Goal: Task Accomplishment & Management: Manage account settings

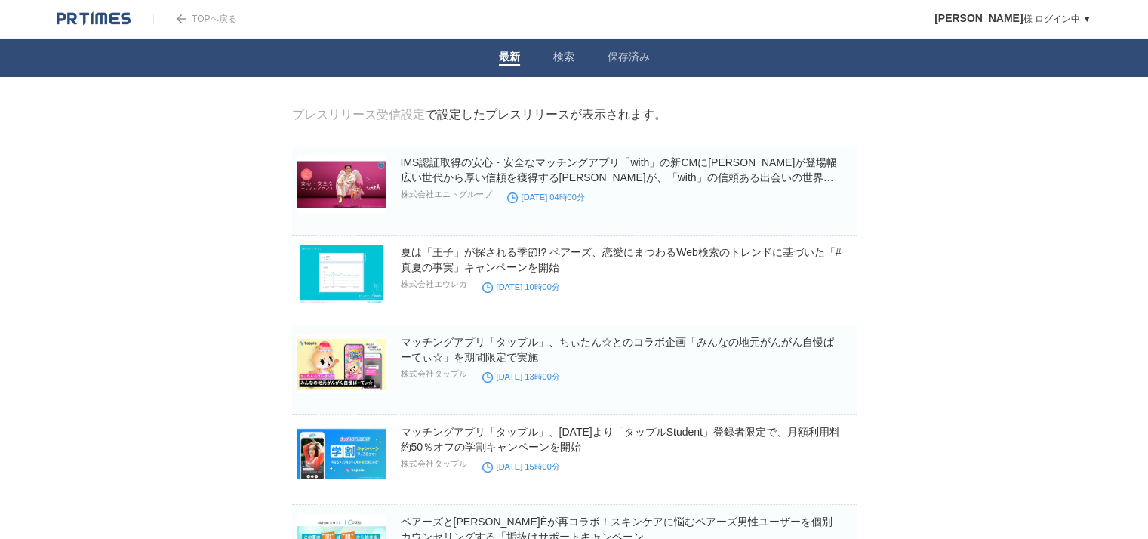
click at [621, 66] on span at bounding box center [629, 65] width 42 height 2
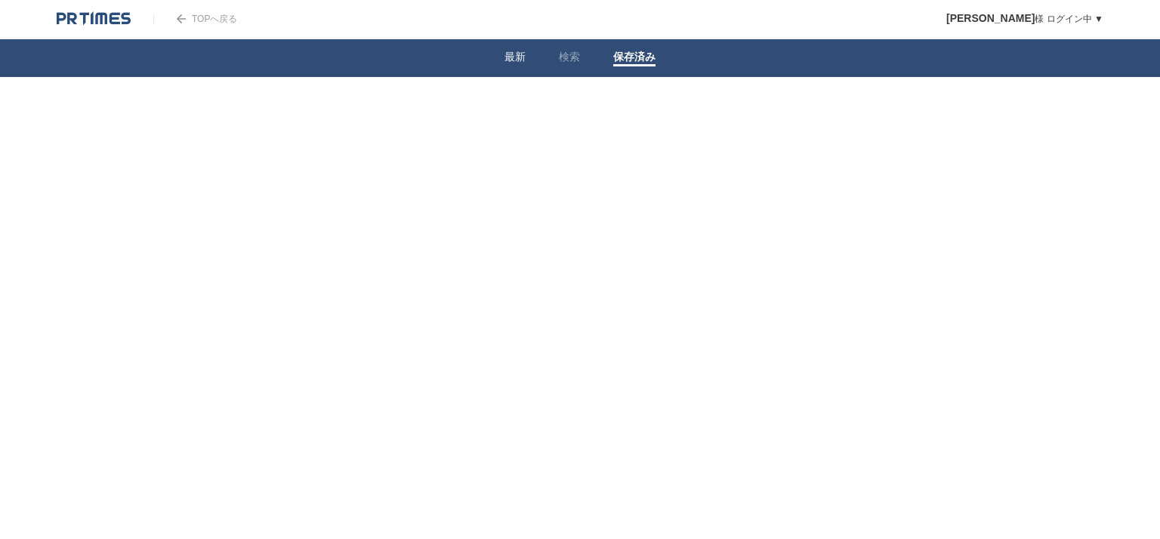
click at [529, 57] on li "最新" at bounding box center [515, 58] width 54 height 38
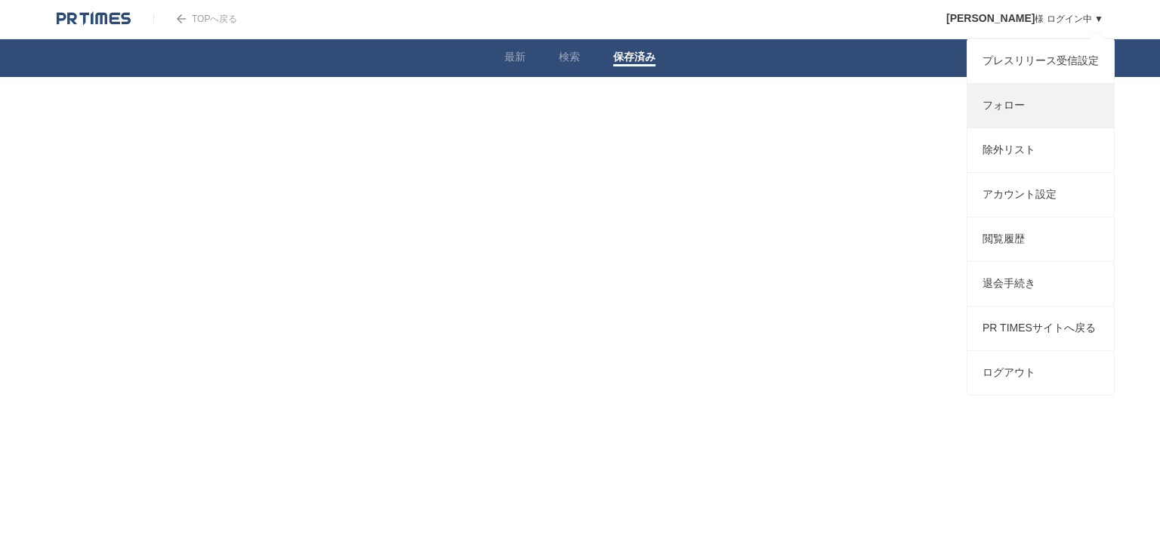
click at [1011, 97] on link "フォロー" at bounding box center [1040, 106] width 146 height 44
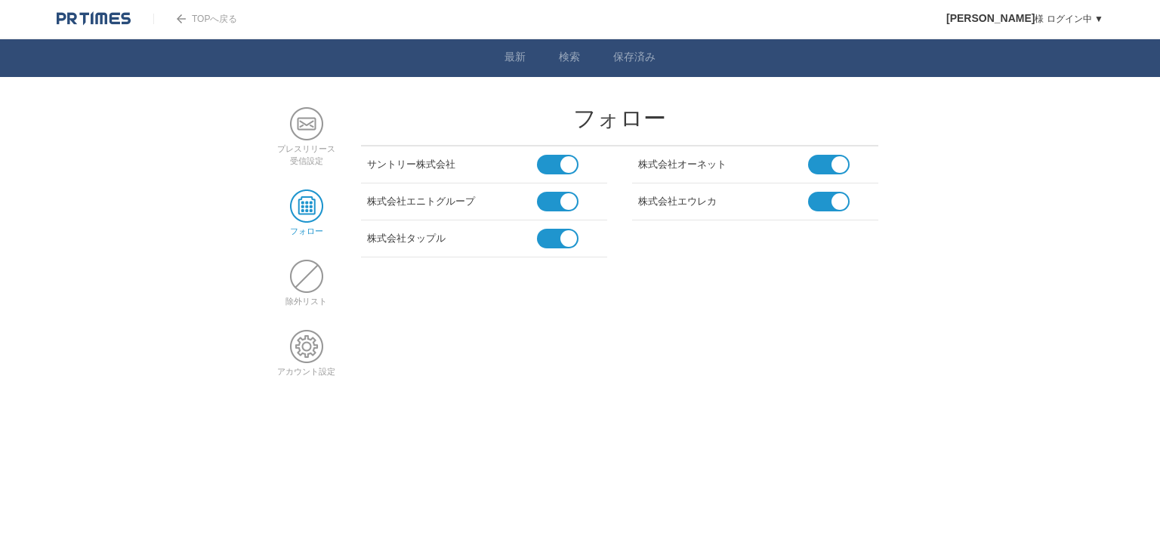
click at [558, 205] on span at bounding box center [551, 202] width 29 height 20
click at [0, 0] on input "checkbox" at bounding box center [0, 0] width 0 height 0
click at [812, 199] on span at bounding box center [822, 202] width 29 height 20
click at [0, 0] on input "checkbox" at bounding box center [0, 0] width 0 height 0
click at [828, 164] on span at bounding box center [822, 165] width 29 height 20
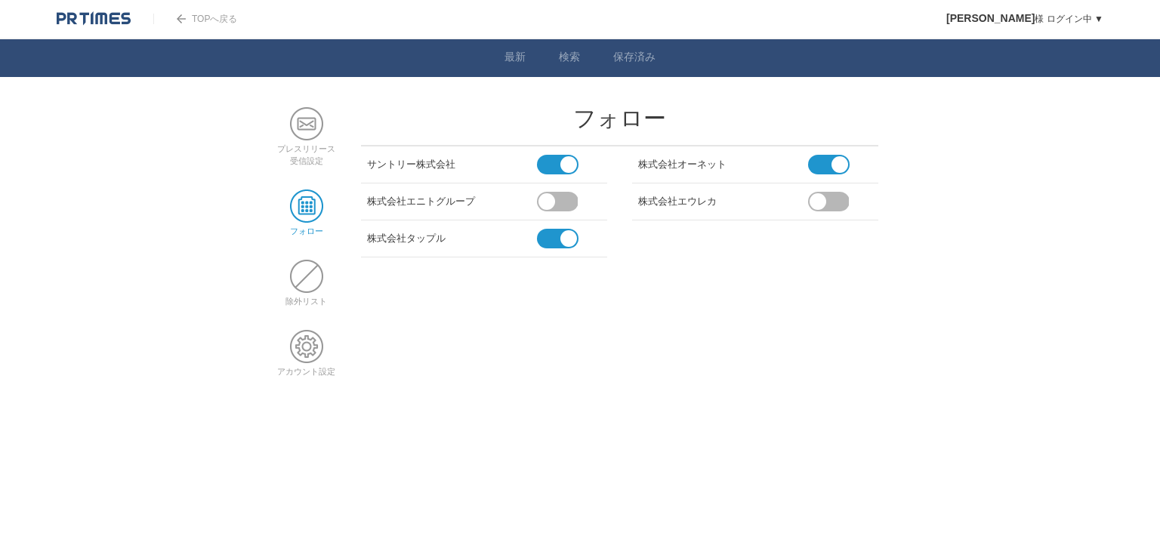
click at [0, 0] on input "checkbox" at bounding box center [0, 0] width 0 height 0
click at [555, 233] on span at bounding box center [551, 239] width 29 height 20
click at [0, 0] on input "checkbox" at bounding box center [0, 0] width 0 height 0
click at [315, 123] on span at bounding box center [306, 123] width 33 height 33
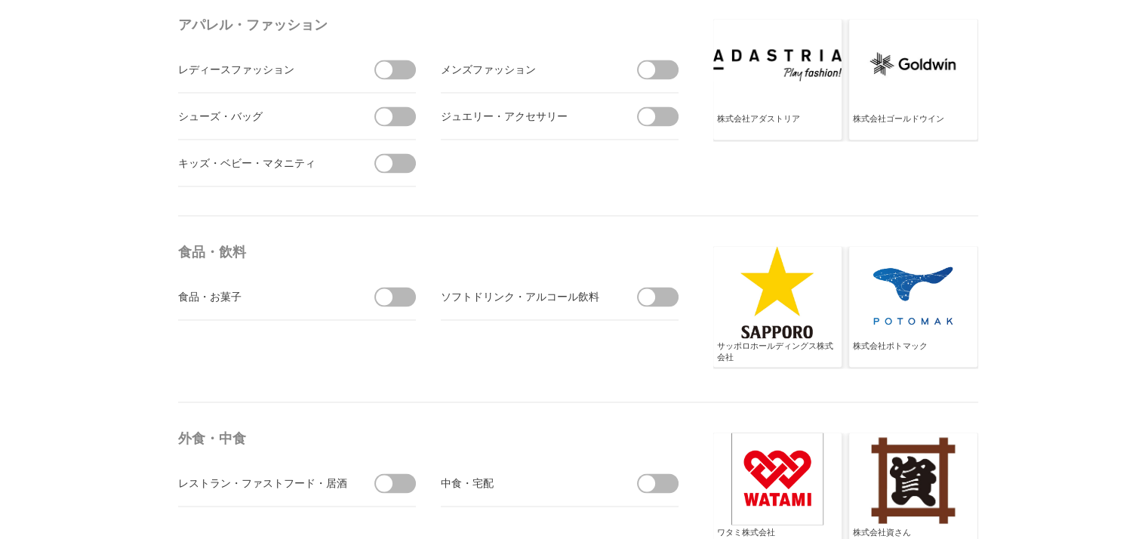
scroll to position [2309, 0]
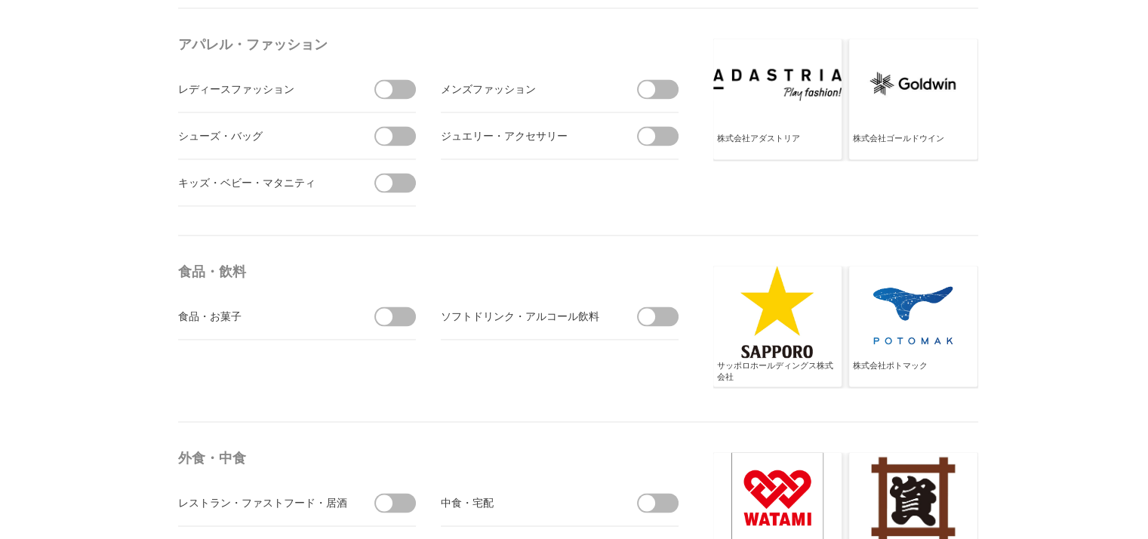
click at [394, 316] on span at bounding box center [400, 317] width 32 height 20
click at [0, 0] on input "checkbox" at bounding box center [0, 0] width 0 height 0
click at [656, 313] on span at bounding box center [663, 317] width 32 height 20
click at [0, 0] on input "checkbox" at bounding box center [0, 0] width 0 height 0
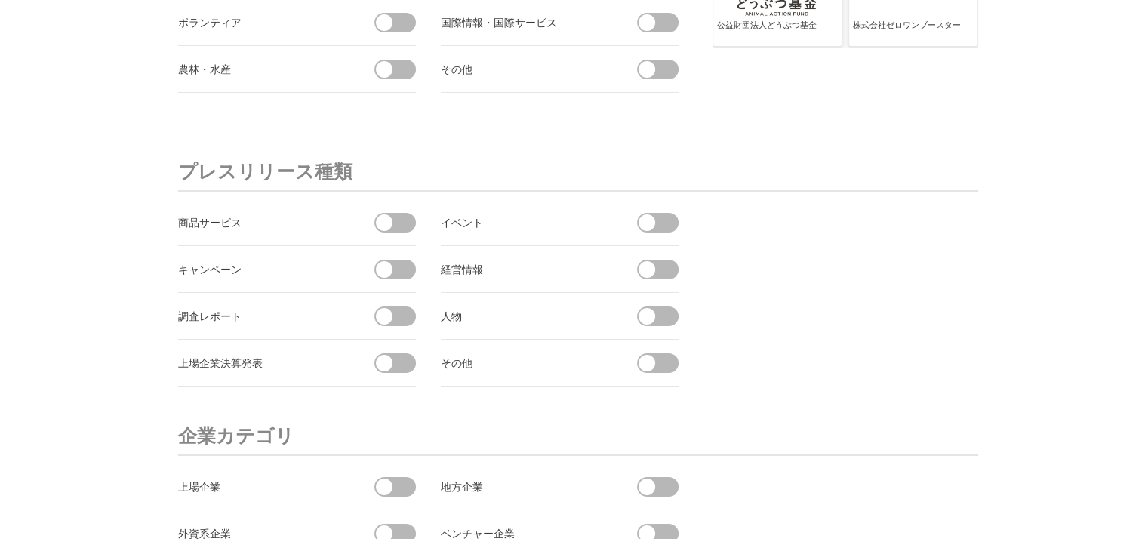
scroll to position [5344, 0]
click at [396, 211] on span at bounding box center [400, 221] width 32 height 20
click at [0, 0] on input "checkbox" at bounding box center [0, 0] width 0 height 0
click at [641, 216] on span at bounding box center [647, 220] width 17 height 17
click at [0, 0] on input "checkbox" at bounding box center [0, 0] width 0 height 0
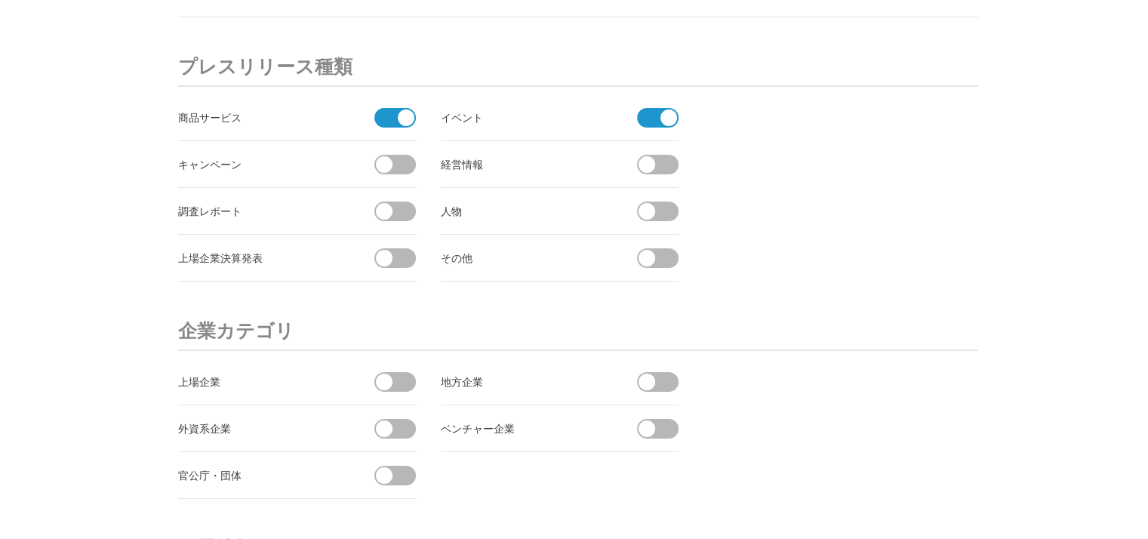
scroll to position [5412, 0]
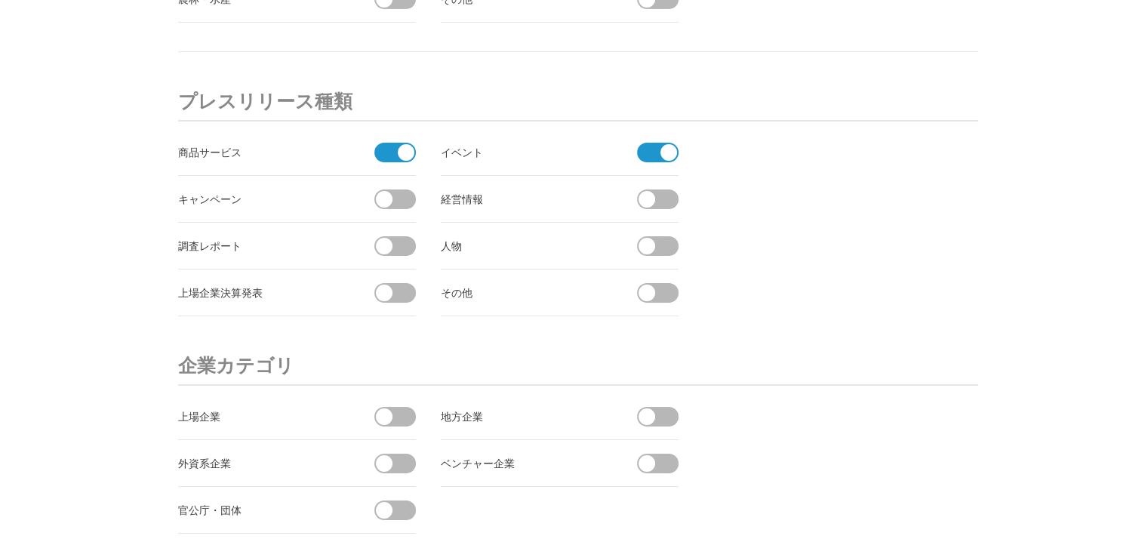
click at [390, 189] on span at bounding box center [400, 199] width 32 height 20
click at [0, 0] on input "checkbox" at bounding box center [0, 0] width 0 height 0
click at [380, 226] on li "調査レポート" at bounding box center [297, 246] width 238 height 47
click at [382, 238] on span at bounding box center [384, 246] width 17 height 17
click at [0, 0] on input "checkbox" at bounding box center [0, 0] width 0 height 0
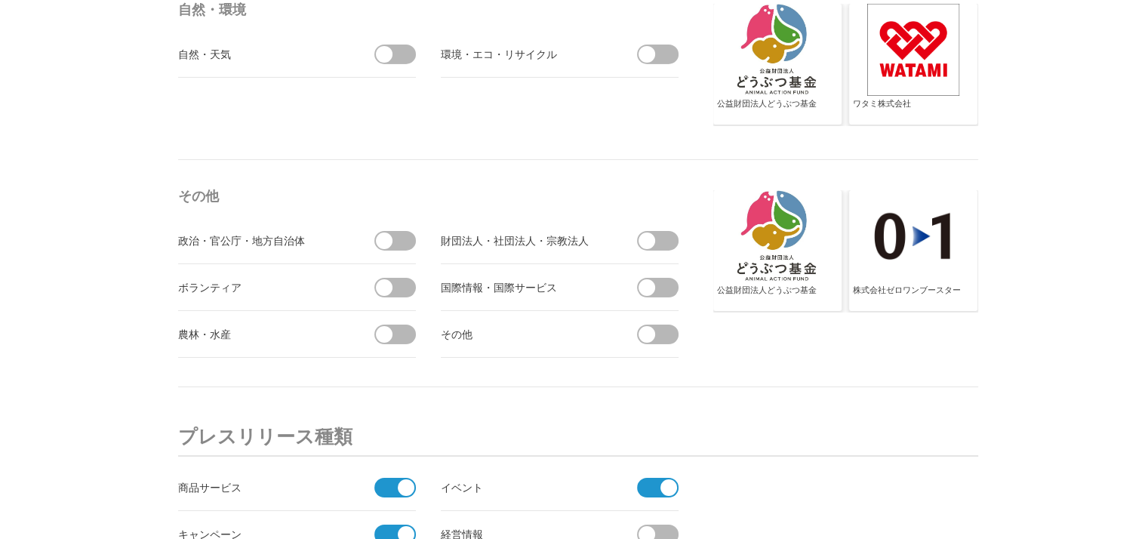
scroll to position [5315, 0]
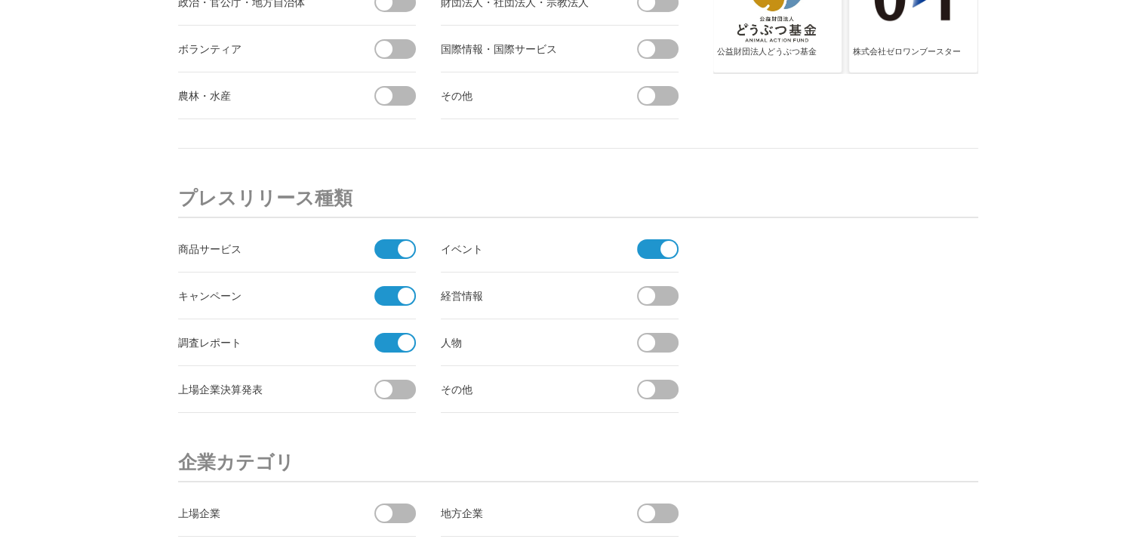
click at [648, 339] on span at bounding box center [647, 342] width 17 height 17
click at [0, 0] on input "checkbox" at bounding box center [0, 0] width 0 height 0
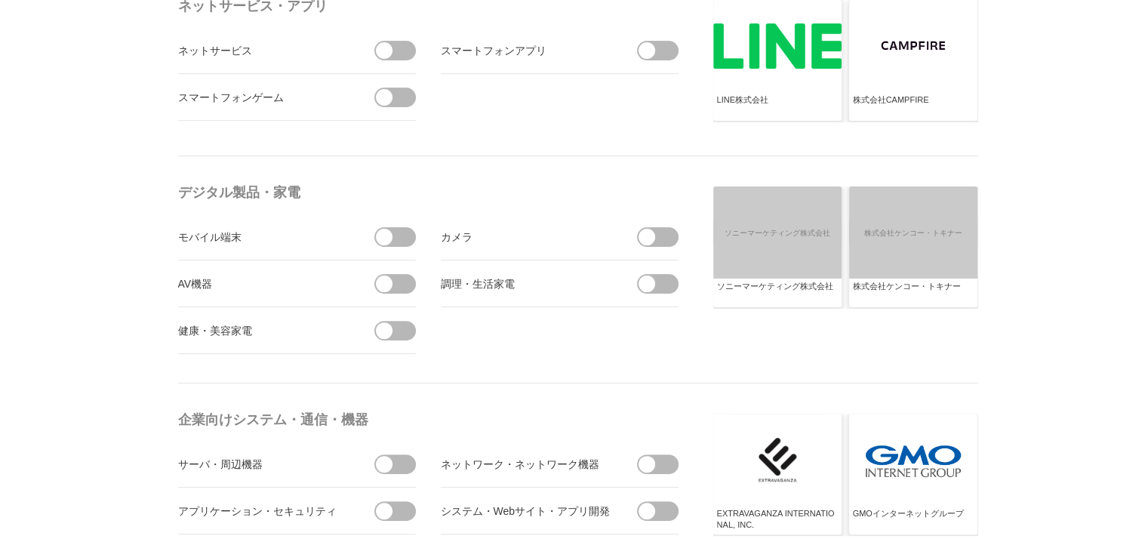
scroll to position [0, 0]
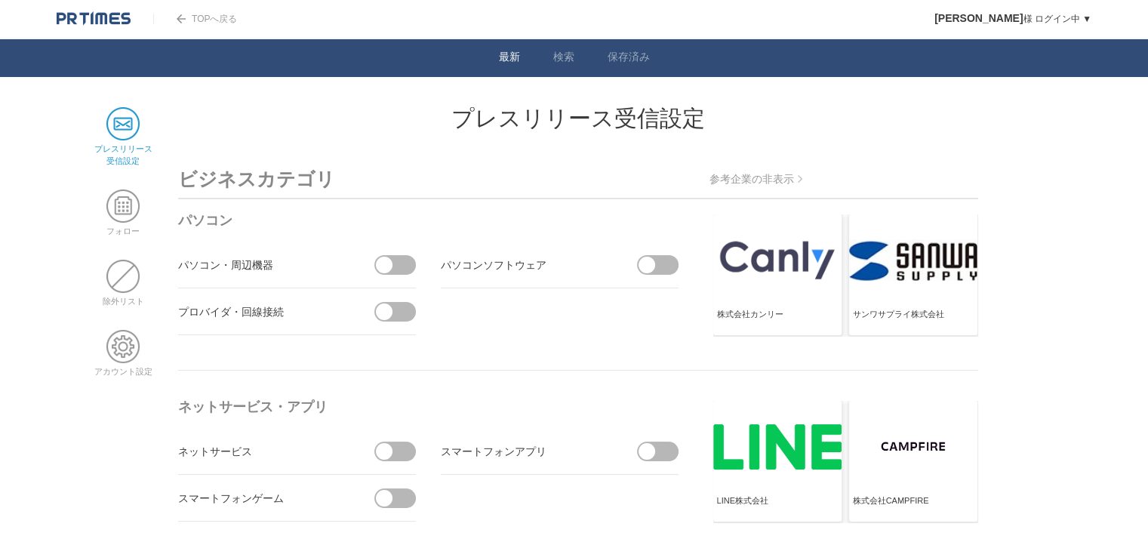
click at [495, 60] on li "最新" at bounding box center [509, 58] width 54 height 38
click at [203, 5] on div "TOPへ戻る" at bounding box center [195, 19] width 84 height 38
click at [203, 14] on link "TOPへ戻る" at bounding box center [195, 19] width 84 height 11
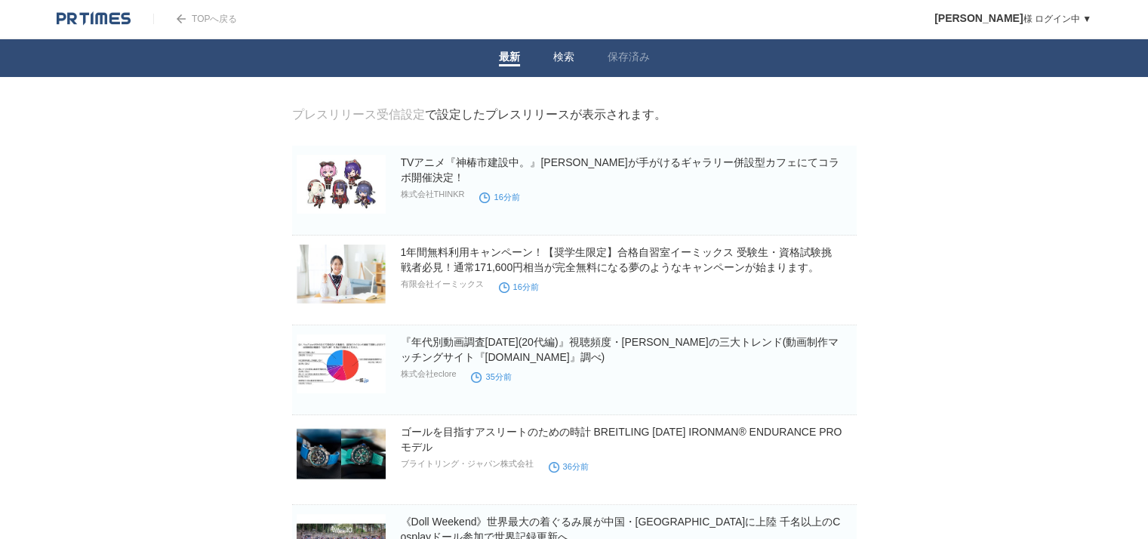
click at [556, 60] on link "検索" at bounding box center [563, 59] width 21 height 16
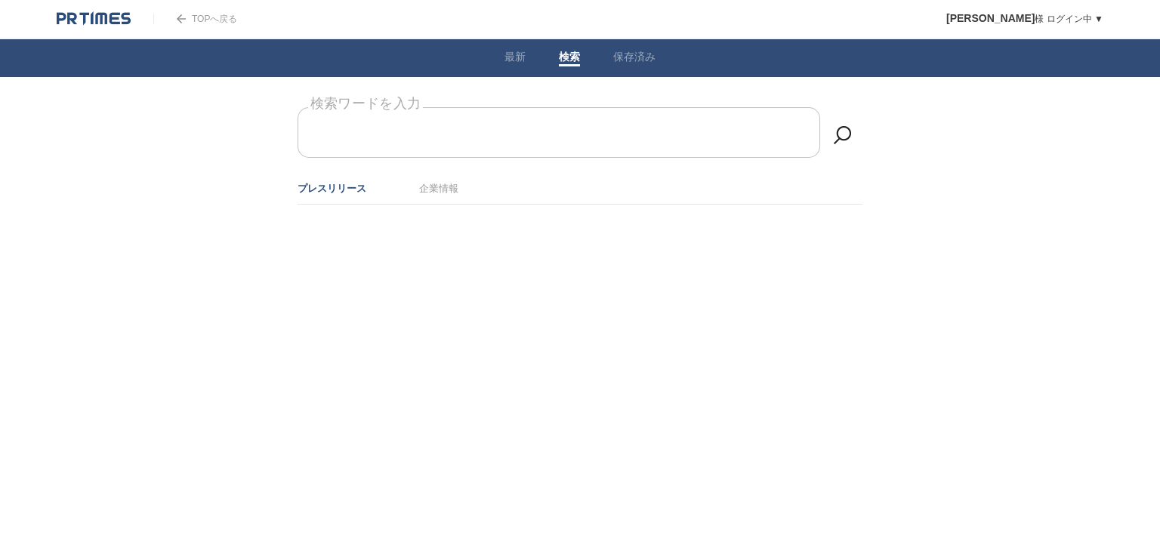
click at [510, 120] on input "検索ワードを入力" at bounding box center [558, 132] width 522 height 51
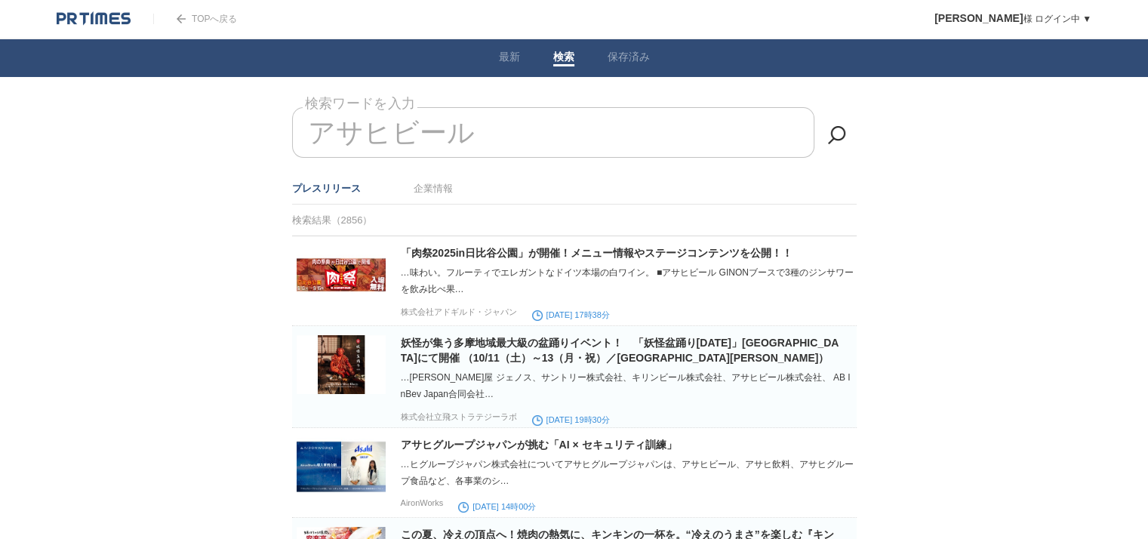
click at [445, 196] on li "企業情報" at bounding box center [433, 188] width 39 height 25
click at [441, 191] on link "企業情報" at bounding box center [433, 188] width 39 height 11
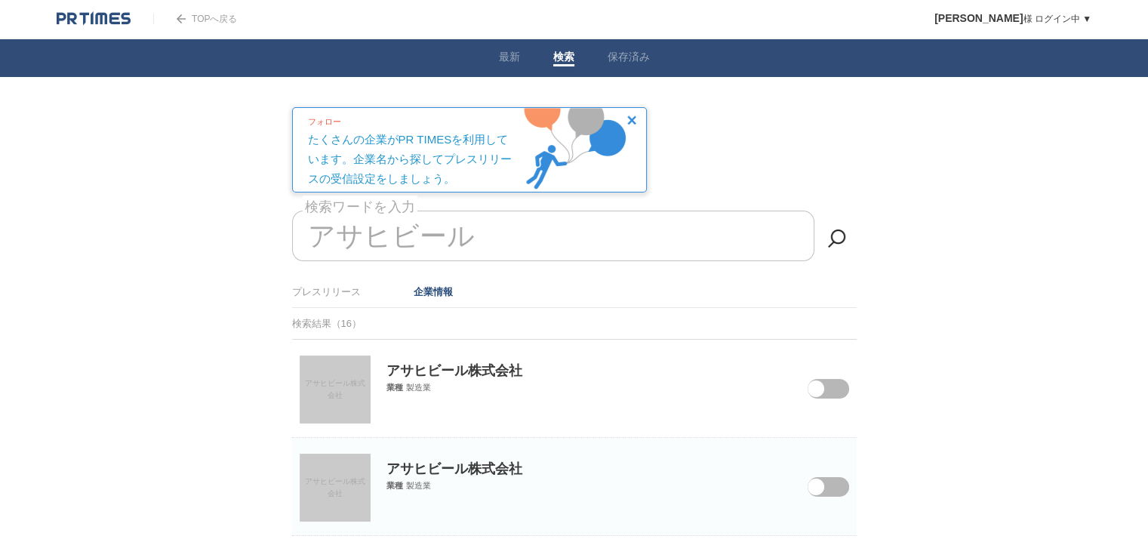
scroll to position [222, 0]
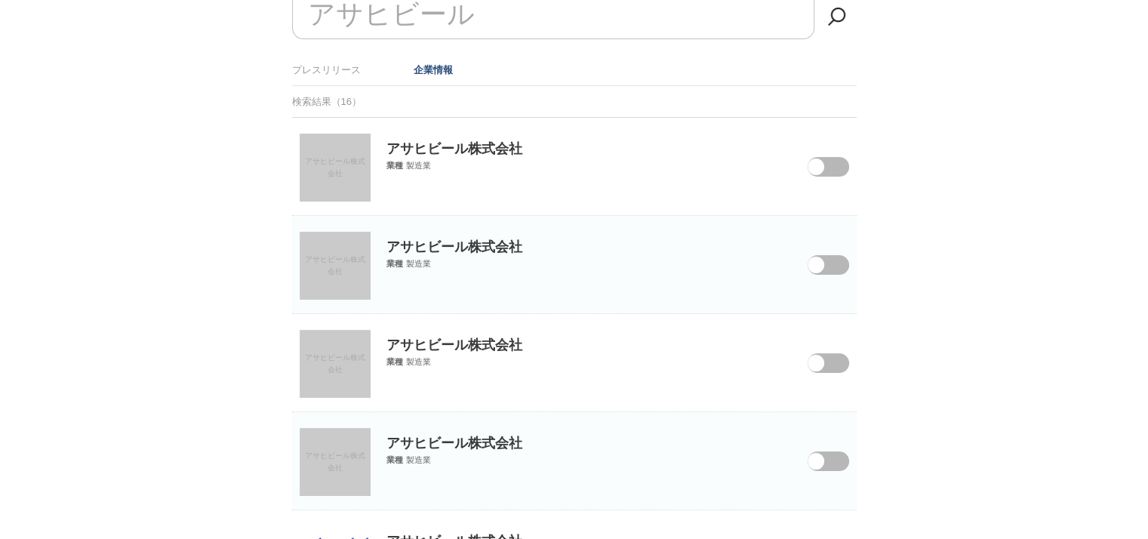
click at [822, 159] on span at bounding box center [817, 176] width 63 height 39
click at [0, 0] on input "checkbox" at bounding box center [0, 0] width 0 height 0
click at [821, 268] on span at bounding box center [816, 265] width 17 height 17
click at [0, 0] on input "checkbox" at bounding box center [0, 0] width 0 height 0
click at [824, 365] on span at bounding box center [817, 372] width 63 height 39
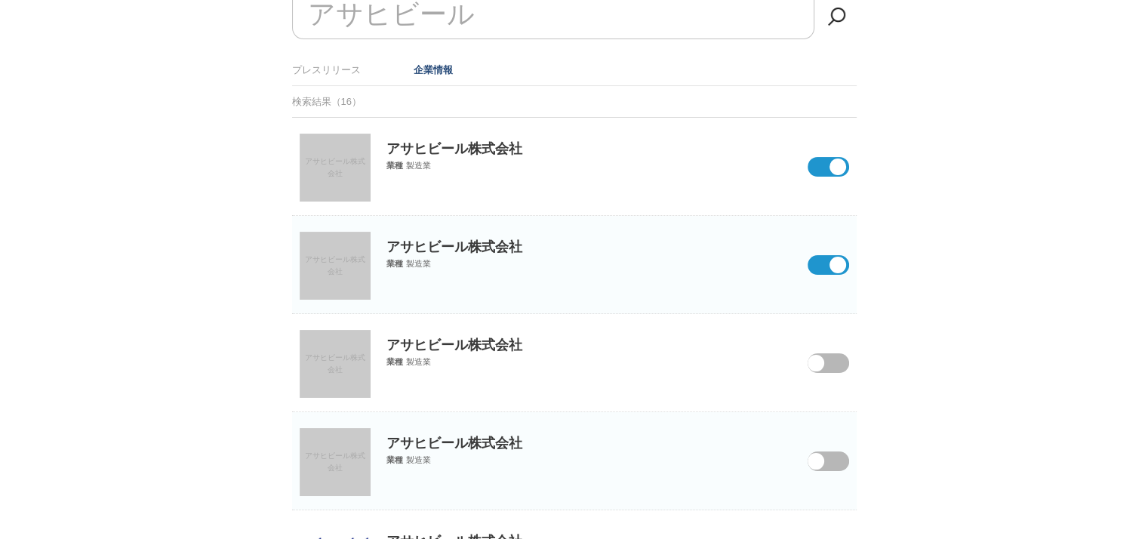
click at [0, 0] on input "checkbox" at bounding box center [0, 0] width 0 height 0
click at [835, 451] on span at bounding box center [817, 470] width 63 height 39
click at [0, 0] on input "checkbox" at bounding box center [0, 0] width 0 height 0
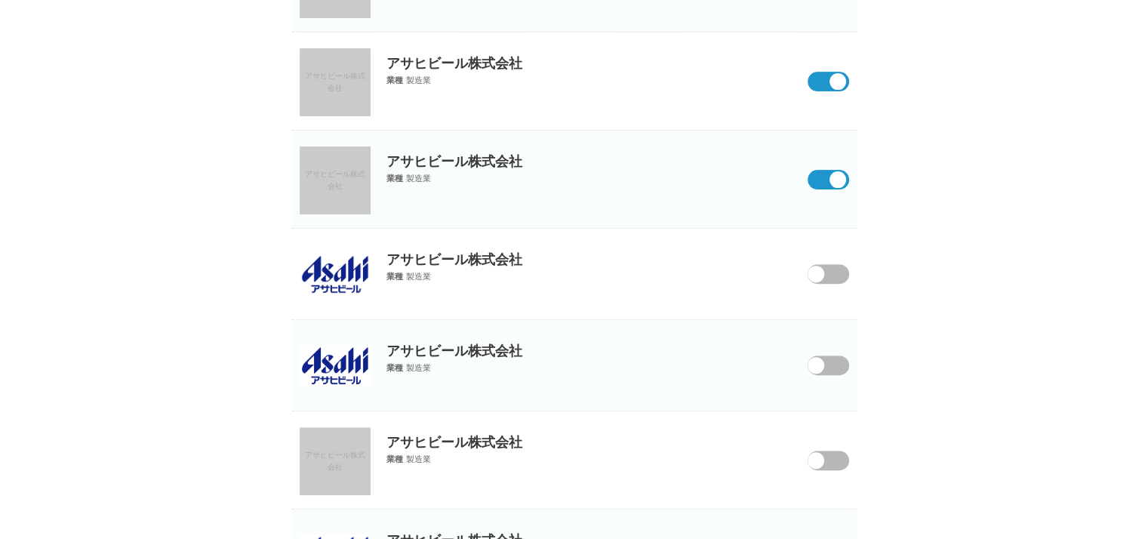
scroll to position [516, 0]
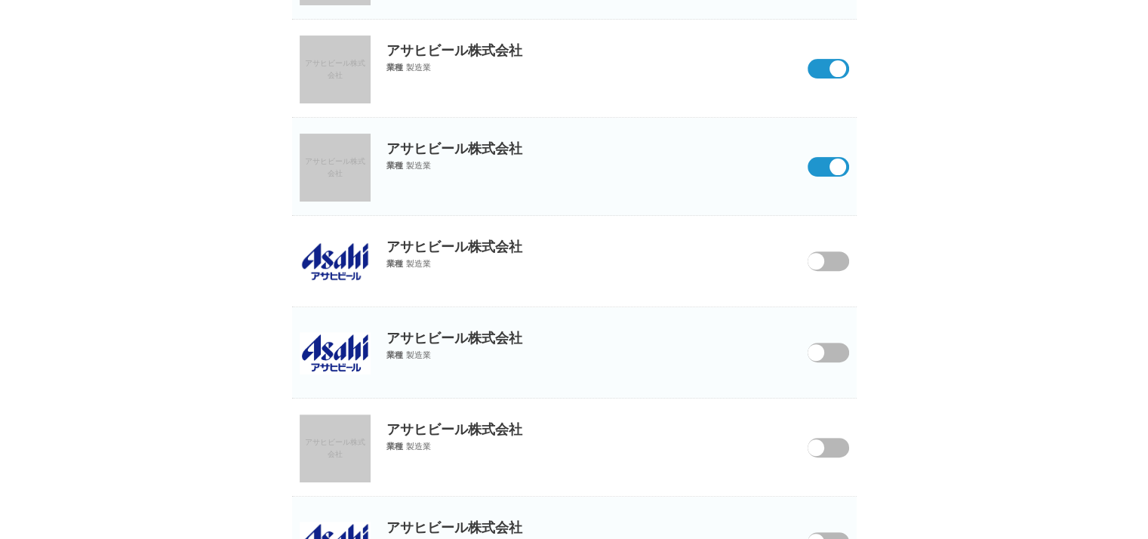
click at [818, 262] on span at bounding box center [816, 261] width 17 height 17
click at [0, 0] on input "checkbox" at bounding box center [0, 0] width 0 height 0
click at [813, 347] on span at bounding box center [816, 352] width 17 height 17
click at [0, 0] on input "checkbox" at bounding box center [0, 0] width 0 height 0
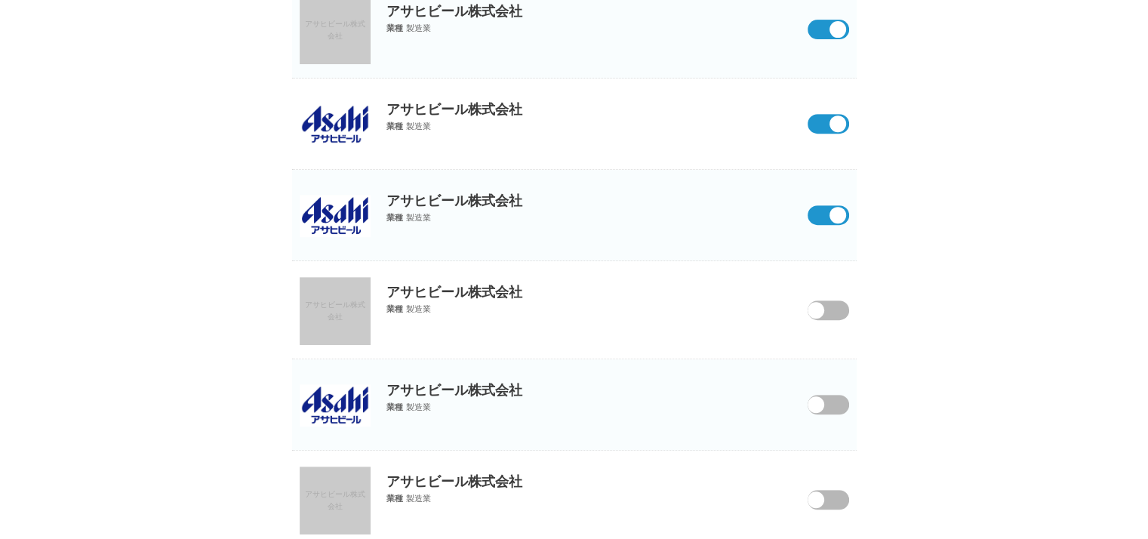
scroll to position [655, 0]
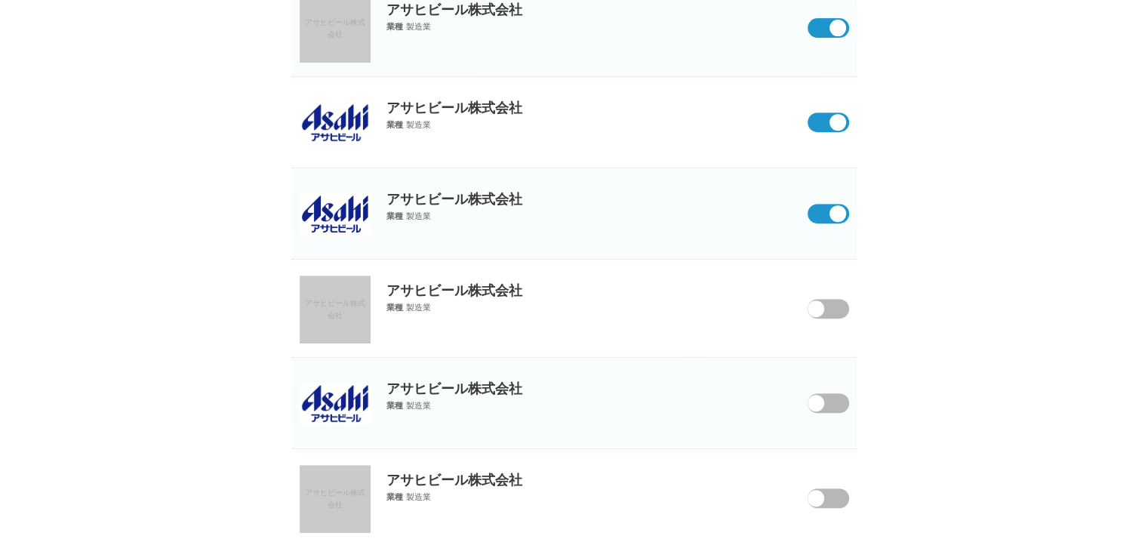
click at [833, 307] on span at bounding box center [817, 318] width 63 height 39
click at [0, 0] on input "checkbox" at bounding box center [0, 0] width 0 height 0
click at [827, 401] on span at bounding box center [817, 412] width 63 height 39
click at [0, 0] on input "checkbox" at bounding box center [0, 0] width 0 height 0
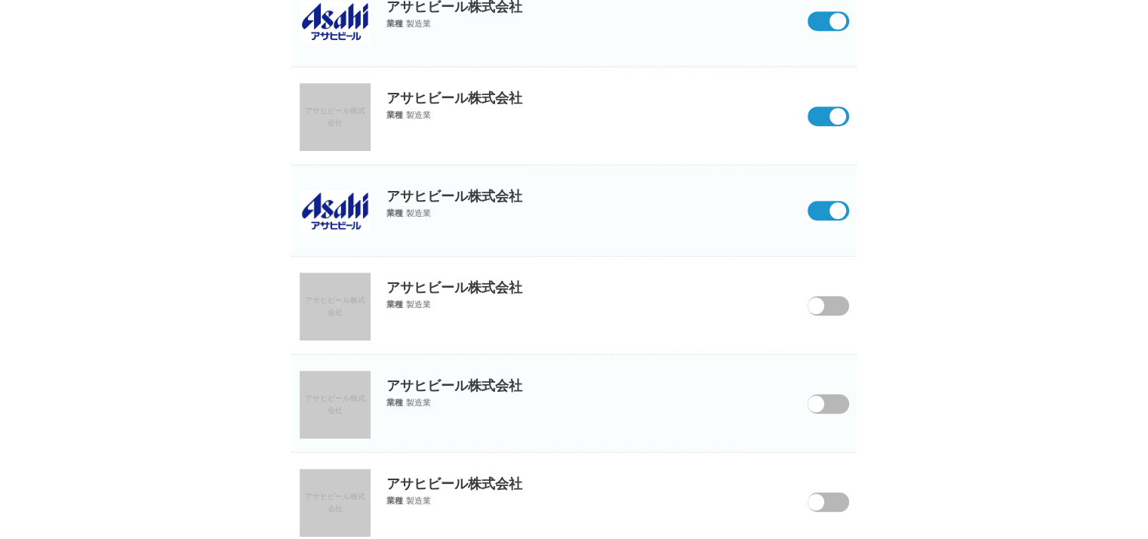
scroll to position [853, 0]
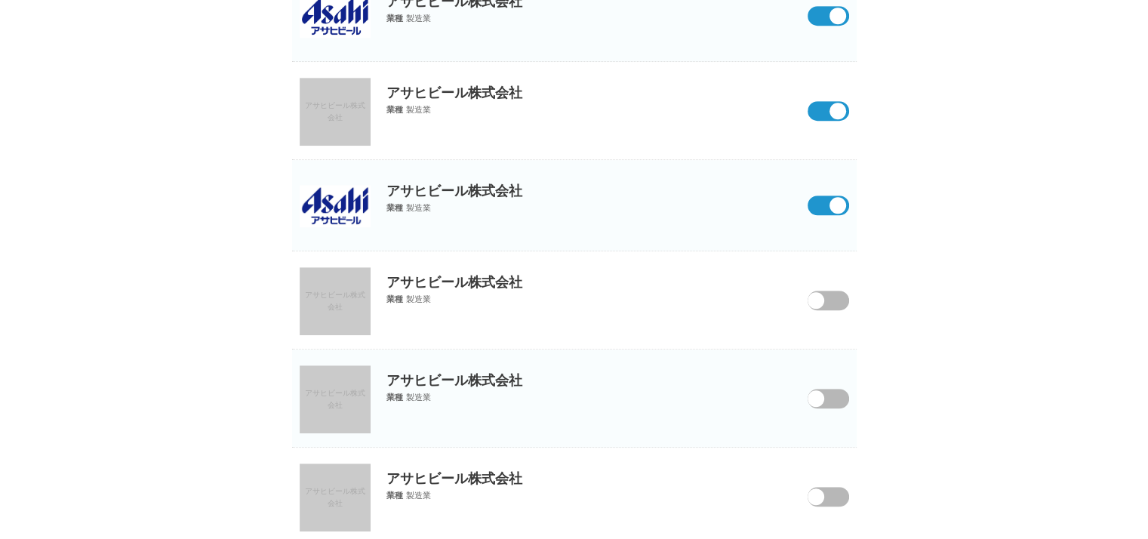
click at [827, 297] on span at bounding box center [817, 310] width 63 height 39
click at [0, 0] on input "checkbox" at bounding box center [0, 0] width 0 height 0
click at [828, 400] on span at bounding box center [817, 408] width 63 height 39
click at [0, 0] on input "checkbox" at bounding box center [0, 0] width 0 height 0
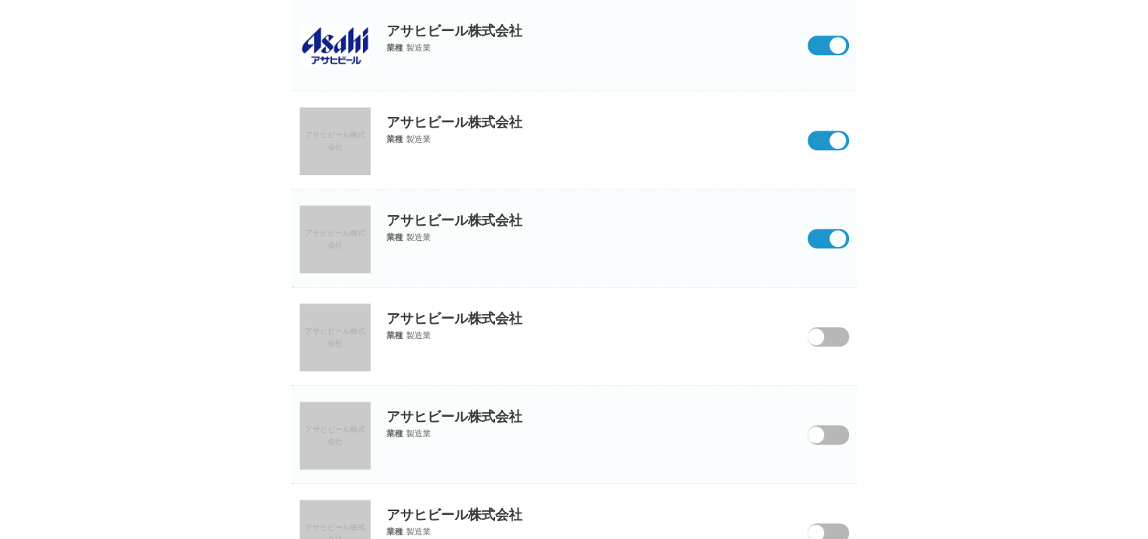
scroll to position [1016, 0]
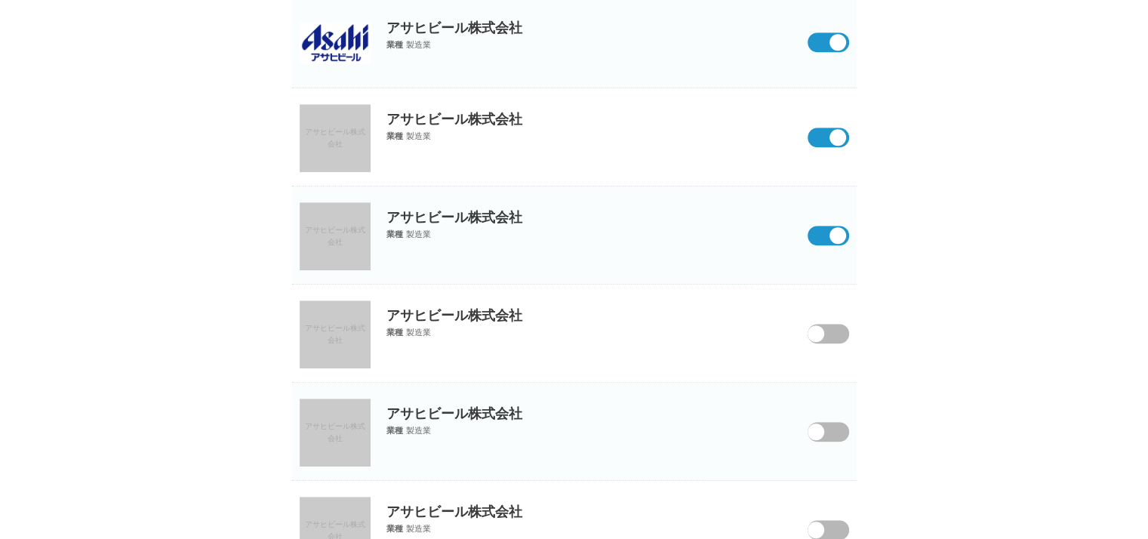
click at [830, 340] on span at bounding box center [817, 343] width 63 height 39
click at [0, 0] on input "checkbox" at bounding box center [0, 0] width 0 height 0
click at [827, 436] on span at bounding box center [817, 441] width 63 height 39
click at [0, 0] on input "checkbox" at bounding box center [0, 0] width 0 height 0
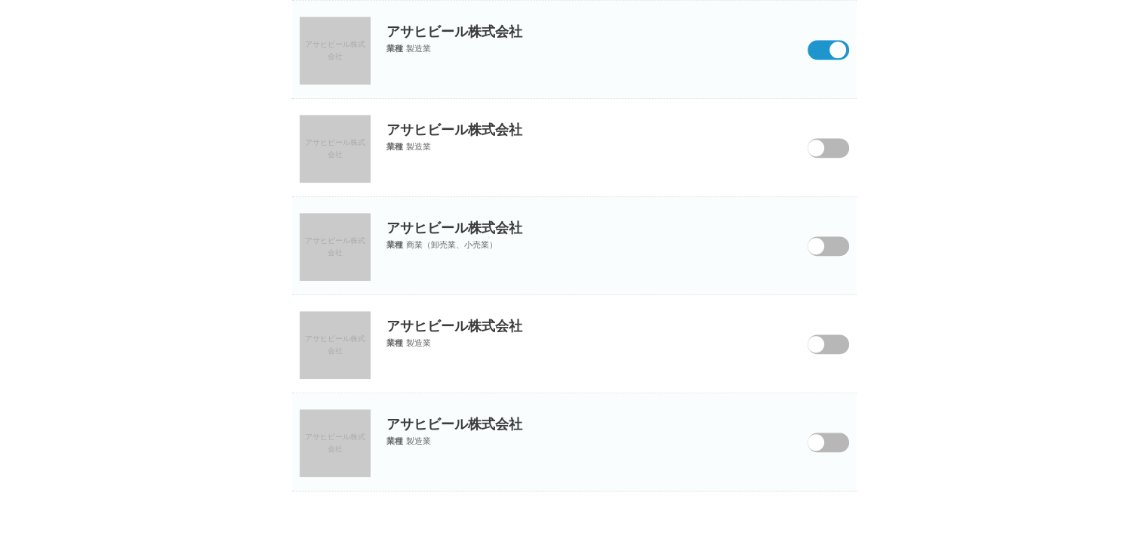
scroll to position [1422, 0]
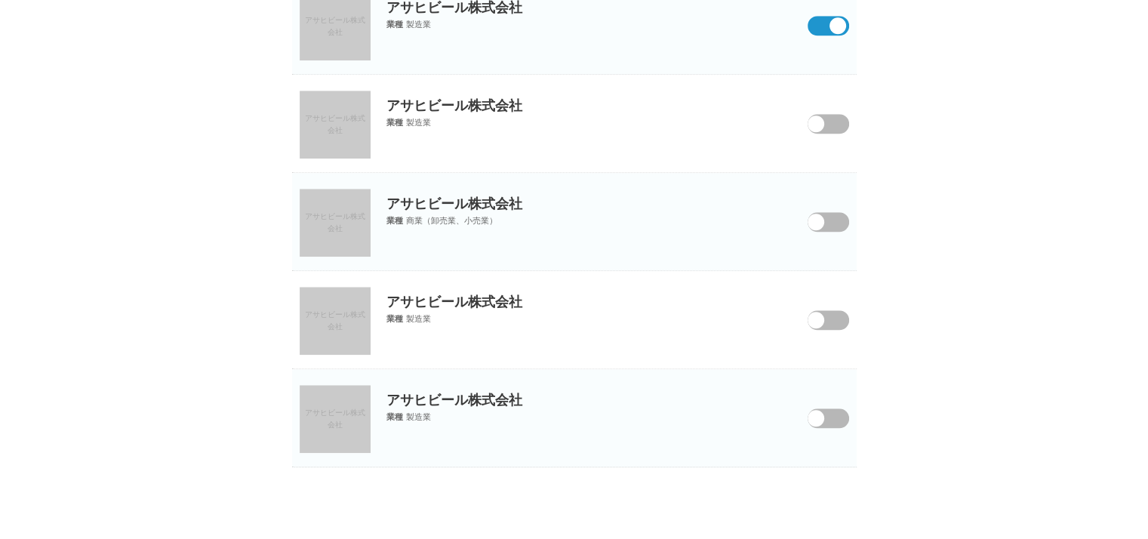
click at [821, 410] on span at bounding box center [816, 418] width 17 height 17
click at [0, 0] on input "checkbox" at bounding box center [0, 0] width 0 height 0
click at [828, 319] on span at bounding box center [817, 329] width 63 height 39
click at [0, 0] on input "checkbox" at bounding box center [0, 0] width 0 height 0
click at [830, 219] on span at bounding box center [817, 231] width 63 height 39
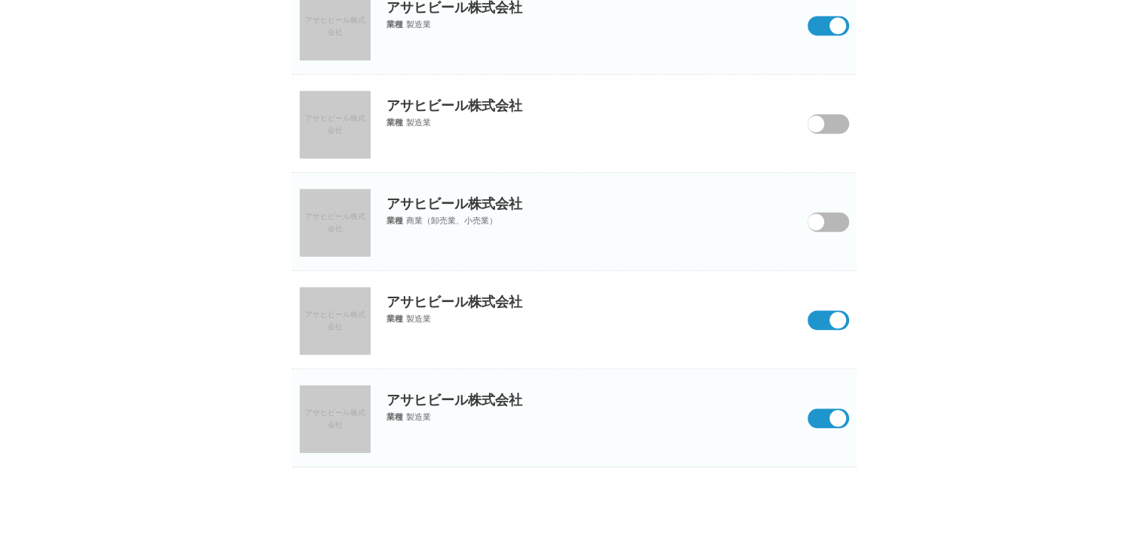
click at [0, 0] on input "checkbox" at bounding box center [0, 0] width 0 height 0
click at [827, 129] on span at bounding box center [817, 133] width 63 height 39
click at [0, 0] on input "checkbox" at bounding box center [0, 0] width 0 height 0
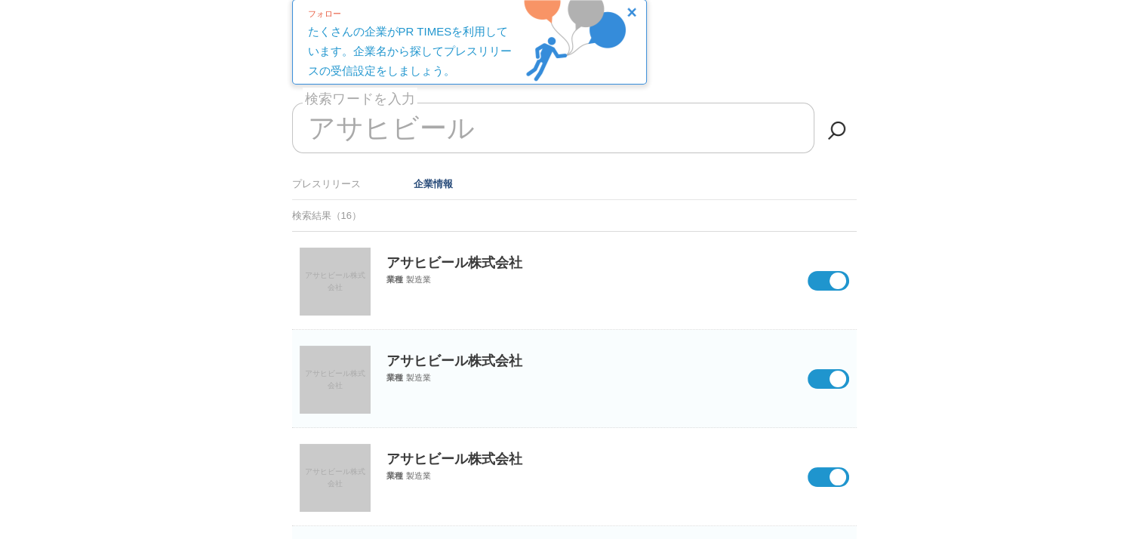
scroll to position [0, 0]
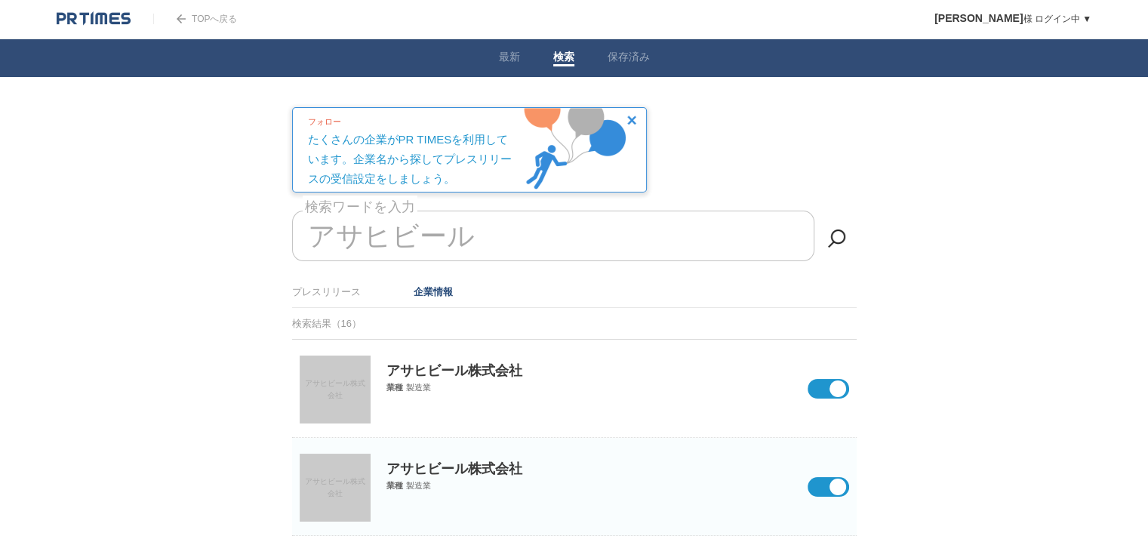
click at [491, 252] on input "アサヒビール" at bounding box center [553, 236] width 522 height 51
click at [836, 242] on link at bounding box center [837, 238] width 30 height 30
click at [831, 393] on span at bounding box center [817, 398] width 63 height 39
click at [0, 0] on input "checkbox" at bounding box center [0, 0] width 0 height 0
click at [827, 477] on span at bounding box center [817, 496] width 63 height 39
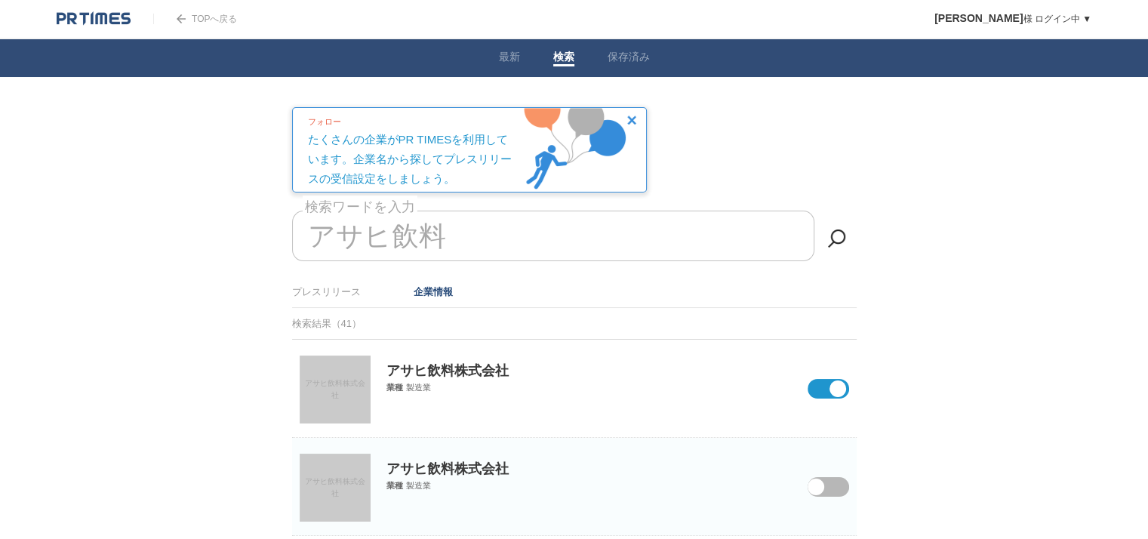
click at [0, 0] on input "checkbox" at bounding box center [0, 0] width 0 height 0
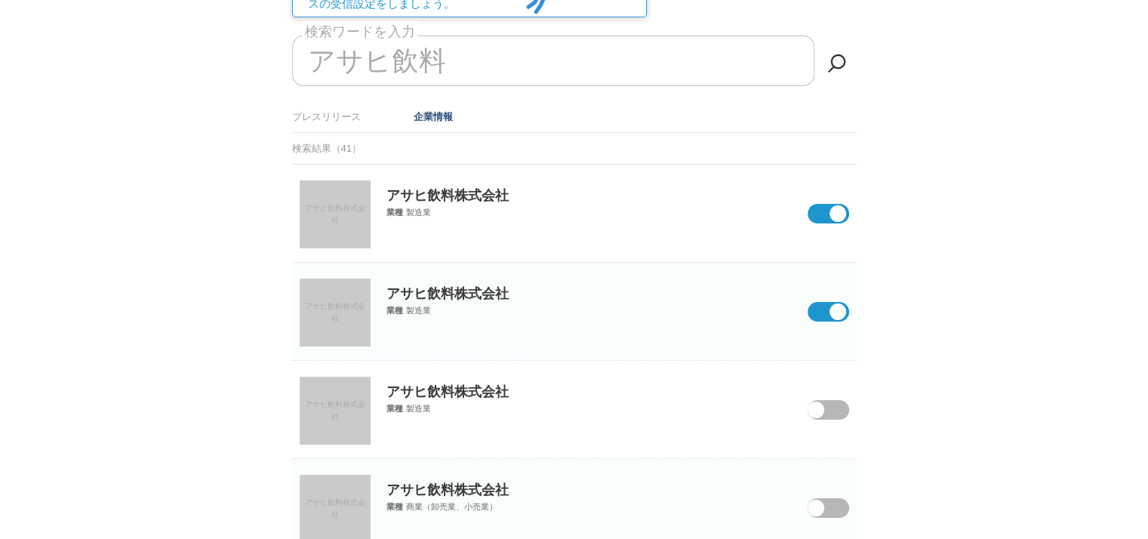
scroll to position [187, 0]
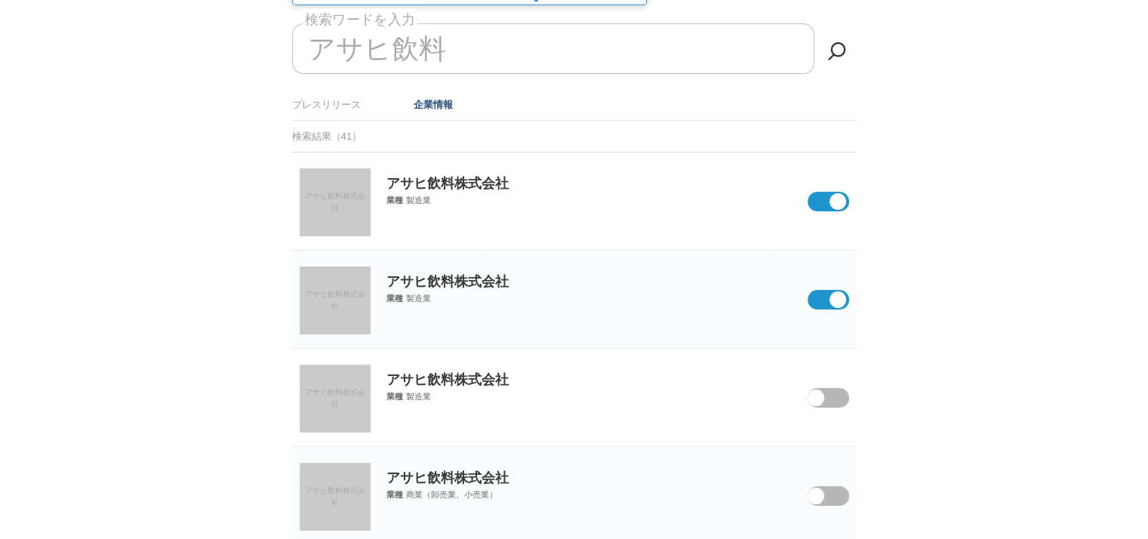
click at [830, 398] on span at bounding box center [817, 407] width 63 height 39
click at [0, 0] on input "checkbox" at bounding box center [0, 0] width 0 height 0
click at [823, 491] on span at bounding box center [816, 496] width 17 height 17
click at [0, 0] on input "checkbox" at bounding box center [0, 0] width 0 height 0
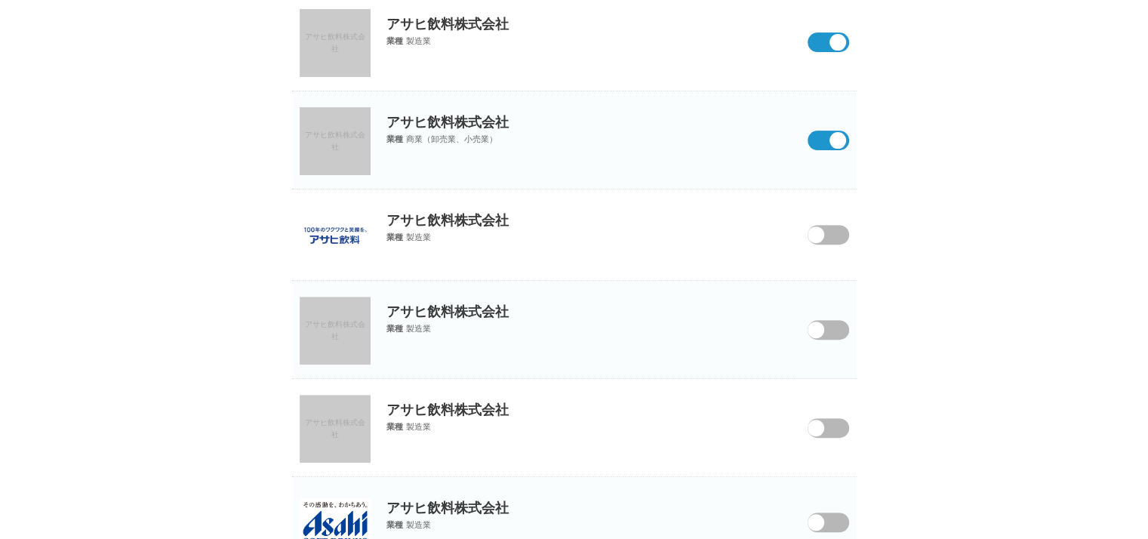
scroll to position [544, 0]
click at [824, 233] on span at bounding box center [817, 243] width 63 height 39
click at [0, 0] on input "checkbox" at bounding box center [0, 0] width 0 height 0
click at [833, 325] on span at bounding box center [817, 338] width 63 height 39
click at [0, 0] on input "checkbox" at bounding box center [0, 0] width 0 height 0
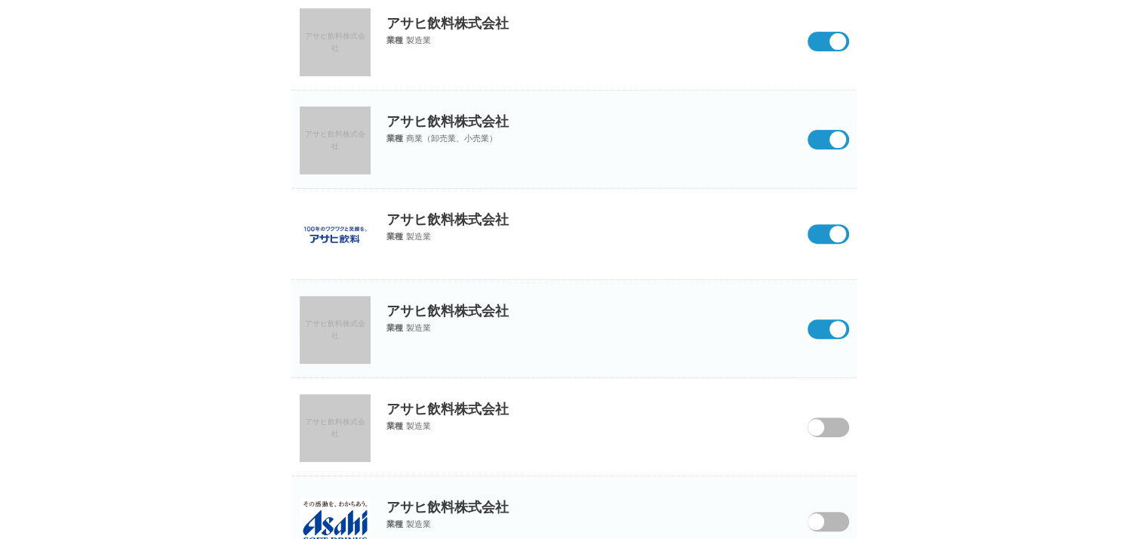
click at [830, 424] on span at bounding box center [817, 437] width 63 height 39
click at [0, 0] on input "checkbox" at bounding box center [0, 0] width 0 height 0
click at [831, 518] on span at bounding box center [817, 531] width 63 height 39
click at [0, 0] on input "checkbox" at bounding box center [0, 0] width 0 height 0
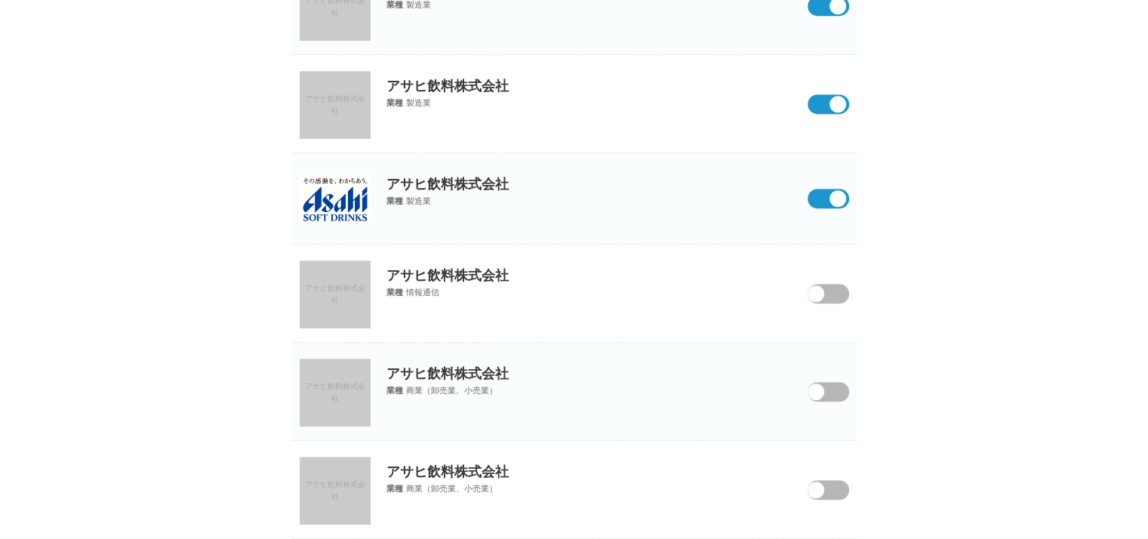
drag, startPoint x: 827, startPoint y: 291, endPoint x: 829, endPoint y: 386, distance: 94.4
click at [829, 386] on div "アサヒ飲料株式会社 アサヒ飲料株式会社 業種 製造業 アサヒ飲料株式会社 アサヒ飲料株式会社 業種 製造業 アサヒ飲料株式会社 アサヒ飲料株式会社 業種 製造…" at bounding box center [574, 444] width 565 height 1943
click at [827, 294] on span at bounding box center [817, 303] width 63 height 39
click at [0, 0] on input "checkbox" at bounding box center [0, 0] width 0 height 0
click at [823, 389] on span at bounding box center [816, 392] width 17 height 17
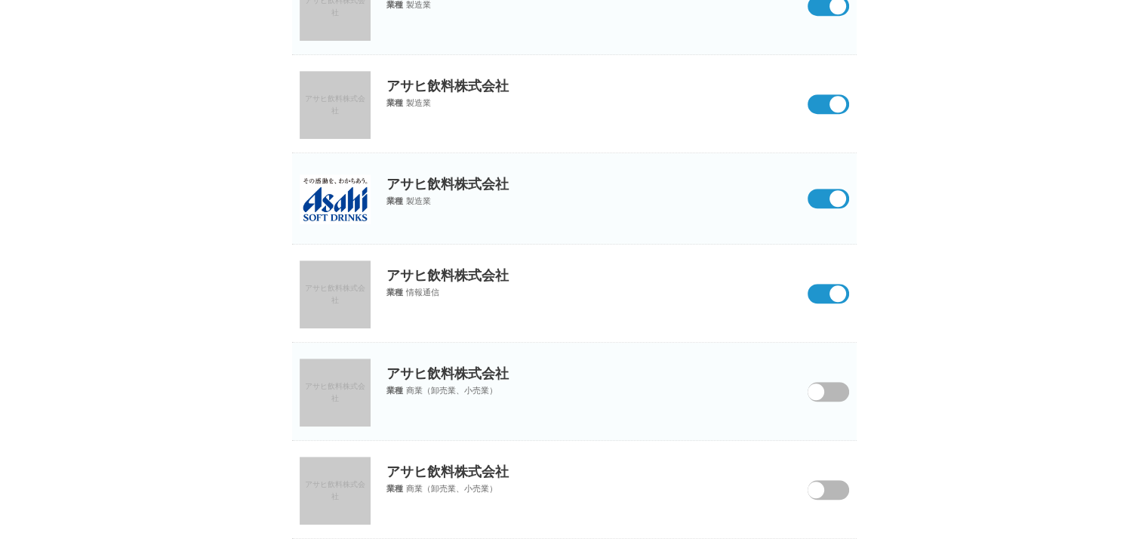
click at [0, 0] on input "checkbox" at bounding box center [0, 0] width 0 height 0
click at [828, 482] on span at bounding box center [817, 499] width 63 height 39
click at [0, 0] on input "checkbox" at bounding box center [0, 0] width 0 height 0
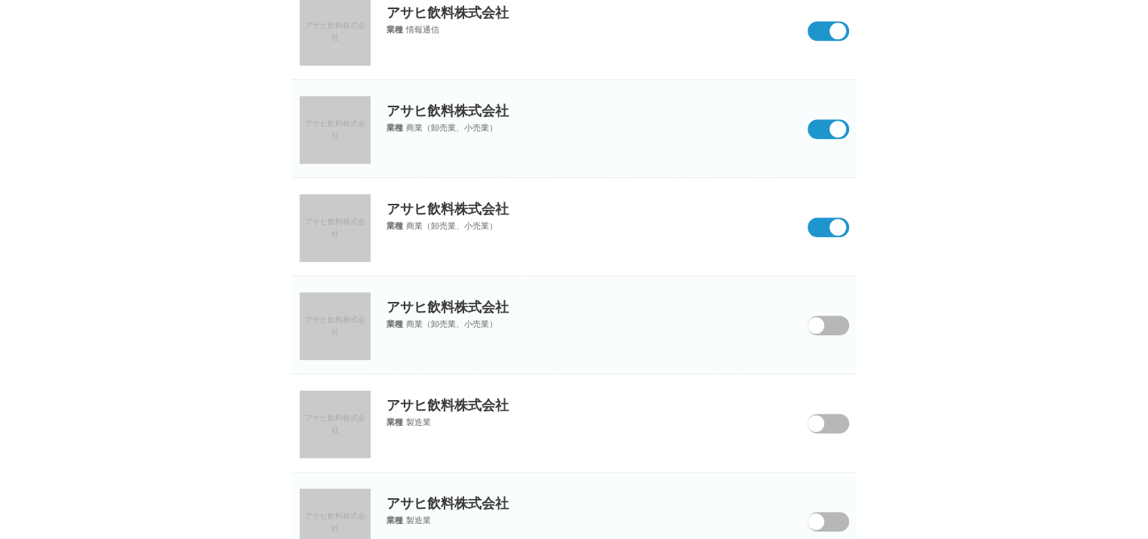
scroll to position [1134, 0]
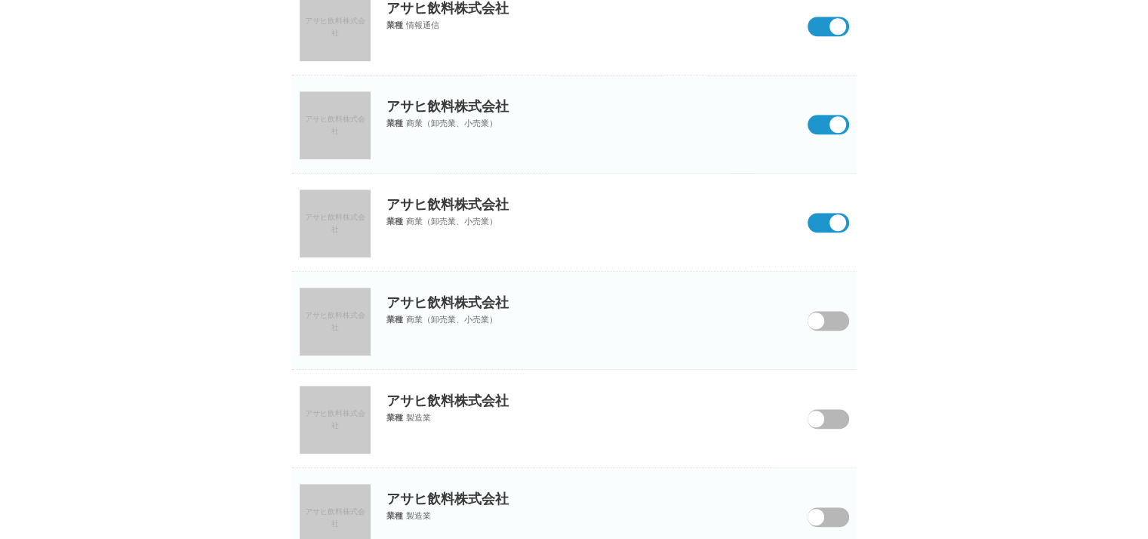
click at [827, 316] on span at bounding box center [817, 330] width 63 height 39
click at [0, 0] on input "checkbox" at bounding box center [0, 0] width 0 height 0
click at [831, 421] on span at bounding box center [817, 428] width 63 height 39
click at [0, 0] on input "checkbox" at bounding box center [0, 0] width 0 height 0
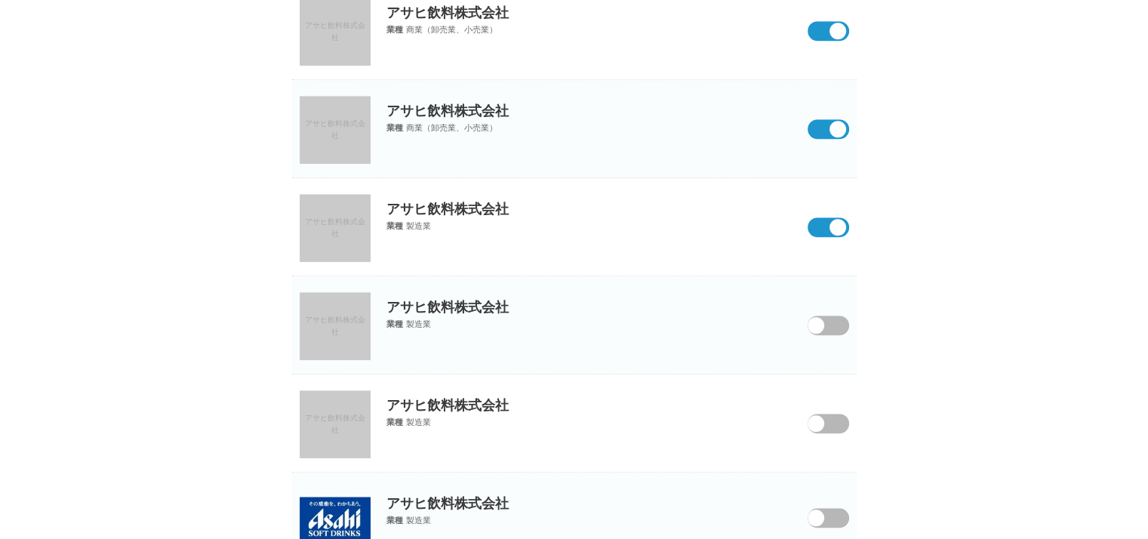
scroll to position [1327, 0]
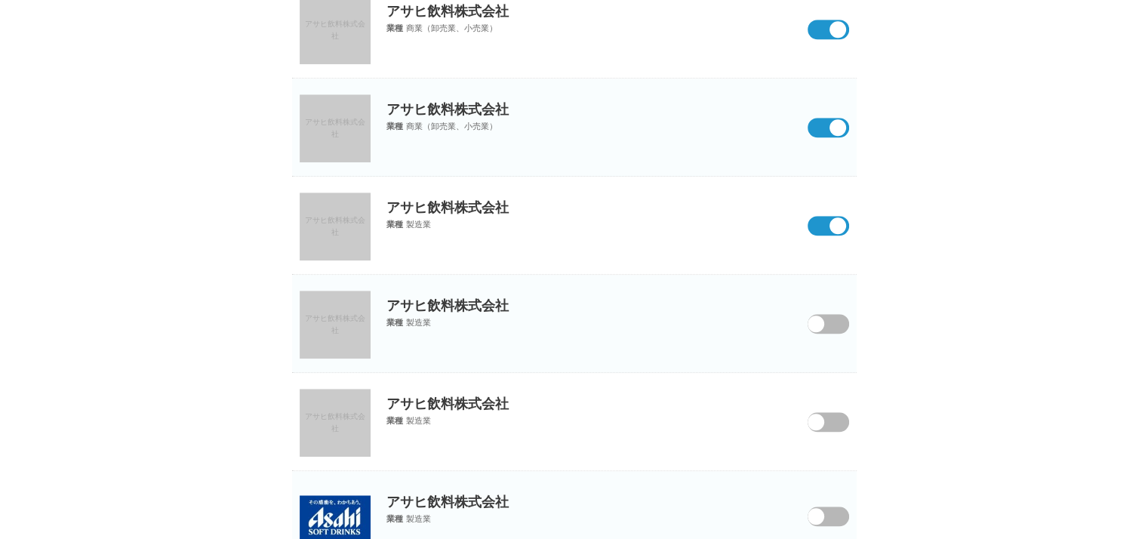
click at [827, 307] on p "アサヒ飲料株式会社" at bounding box center [574, 295] width 565 height 40
click at [825, 314] on span at bounding box center [817, 333] width 63 height 39
click at [0, 0] on input "checkbox" at bounding box center [0, 0] width 0 height 0
click at [823, 422] on span at bounding box center [816, 422] width 17 height 17
click at [0, 0] on input "checkbox" at bounding box center [0, 0] width 0 height 0
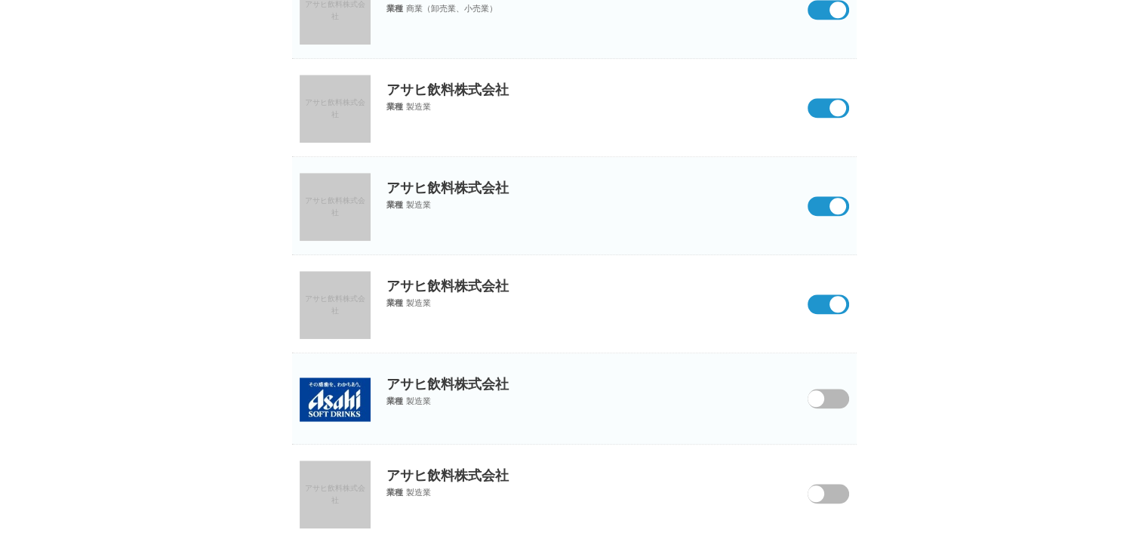
click at [825, 398] on span at bounding box center [817, 408] width 63 height 39
click at [0, 0] on input "checkbox" at bounding box center [0, 0] width 0 height 0
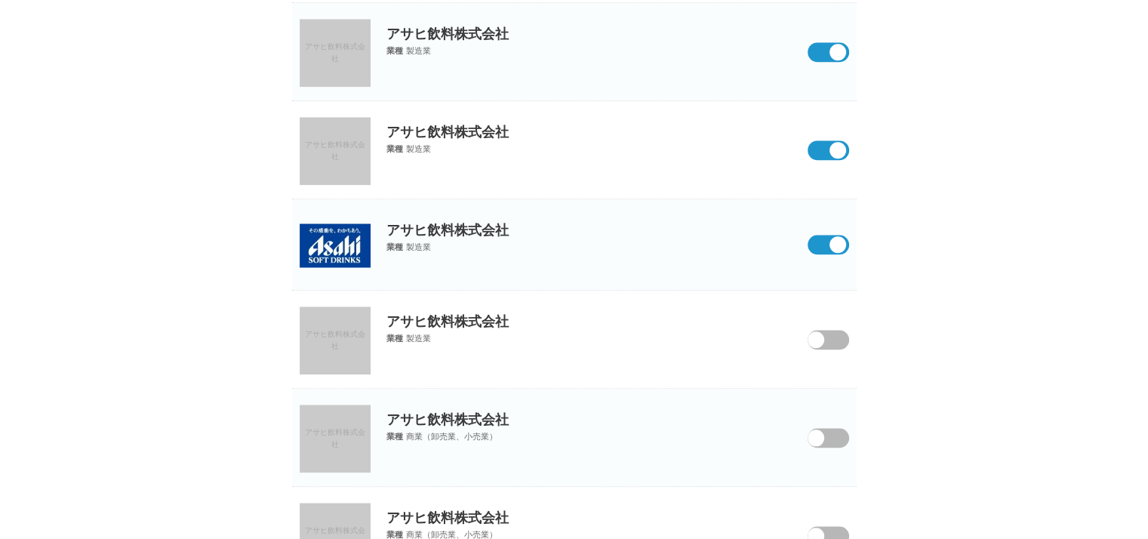
scroll to position [1600, 0]
click at [827, 340] on span at bounding box center [817, 348] width 63 height 39
click at [0, 0] on input "checkbox" at bounding box center [0, 0] width 0 height 0
click at [830, 431] on span at bounding box center [817, 446] width 63 height 39
click at [0, 0] on input "checkbox" at bounding box center [0, 0] width 0 height 0
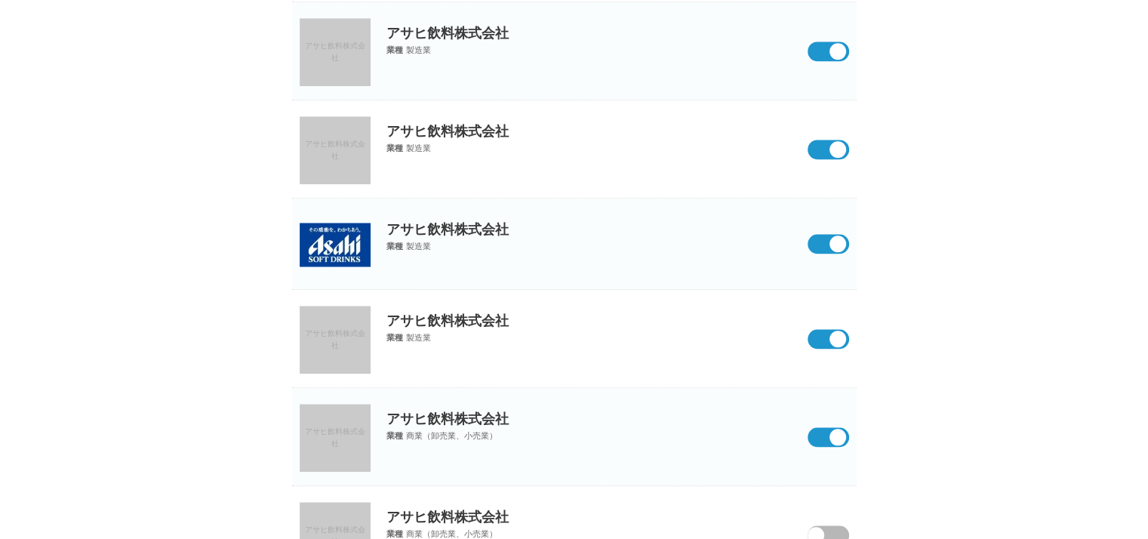
scroll to position [1815, 0]
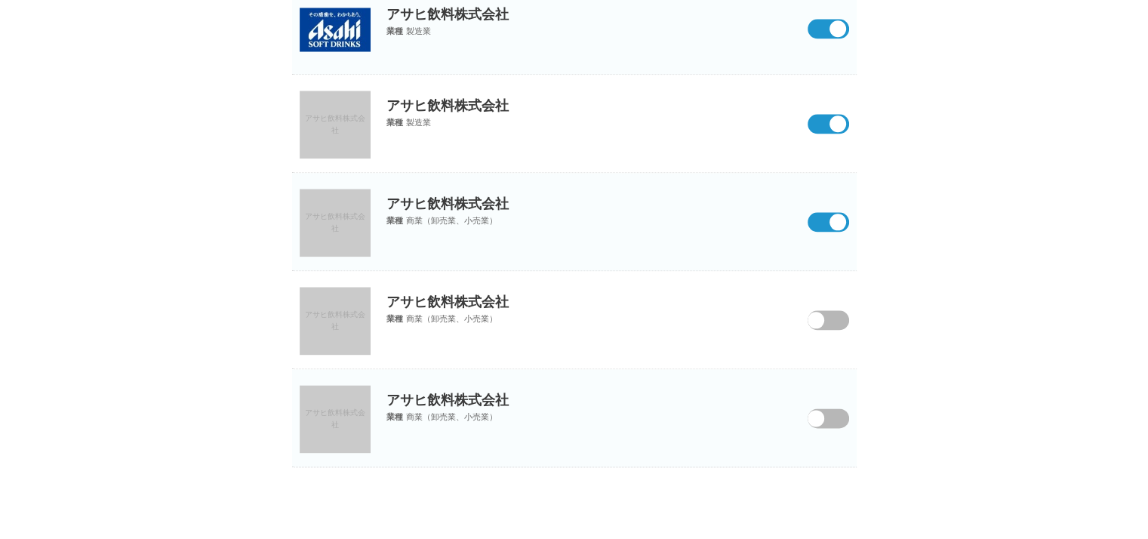
click at [827, 301] on p "アサヒ飲料株式会社" at bounding box center [574, 291] width 565 height 40
click at [827, 304] on p "アサヒ飲料株式会社" at bounding box center [574, 291] width 565 height 40
click at [827, 310] on span at bounding box center [817, 329] width 63 height 39
click at [0, 0] on input "checkbox" at bounding box center [0, 0] width 0 height 0
click at [830, 411] on span at bounding box center [817, 427] width 63 height 39
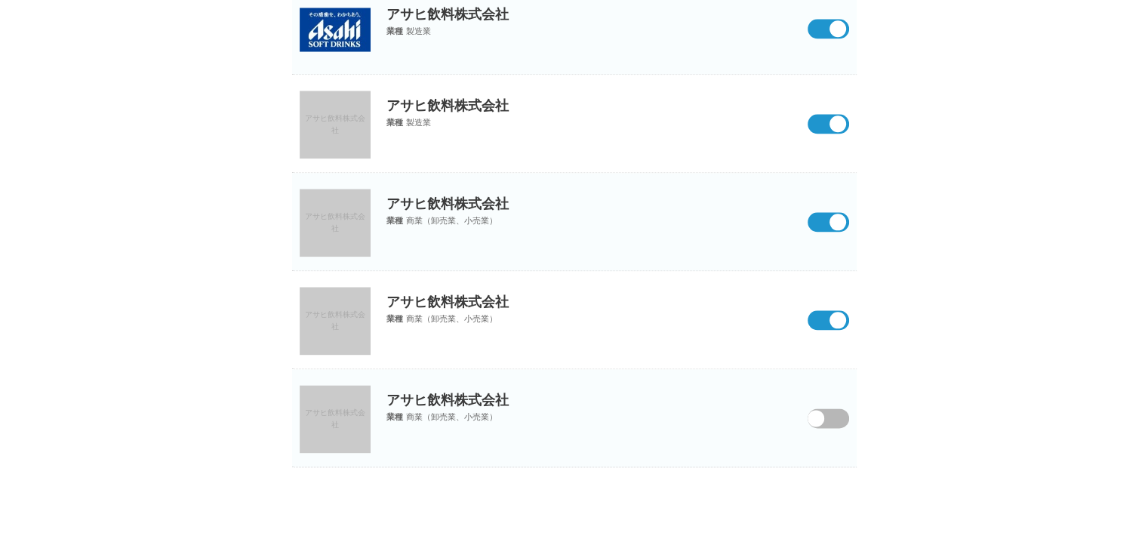
click at [0, 0] on input "checkbox" at bounding box center [0, 0] width 0 height 0
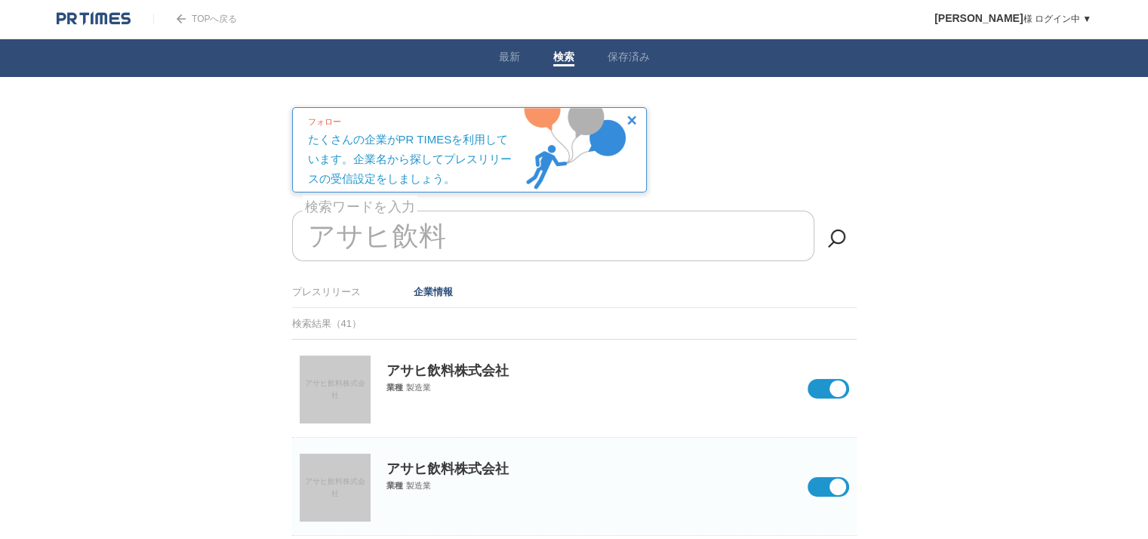
scroll to position [0, 0]
drag, startPoint x: 446, startPoint y: 228, endPoint x: 230, endPoint y: 206, distance: 217.0
type input "ア"
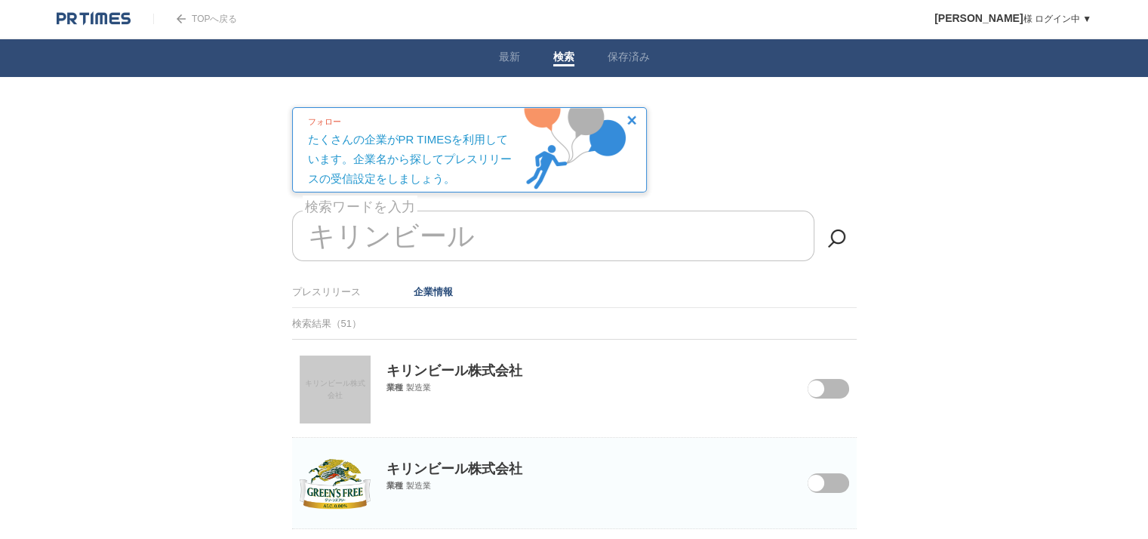
click at [820, 388] on span at bounding box center [816, 389] width 17 height 17
click at [0, 0] on input "checkbox" at bounding box center [0, 0] width 0 height 0
click at [830, 473] on span at bounding box center [817, 492] width 63 height 39
click at [0, 0] on input "checkbox" at bounding box center [0, 0] width 0 height 0
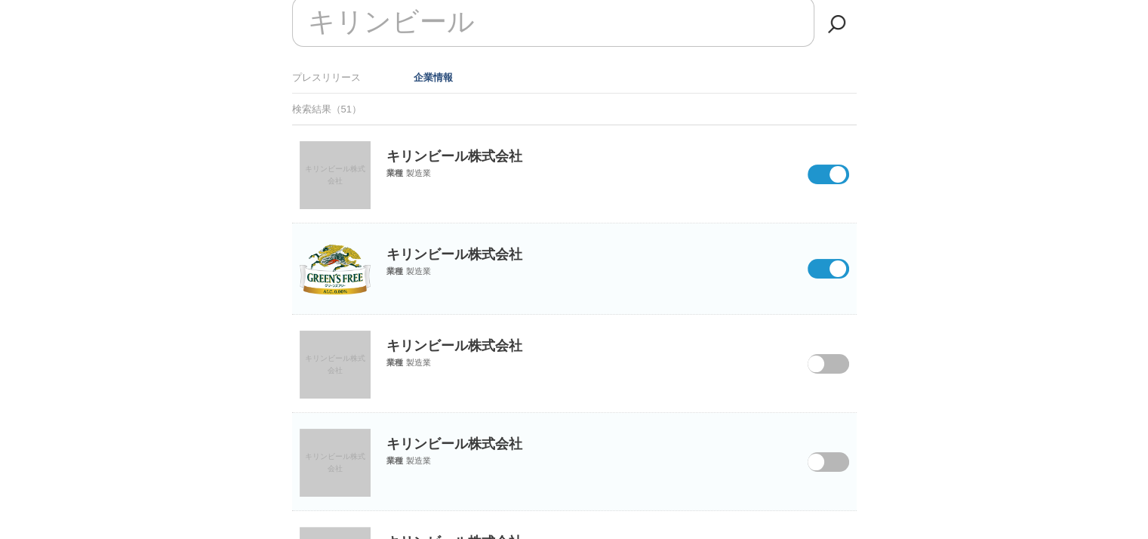
click at [834, 368] on span at bounding box center [817, 373] width 63 height 39
click at [0, 0] on input "checkbox" at bounding box center [0, 0] width 0 height 0
click at [833, 453] on span at bounding box center [817, 471] width 63 height 39
click at [0, 0] on input "checkbox" at bounding box center [0, 0] width 0 height 0
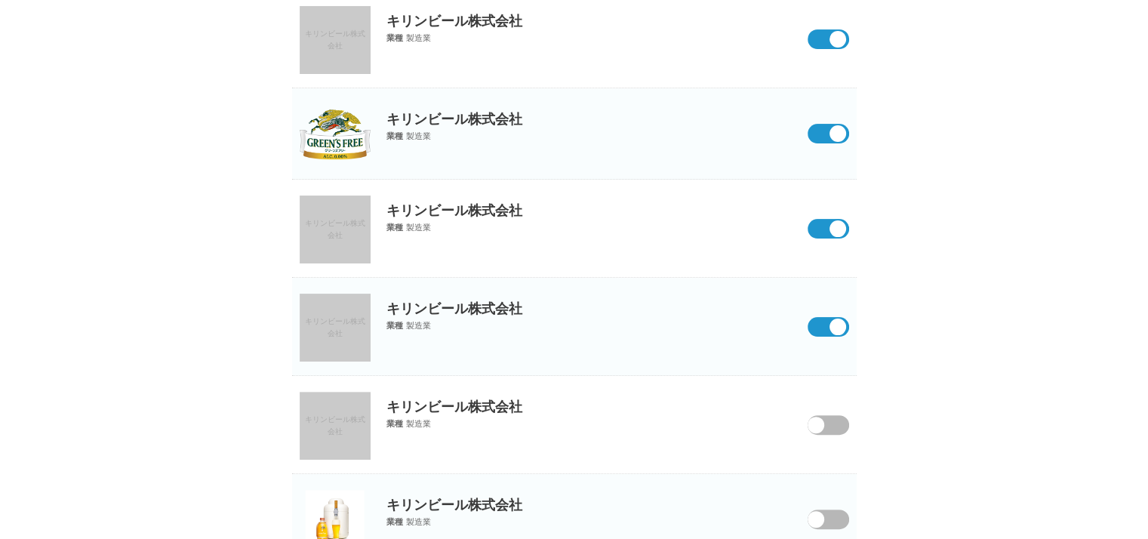
scroll to position [350, 0]
click at [827, 407] on p "キリンビール株式会社" at bounding box center [574, 395] width 565 height 40
click at [827, 421] on span at bounding box center [817, 433] width 63 height 39
click at [0, 0] on input "checkbox" at bounding box center [0, 0] width 0 height 0
click at [831, 504] on p "キリンビール株式会社" at bounding box center [574, 493] width 565 height 40
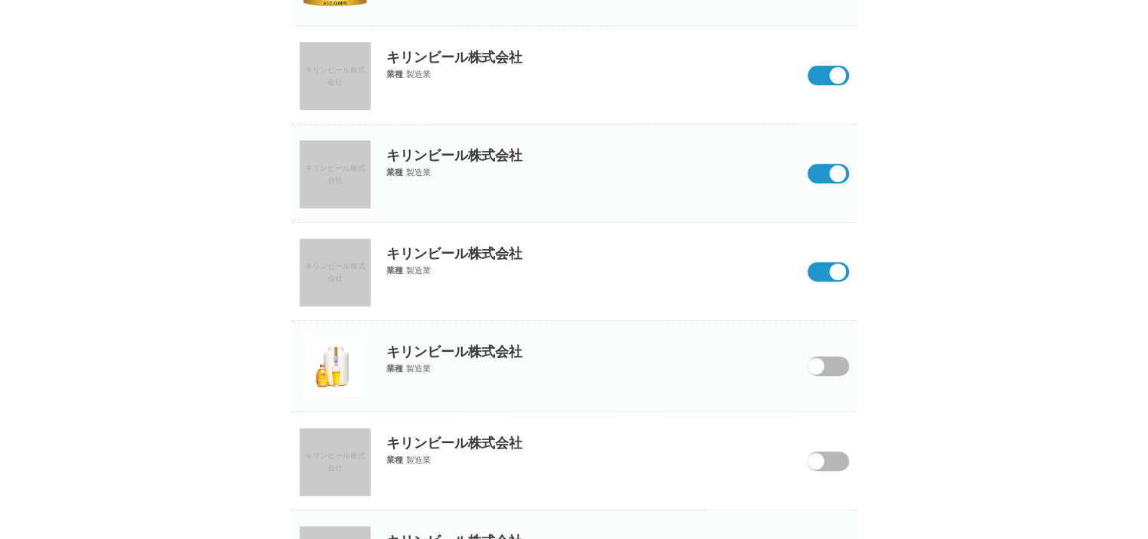
scroll to position [504, 0]
click at [824, 373] on div "キリンビール株式会社 業種 製造業" at bounding box center [574, 346] width 565 height 54
click at [825, 371] on span at bounding box center [817, 374] width 63 height 39
click at [0, 0] on input "checkbox" at bounding box center [0, 0] width 0 height 0
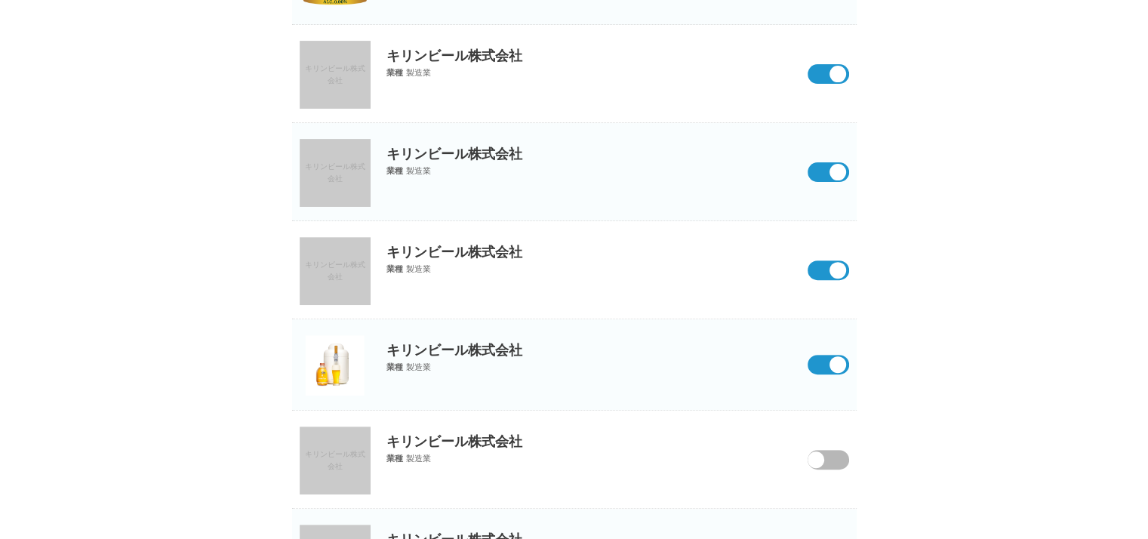
click at [833, 476] on section "キリンビール株式会社 キリンビール株式会社 業種 製造業" at bounding box center [574, 460] width 565 height 98
click at [833, 458] on span at bounding box center [817, 469] width 63 height 39
click at [0, 0] on input "checkbox" at bounding box center [0, 0] width 0 height 0
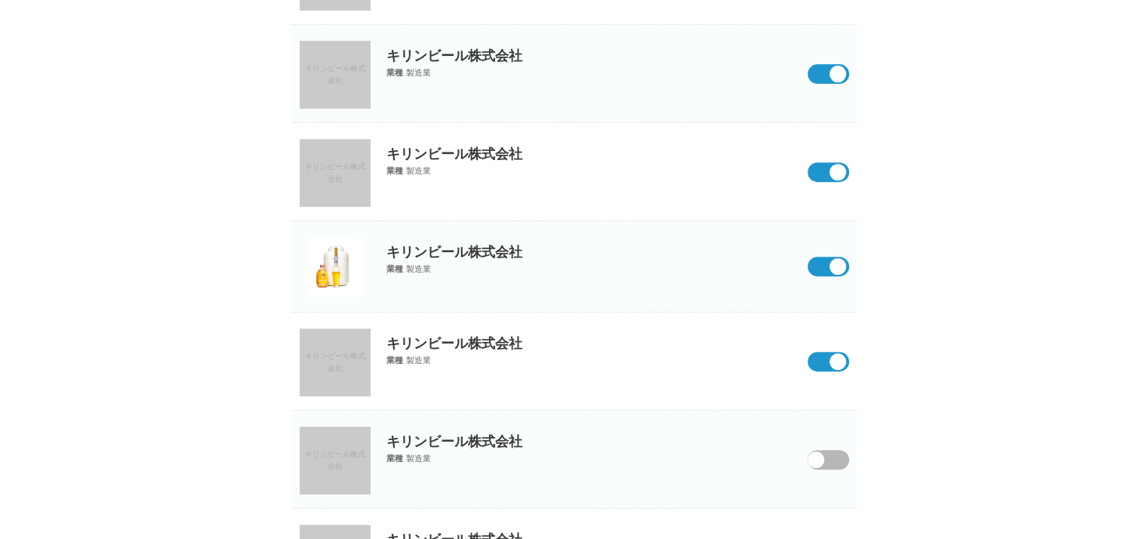
click at [831, 455] on span at bounding box center [817, 469] width 63 height 39
click at [0, 0] on input "checkbox" at bounding box center [0, 0] width 0 height 0
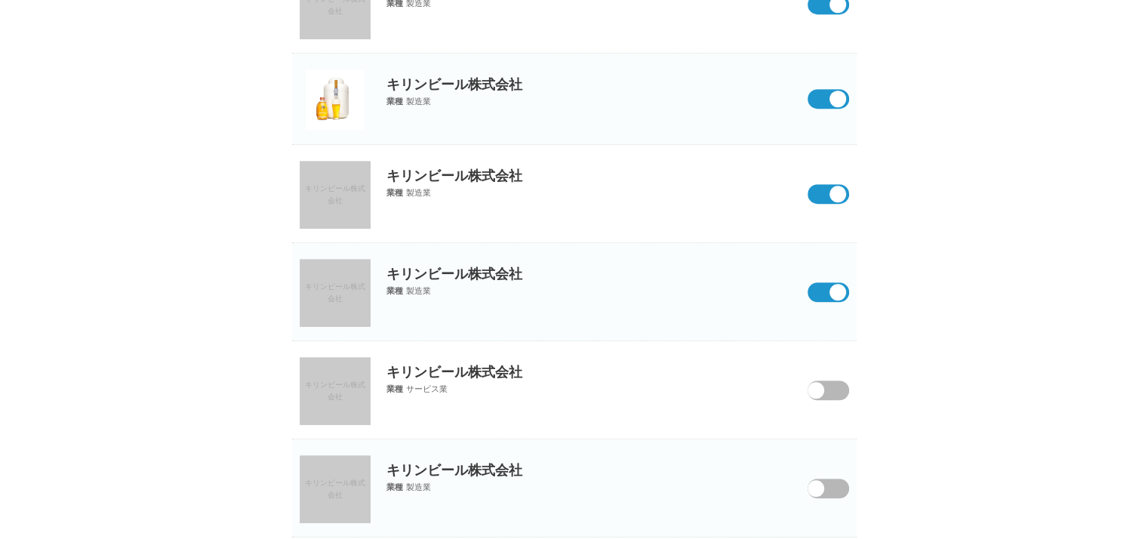
scroll to position [776, 0]
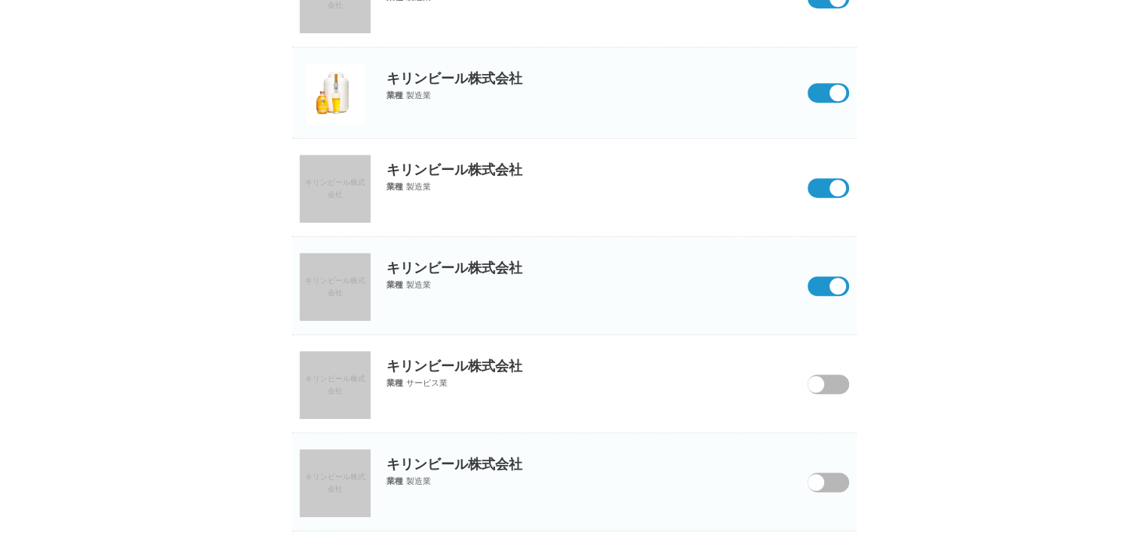
click at [826, 391] on span at bounding box center [817, 393] width 63 height 39
click at [0, 0] on input "checkbox" at bounding box center [0, 0] width 0 height 0
click at [824, 485] on span at bounding box center [817, 492] width 63 height 39
click at [0, 0] on input "checkbox" at bounding box center [0, 0] width 0 height 0
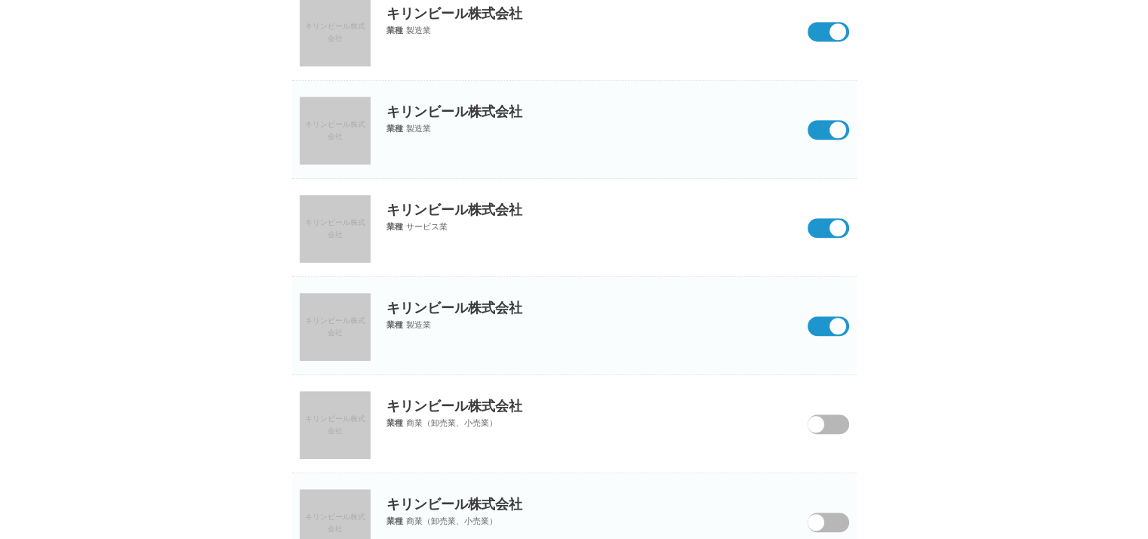
scroll to position [933, 0]
click at [827, 421] on span at bounding box center [817, 433] width 63 height 39
click at [0, 0] on input "checkbox" at bounding box center [0, 0] width 0 height 0
click at [838, 515] on span at bounding box center [817, 531] width 63 height 39
click at [0, 0] on input "checkbox" at bounding box center [0, 0] width 0 height 0
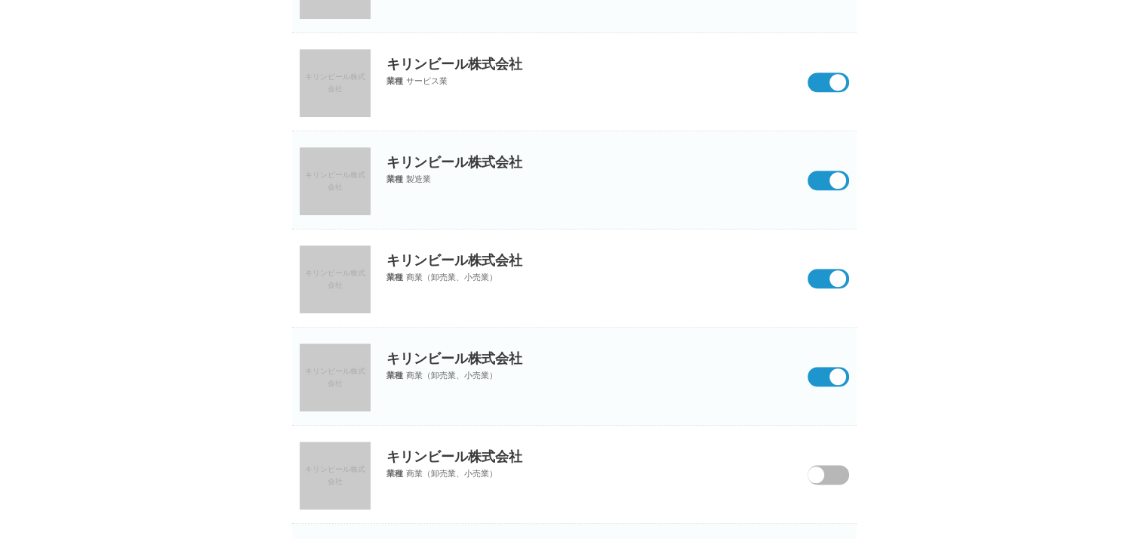
scroll to position [1081, 0]
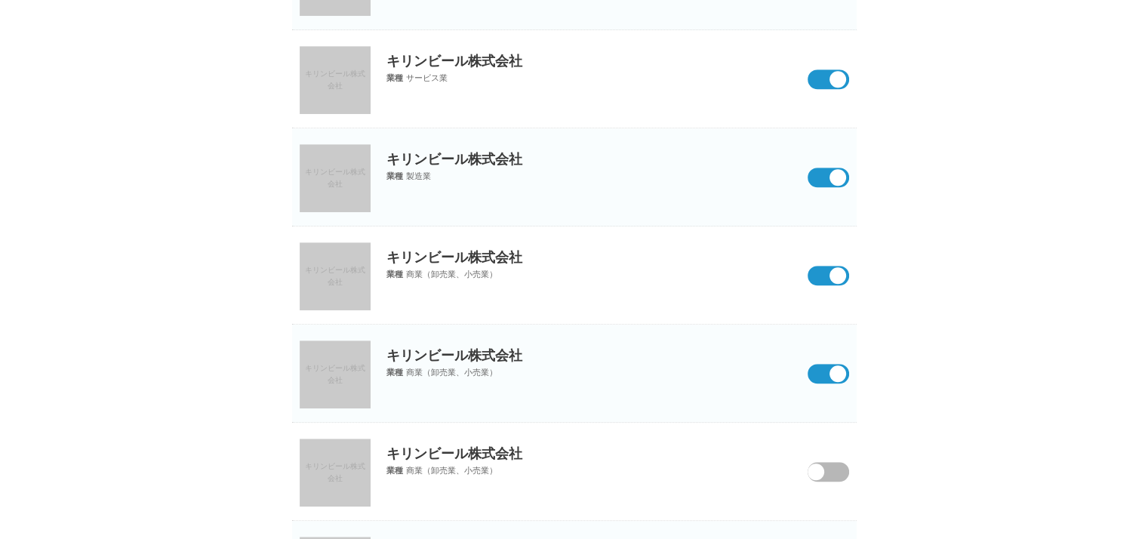
click at [820, 464] on span at bounding box center [816, 472] width 17 height 17
click at [0, 0] on input "checkbox" at bounding box center [0, 0] width 0 height 0
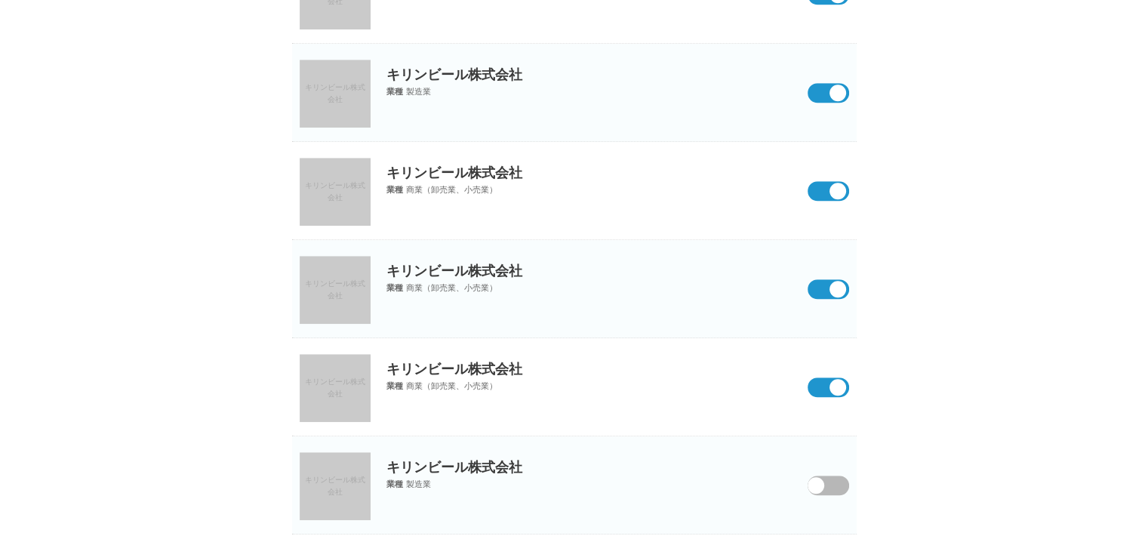
click at [821, 480] on span at bounding box center [816, 485] width 17 height 17
click at [0, 0] on input "checkbox" at bounding box center [0, 0] width 0 height 0
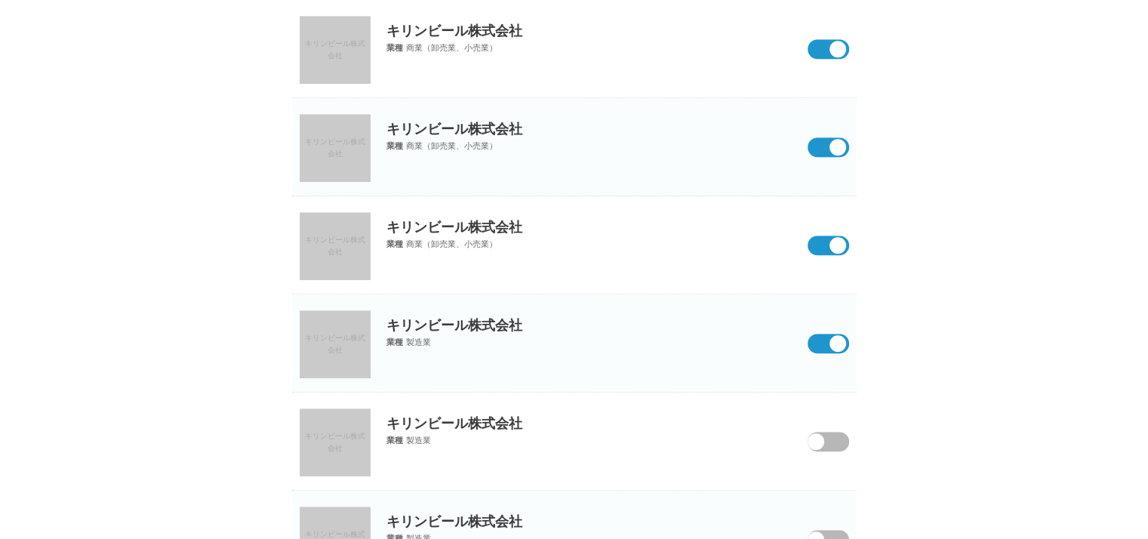
click at [828, 444] on span at bounding box center [817, 451] width 63 height 39
click at [0, 0] on input "checkbox" at bounding box center [0, 0] width 0 height 0
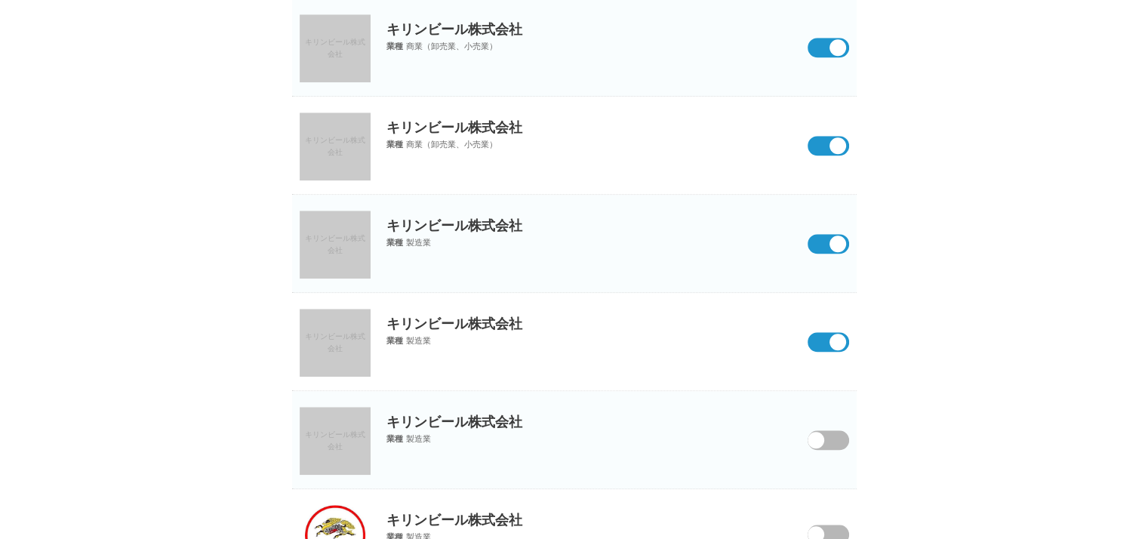
click at [823, 445] on div "キリンビール株式会社 業種 製造業" at bounding box center [574, 418] width 565 height 54
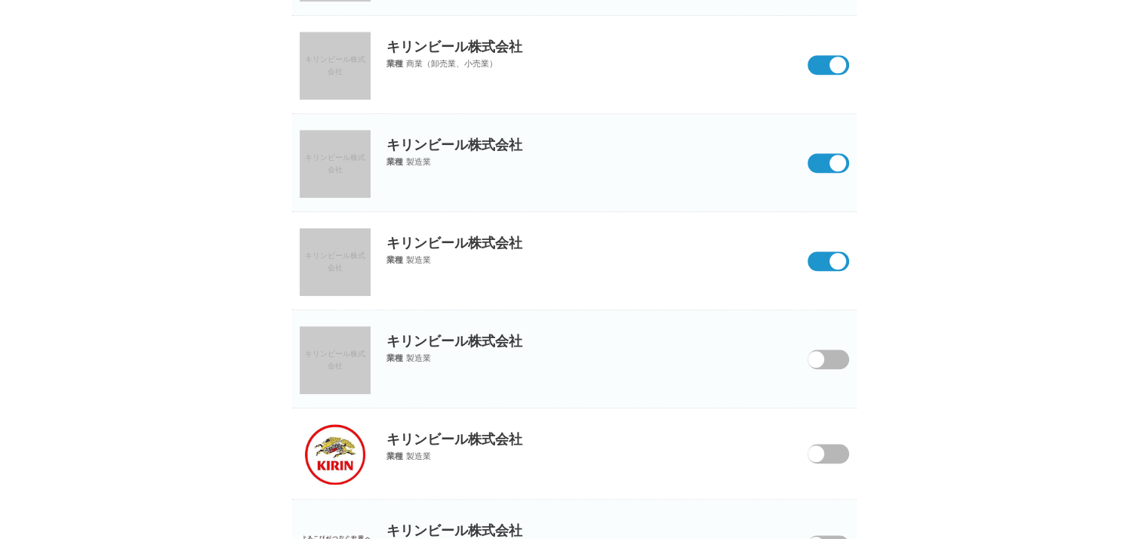
click at [823, 444] on span at bounding box center [817, 463] width 63 height 39
click at [0, 0] on input "checkbox" at bounding box center [0, 0] width 0 height 0
click at [824, 353] on span at bounding box center [817, 369] width 63 height 39
click at [0, 0] on input "checkbox" at bounding box center [0, 0] width 0 height 0
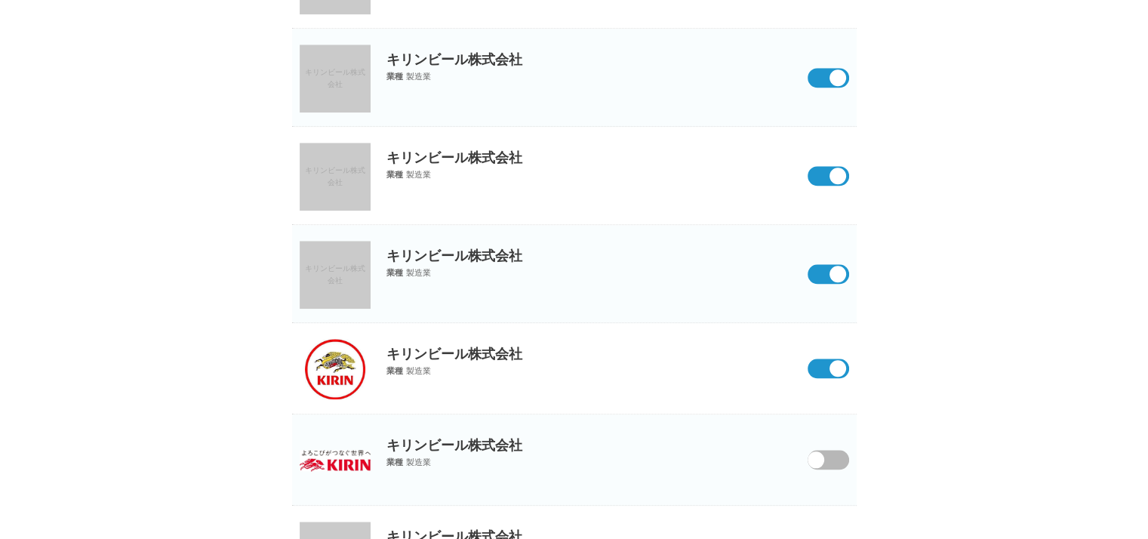
scroll to position [1700, 0]
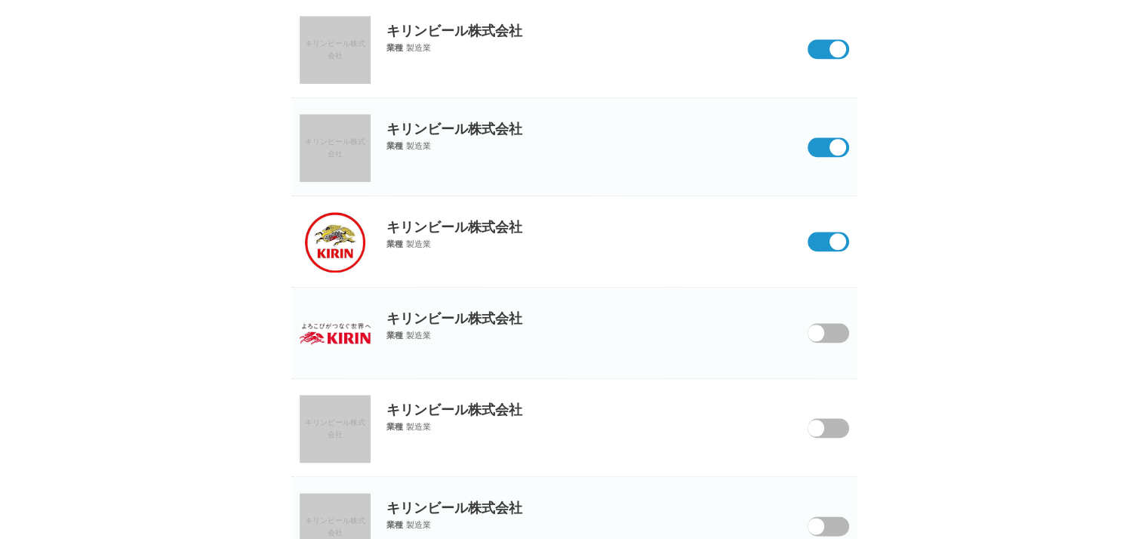
click at [823, 325] on span at bounding box center [816, 333] width 17 height 17
click at [0, 0] on input "checkbox" at bounding box center [0, 0] width 0 height 0
click at [824, 425] on span at bounding box center [816, 428] width 17 height 17
click at [0, 0] on input "checkbox" at bounding box center [0, 0] width 0 height 0
click at [824, 518] on span at bounding box center [816, 526] width 17 height 17
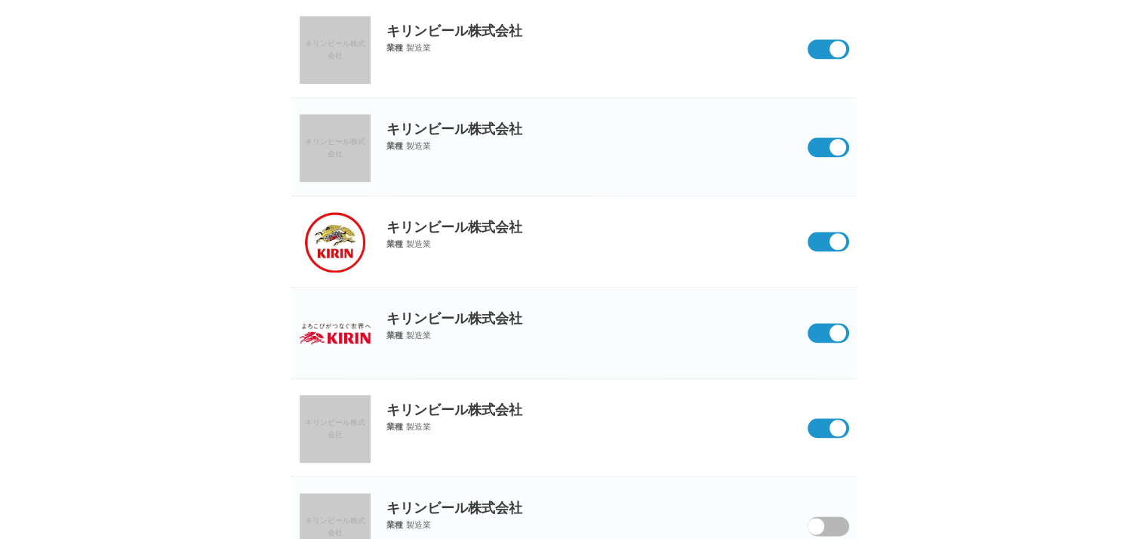
click at [0, 0] on input "checkbox" at bounding box center [0, 0] width 0 height 0
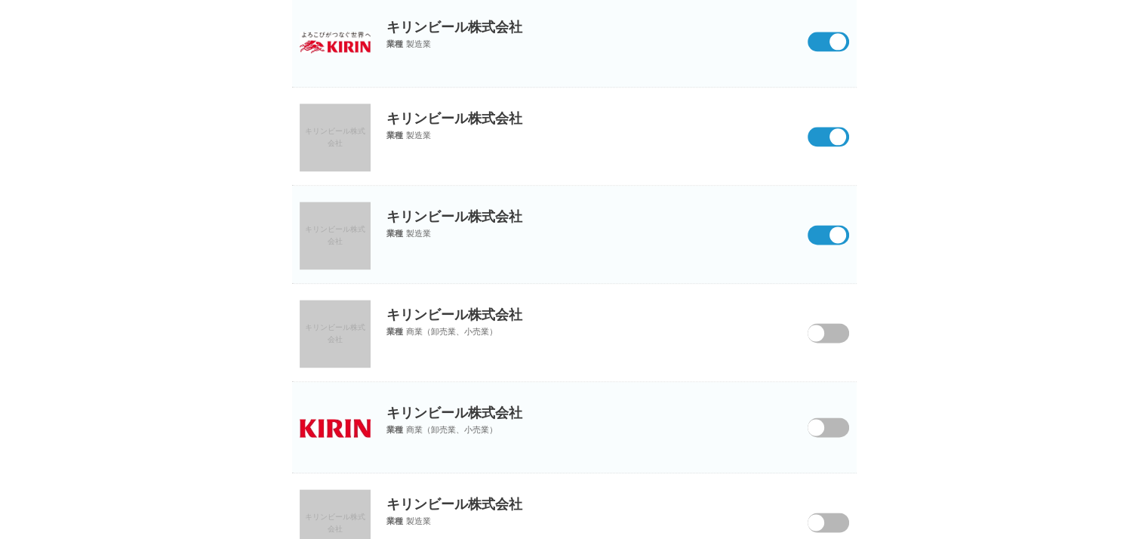
scroll to position [1998, 0]
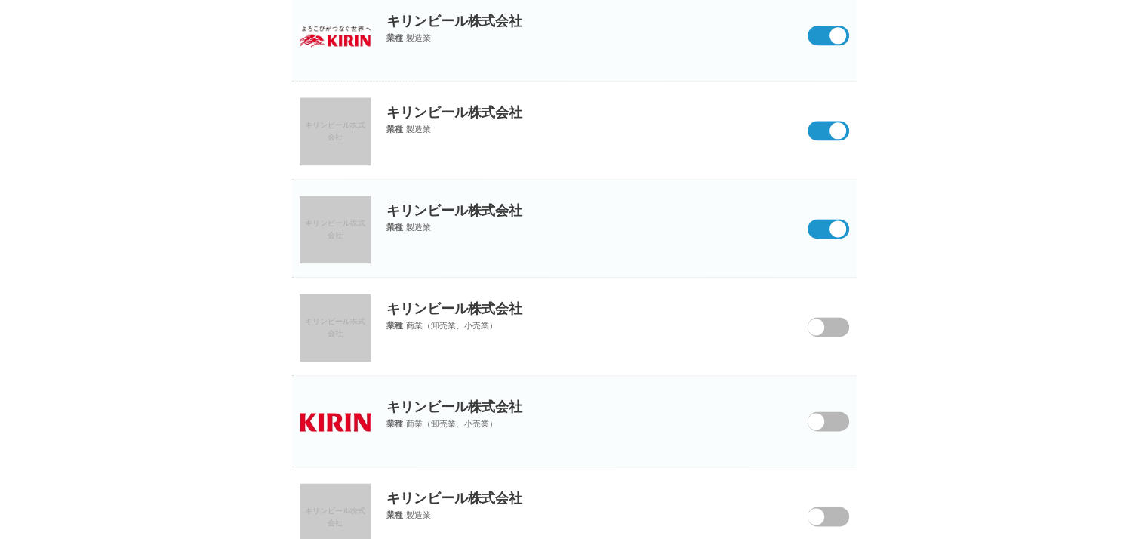
click at [822, 317] on span at bounding box center [817, 336] width 63 height 39
click at [0, 0] on input "checkbox" at bounding box center [0, 0] width 0 height 0
click at [837, 411] on span at bounding box center [817, 430] width 63 height 39
click at [0, 0] on input "checkbox" at bounding box center [0, 0] width 0 height 0
click at [830, 515] on span at bounding box center [817, 526] width 63 height 39
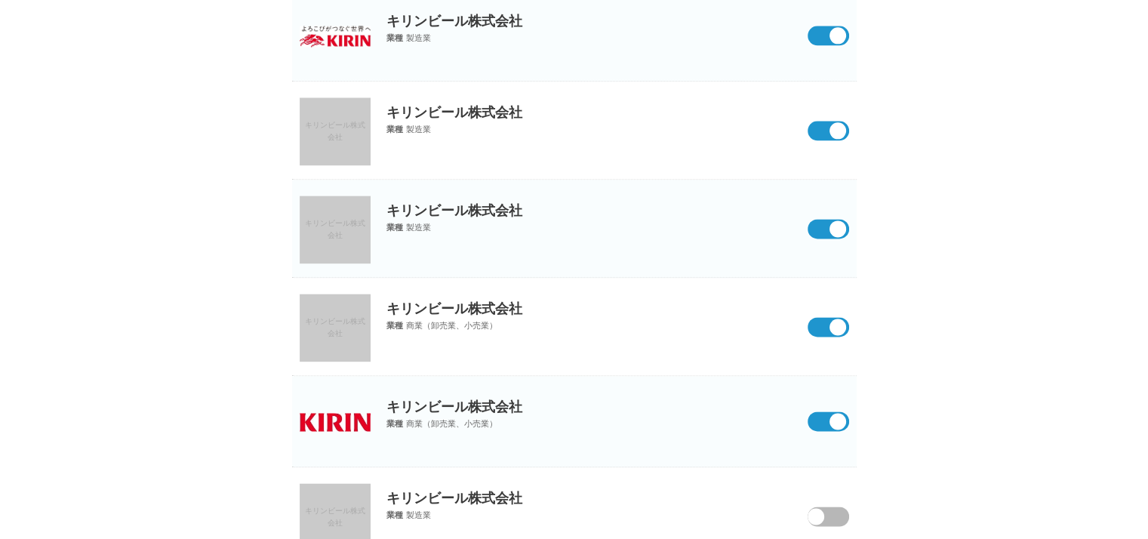
click at [0, 0] on input "checkbox" at bounding box center [0, 0] width 0 height 0
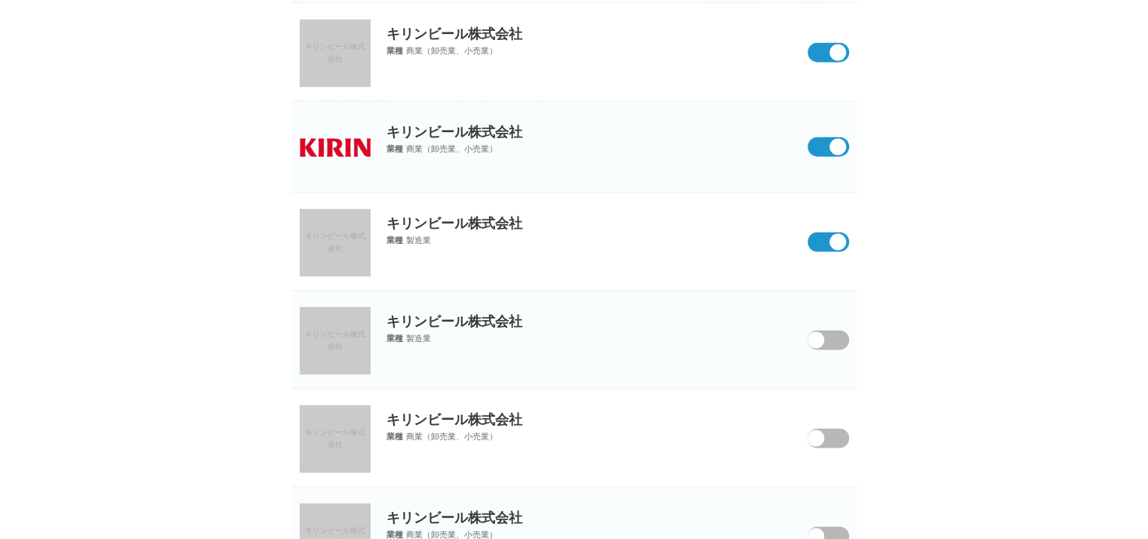
scroll to position [2276, 0]
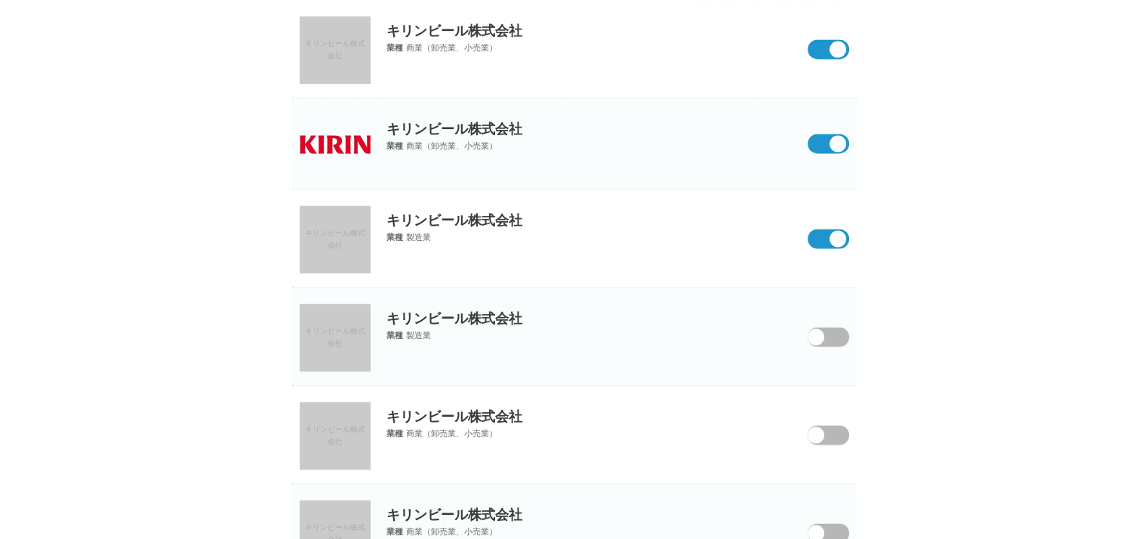
click at [827, 330] on span at bounding box center [817, 346] width 63 height 39
click at [0, 0] on input "checkbox" at bounding box center [0, 0] width 0 height 0
click at [833, 425] on span at bounding box center [817, 444] width 63 height 39
click at [0, 0] on input "checkbox" at bounding box center [0, 0] width 0 height 0
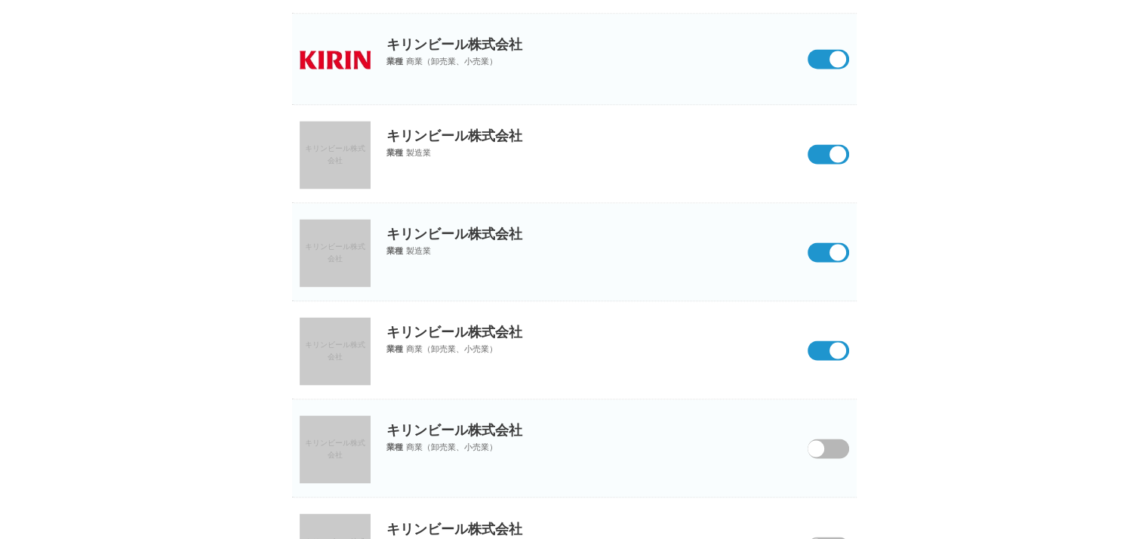
click at [830, 439] on span at bounding box center [817, 458] width 63 height 39
click at [0, 0] on input "checkbox" at bounding box center [0, 0] width 0 height 0
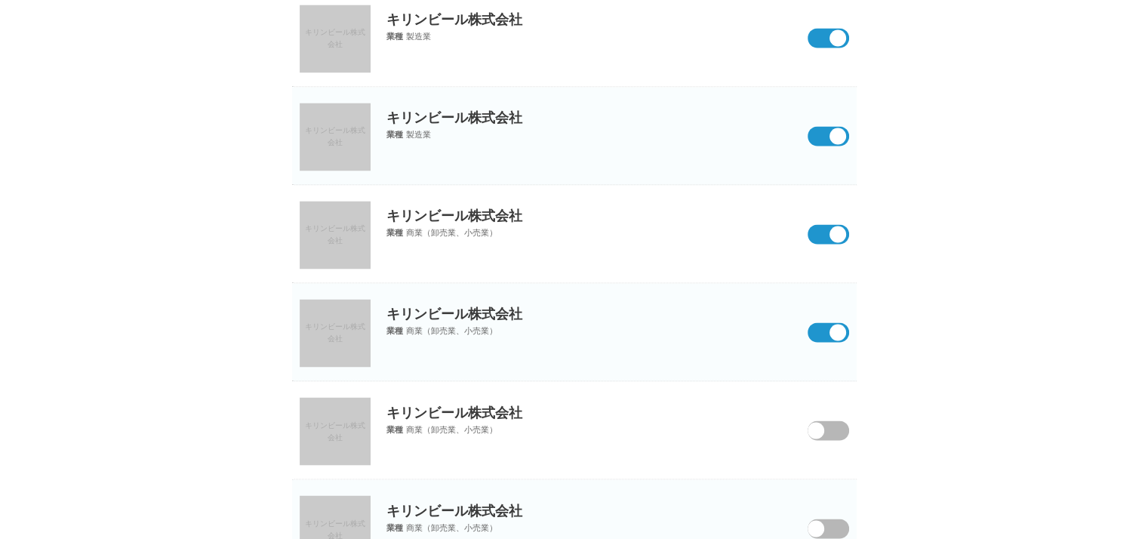
scroll to position [2478, 0]
click at [830, 427] on span at bounding box center [817, 438] width 63 height 39
click at [0, 0] on input "checkbox" at bounding box center [0, 0] width 0 height 0
click at [821, 507] on p "キリンビール株式会社" at bounding box center [574, 498] width 565 height 40
click at [821, 519] on span at bounding box center [816, 527] width 17 height 17
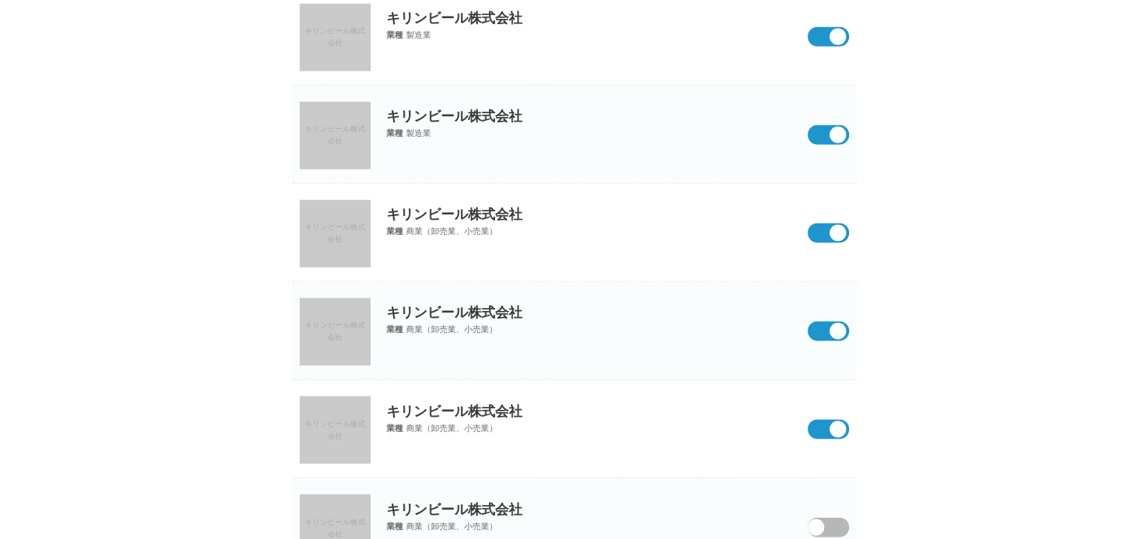
click at [0, 0] on input "checkbox" at bounding box center [0, 0] width 0 height 0
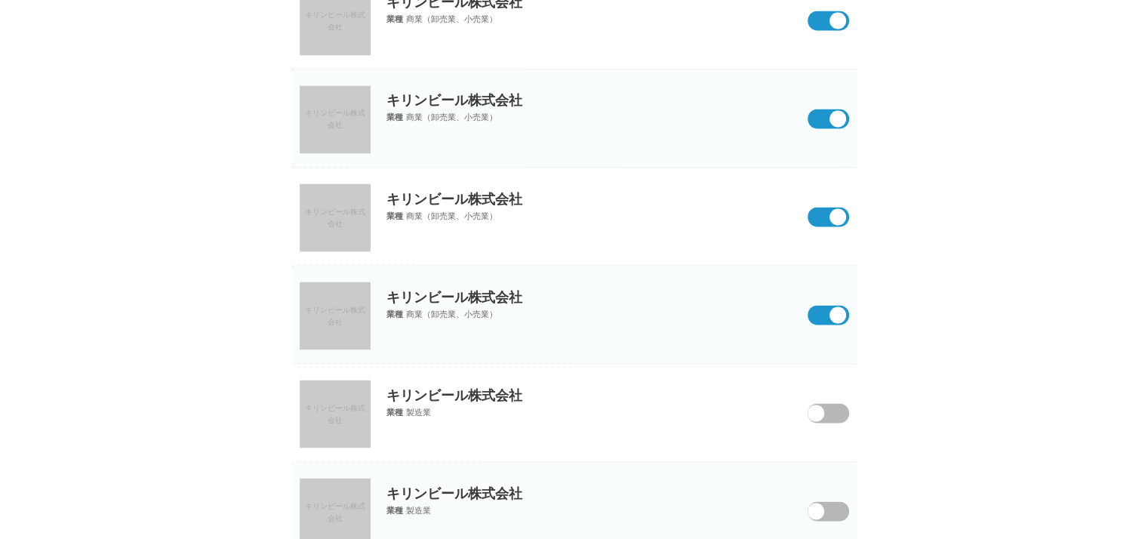
scroll to position [2691, 0]
click at [830, 405] on span at bounding box center [817, 421] width 63 height 39
click at [0, 0] on input "checkbox" at bounding box center [0, 0] width 0 height 0
click at [824, 504] on span at bounding box center [816, 510] width 17 height 17
click at [0, 0] on input "checkbox" at bounding box center [0, 0] width 0 height 0
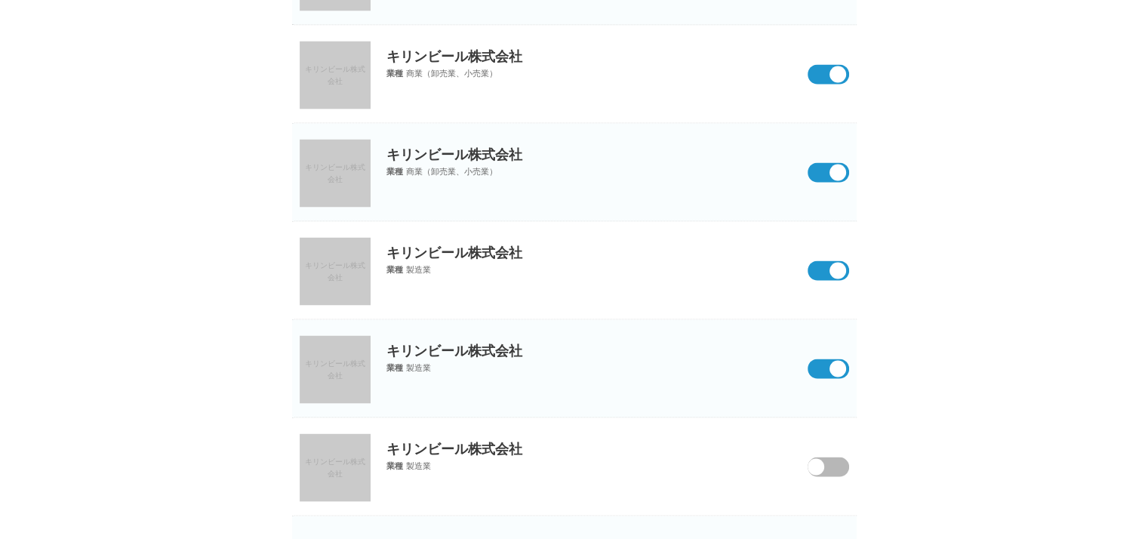
click at [818, 466] on span at bounding box center [816, 466] width 17 height 17
click at [0, 0] on input "checkbox" at bounding box center [0, 0] width 0 height 0
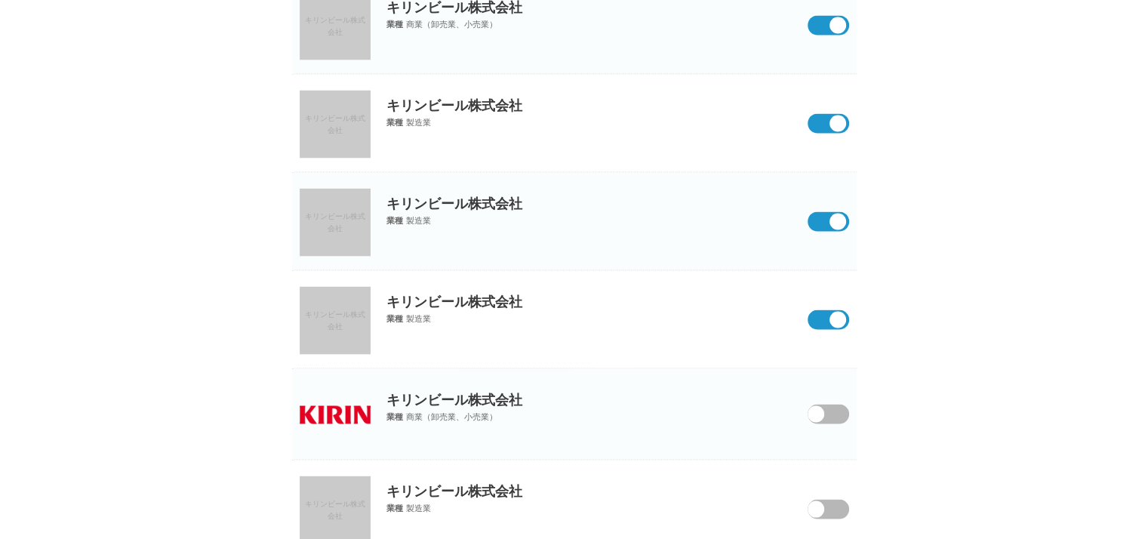
scroll to position [2981, 0]
click at [824, 405] on span at bounding box center [816, 413] width 17 height 17
click at [0, 0] on input "checkbox" at bounding box center [0, 0] width 0 height 0
click at [822, 504] on span at bounding box center [816, 508] width 17 height 17
click at [0, 0] on input "checkbox" at bounding box center [0, 0] width 0 height 0
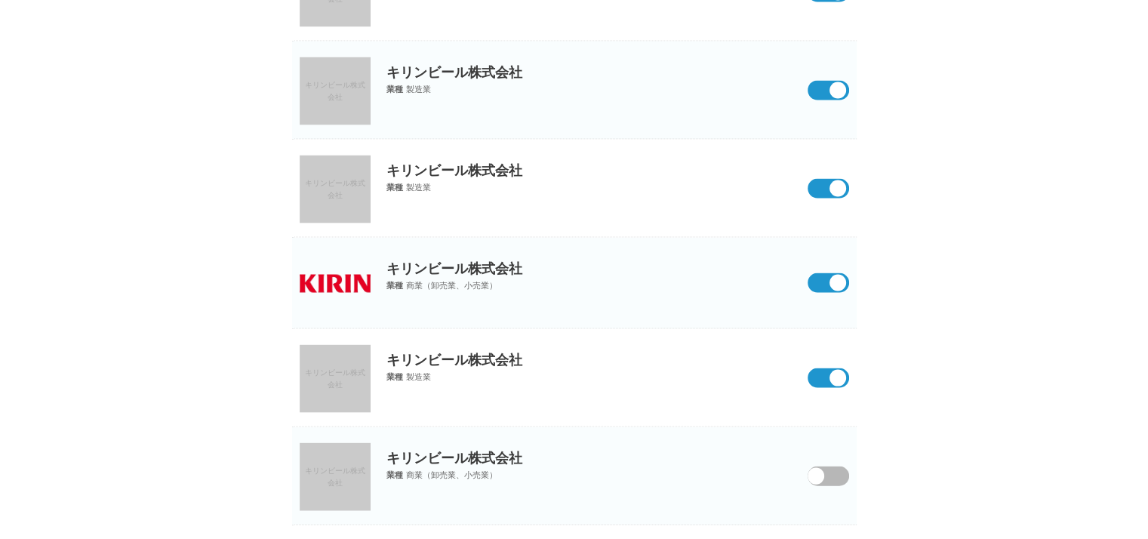
click at [824, 467] on span at bounding box center [817, 486] width 63 height 39
click at [0, 0] on input "checkbox" at bounding box center [0, 0] width 0 height 0
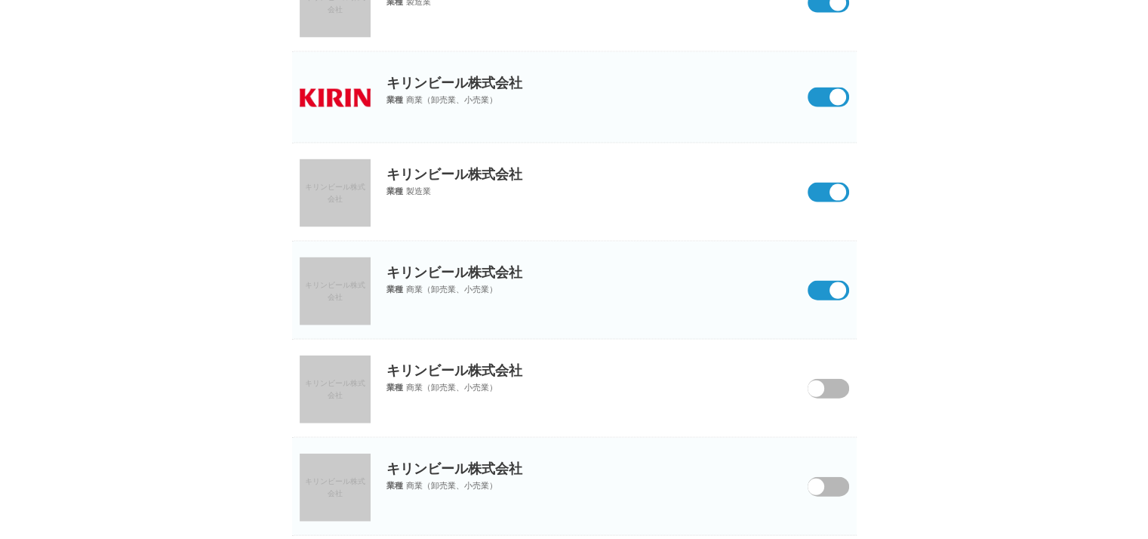
scroll to position [3297, 0]
click at [833, 384] on span at bounding box center [817, 397] width 63 height 39
click at [0, 0] on input "checkbox" at bounding box center [0, 0] width 0 height 0
click at [837, 477] on span at bounding box center [817, 495] width 63 height 39
click at [0, 0] on input "checkbox" at bounding box center [0, 0] width 0 height 0
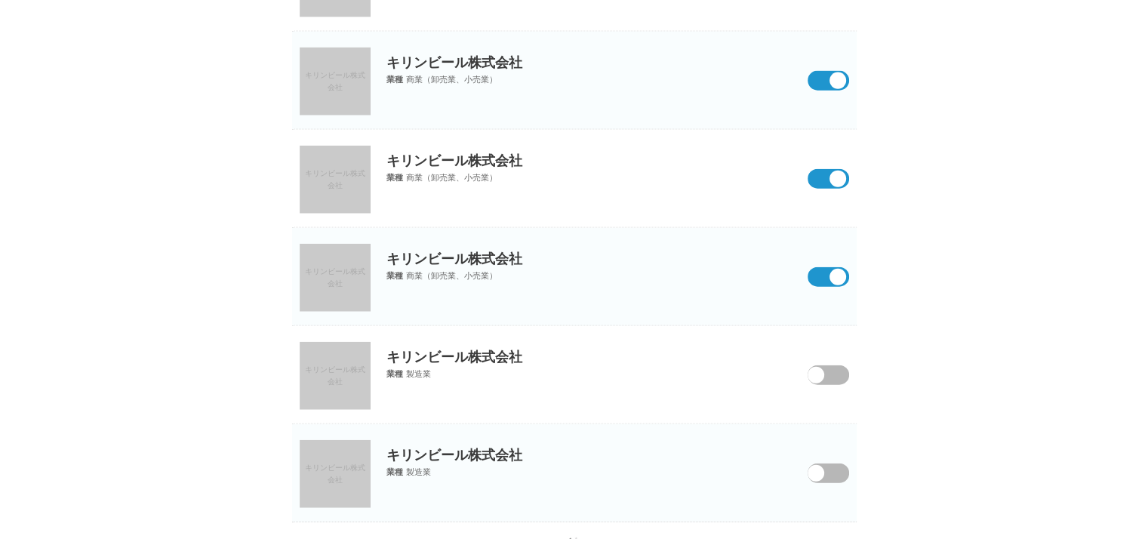
scroll to position [3506, 0]
click at [832, 365] on span at bounding box center [817, 384] width 63 height 39
click at [0, 0] on input "checkbox" at bounding box center [0, 0] width 0 height 0
click at [828, 470] on span at bounding box center [817, 483] width 63 height 39
click at [0, 0] on input "checkbox" at bounding box center [0, 0] width 0 height 0
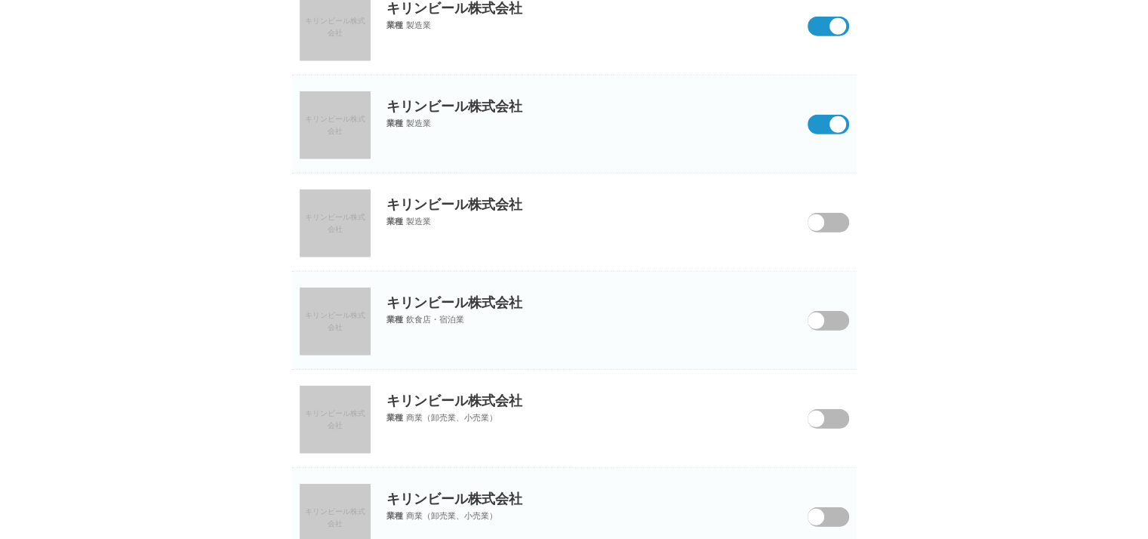
scroll to position [3853, 0]
click at [830, 214] on span at bounding box center [817, 233] width 63 height 39
click at [0, 0] on input "checkbox" at bounding box center [0, 0] width 0 height 0
click at [819, 318] on span at bounding box center [816, 322] width 17 height 17
click at [0, 0] on input "checkbox" at bounding box center [0, 0] width 0 height 0
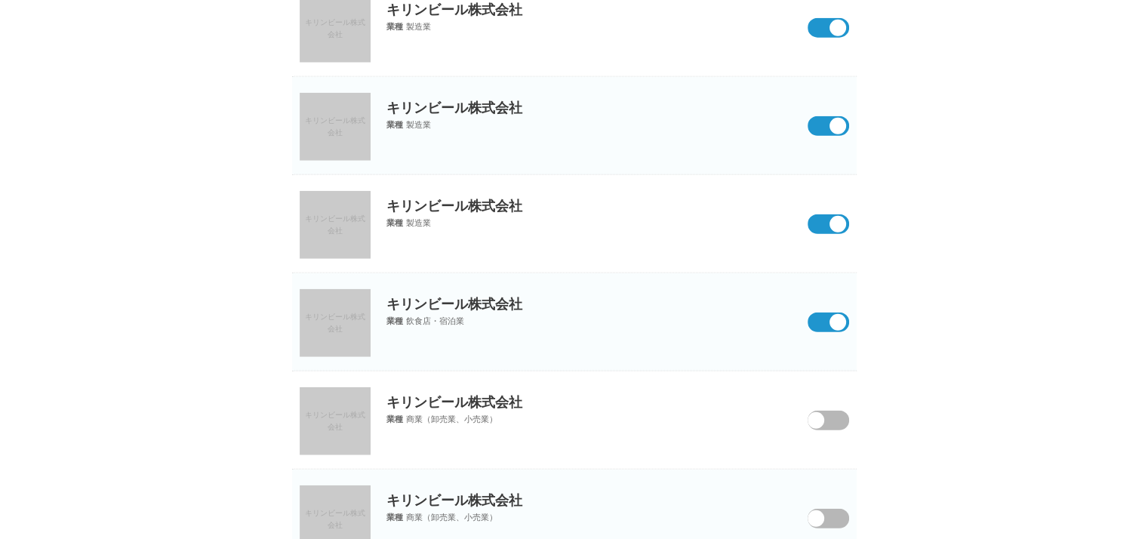
click at [824, 411] on span at bounding box center [817, 430] width 63 height 39
click at [0, 0] on input "checkbox" at bounding box center [0, 0] width 0 height 0
click at [840, 517] on span at bounding box center [817, 528] width 63 height 39
click at [0, 0] on input "checkbox" at bounding box center [0, 0] width 0 height 0
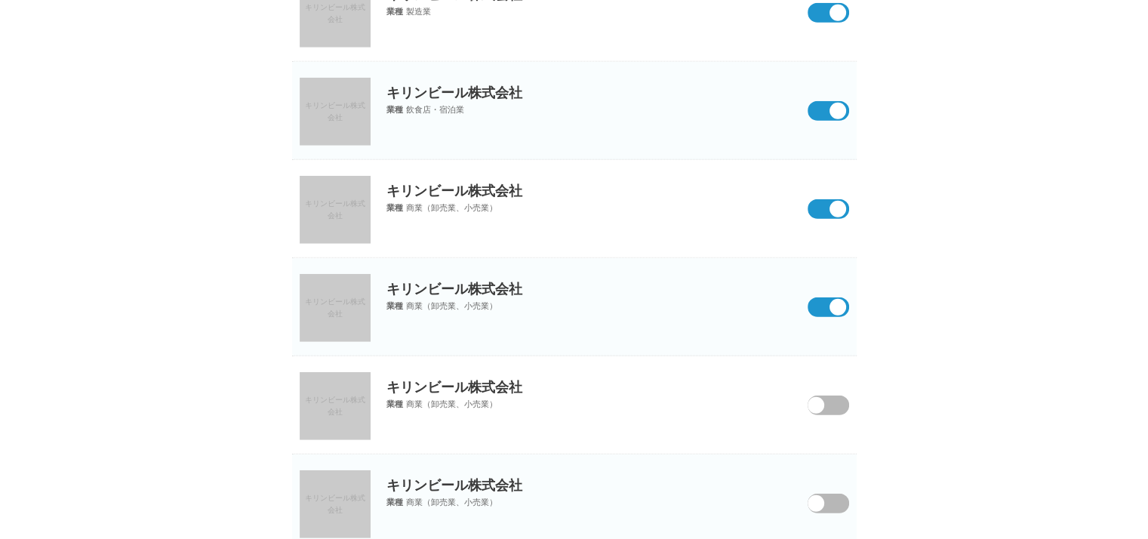
scroll to position [4181, 0]
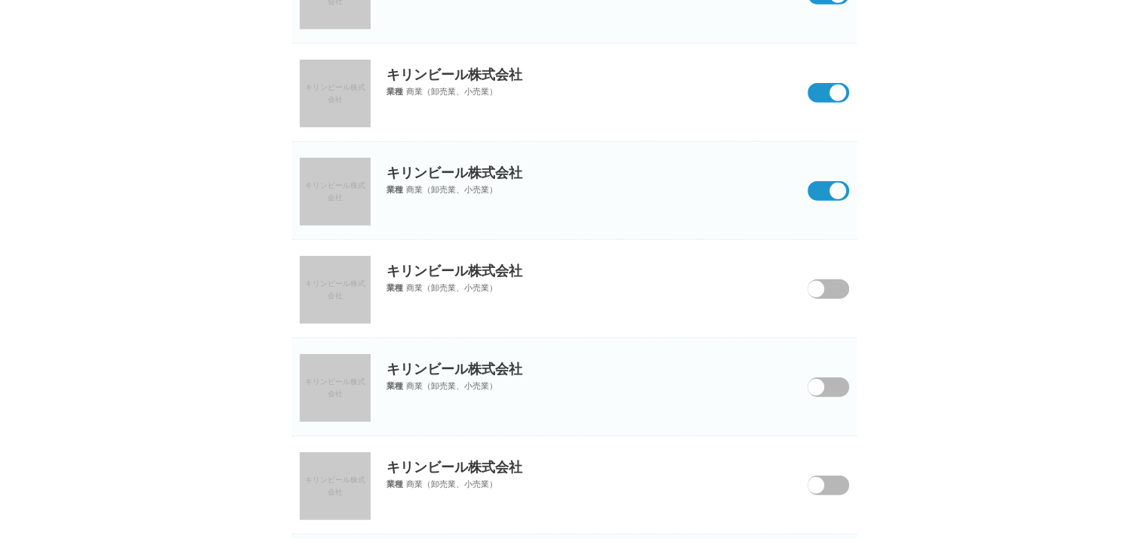
click at [821, 285] on span at bounding box center [816, 289] width 17 height 17
click at [0, 0] on input "checkbox" at bounding box center [0, 0] width 0 height 0
click at [821, 382] on span at bounding box center [816, 387] width 17 height 17
click at [0, 0] on input "checkbox" at bounding box center [0, 0] width 0 height 0
click at [830, 482] on span at bounding box center [817, 495] width 63 height 39
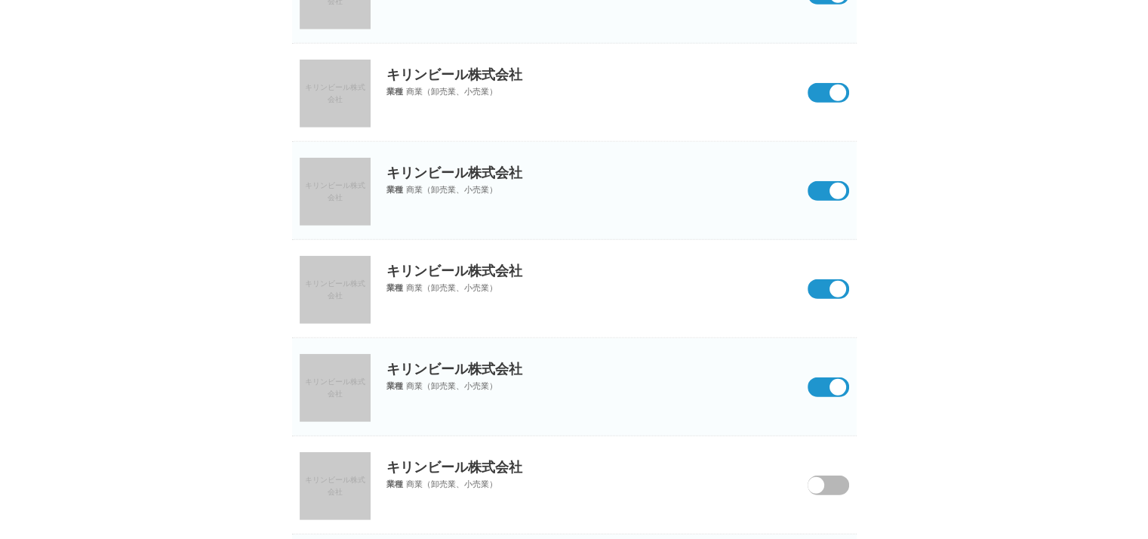
click at [0, 0] on input "checkbox" at bounding box center [0, 0] width 0 height 0
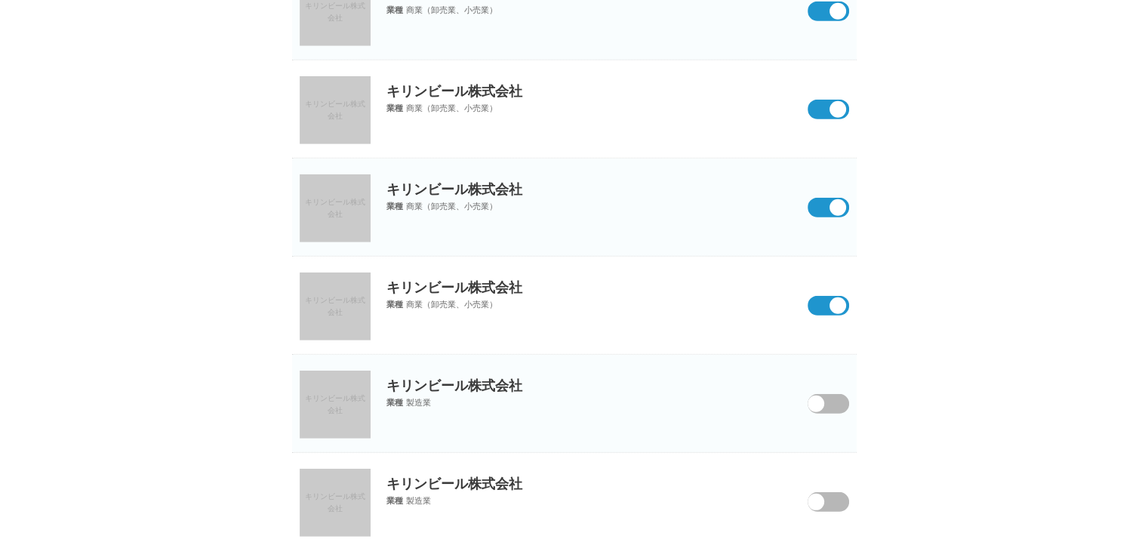
scroll to position [4361, 0]
click at [828, 405] on div "キリンビール株式会社 業種 製造業" at bounding box center [574, 382] width 565 height 54
click at [824, 396] on span at bounding box center [816, 404] width 17 height 17
click at [0, 0] on input "checkbox" at bounding box center [0, 0] width 0 height 0
click at [824, 494] on span at bounding box center [816, 502] width 17 height 17
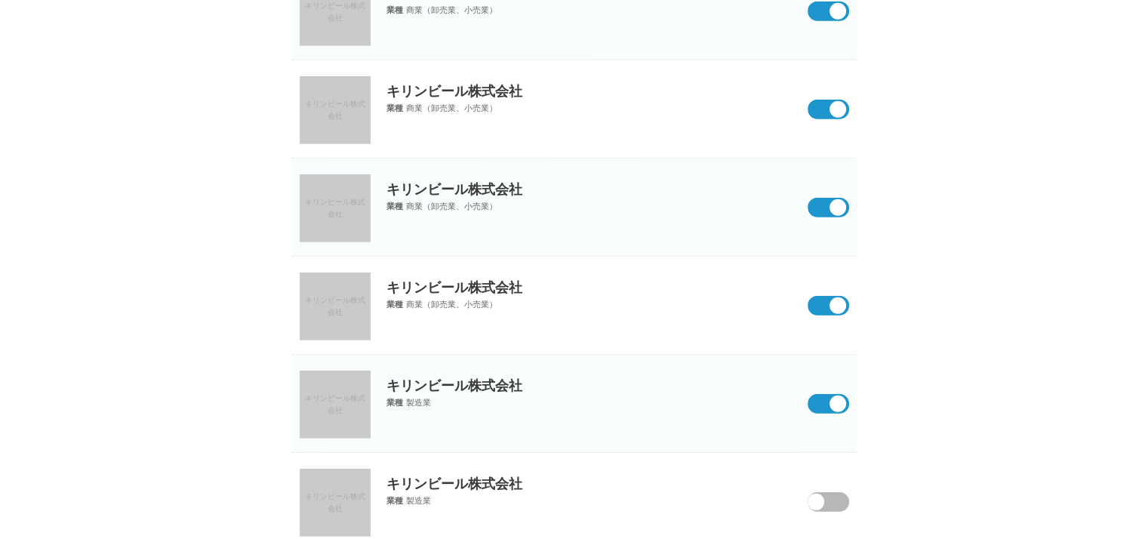
click at [0, 0] on input "checkbox" at bounding box center [0, 0] width 0 height 0
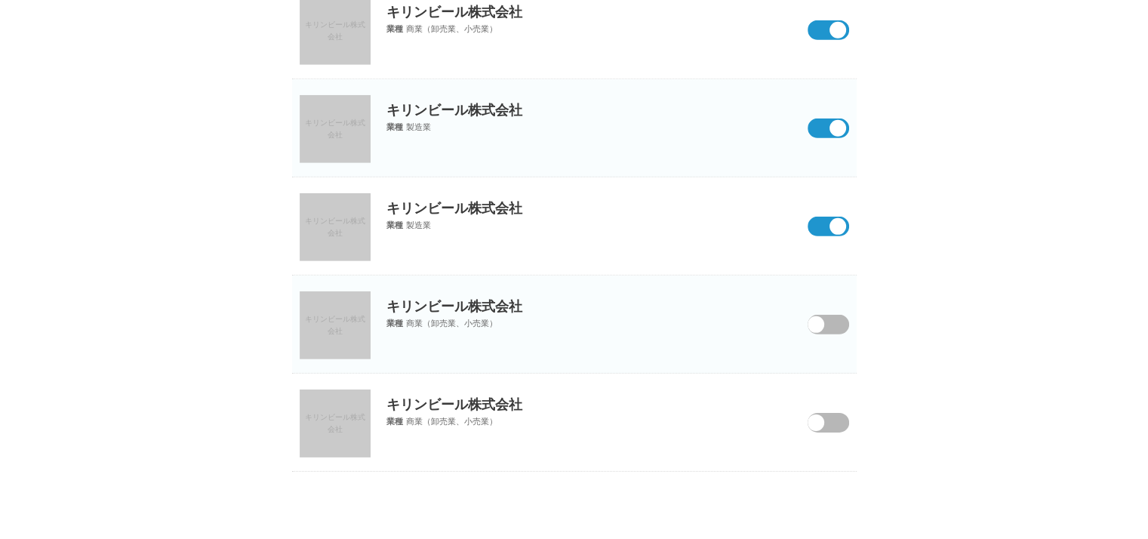
click at [834, 318] on span at bounding box center [817, 334] width 63 height 39
click at [0, 0] on input "checkbox" at bounding box center [0, 0] width 0 height 0
click at [818, 421] on span at bounding box center [816, 422] width 17 height 17
click at [0, 0] on input "checkbox" at bounding box center [0, 0] width 0 height 0
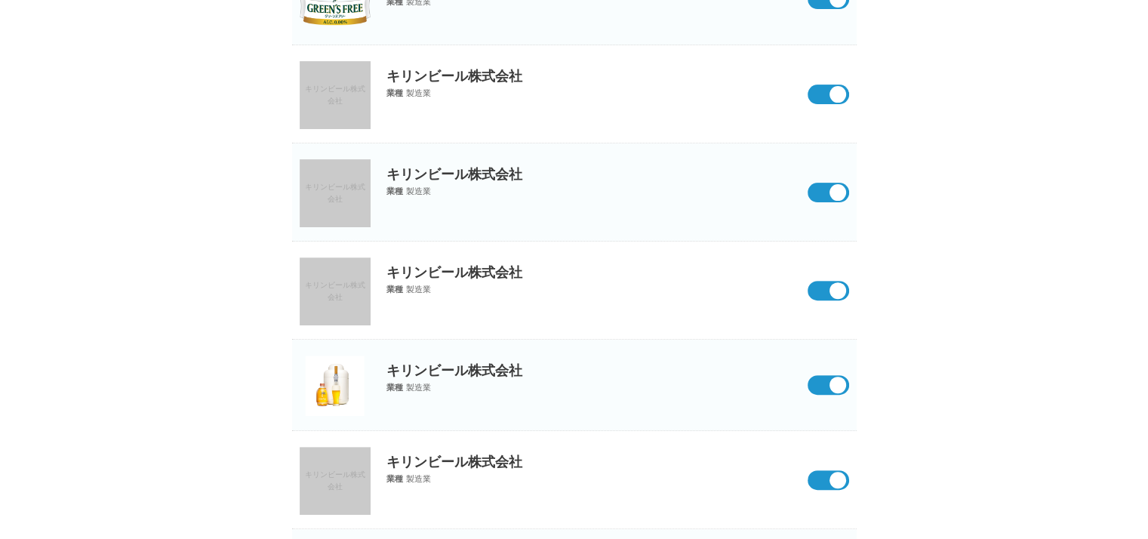
scroll to position [0, 0]
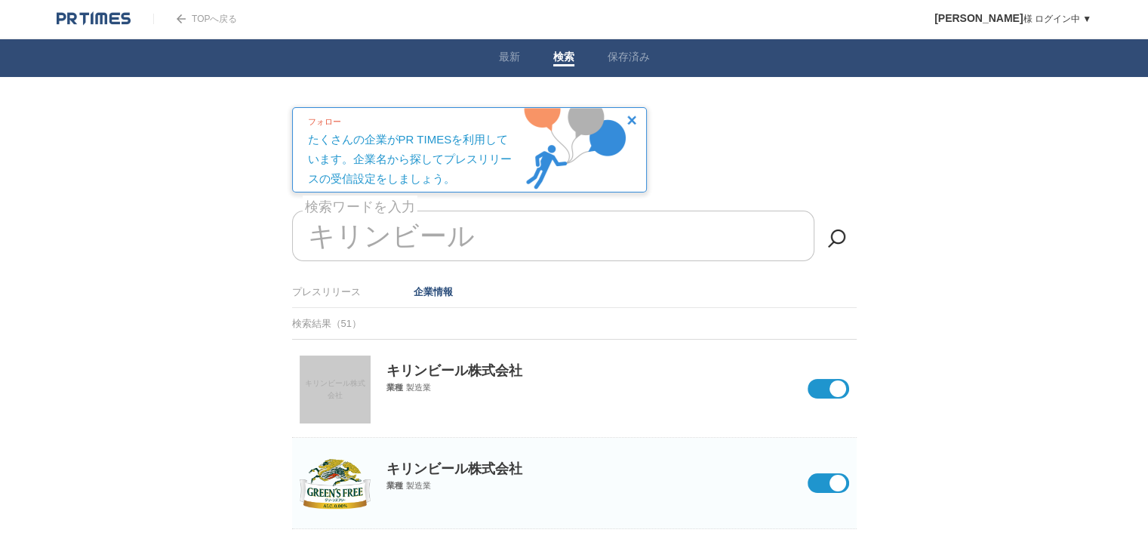
drag, startPoint x: 389, startPoint y: 239, endPoint x: 918, endPoint y: 260, distance: 529.7
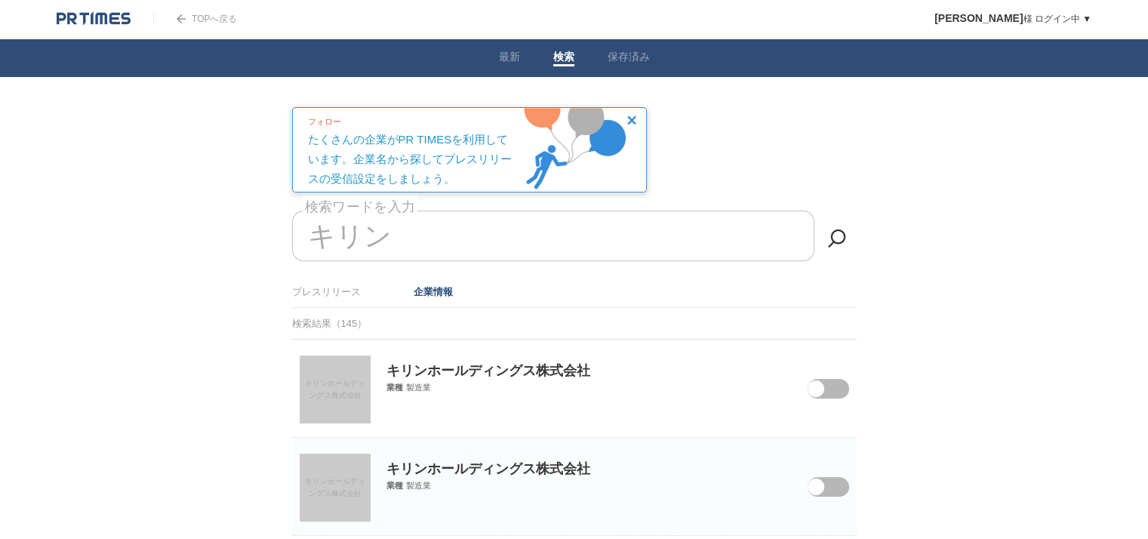
click at [843, 398] on section "キリンホールディングス株式会社 キリンホールディングス株式会社 業種 製造業" at bounding box center [574, 389] width 565 height 98
click at [841, 395] on span at bounding box center [817, 398] width 63 height 39
click at [0, 0] on input "checkbox" at bounding box center [0, 0] width 0 height 0
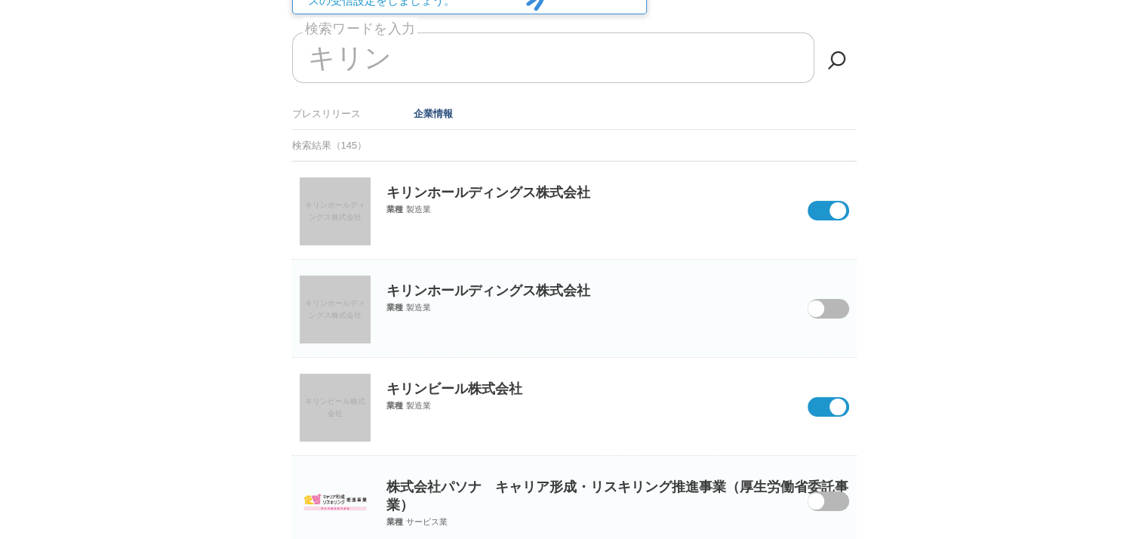
scroll to position [178, 0]
click at [828, 314] on span at bounding box center [817, 318] width 63 height 39
click at [0, 0] on input "checkbox" at bounding box center [0, 0] width 0 height 0
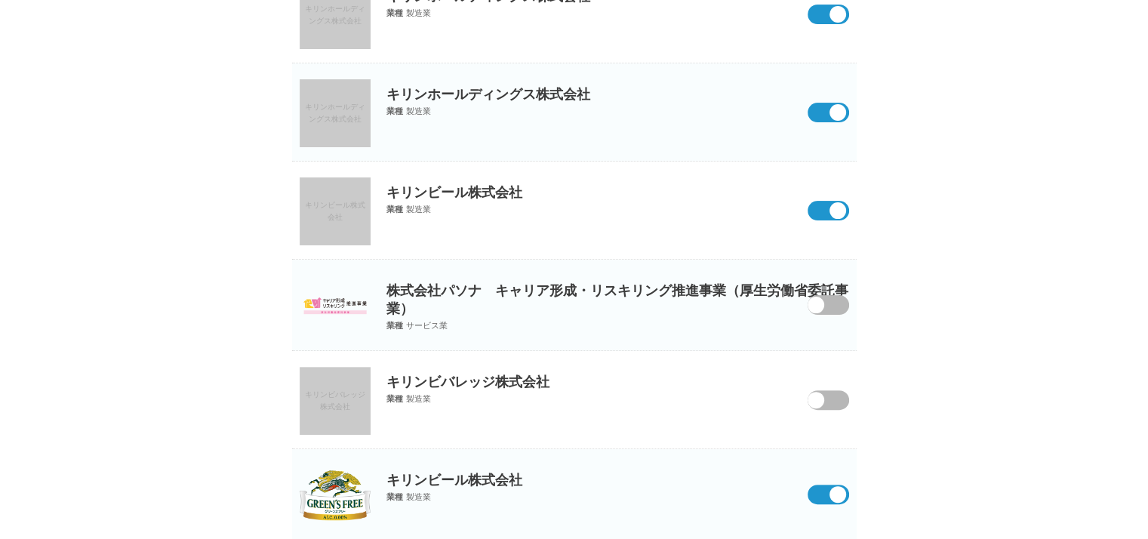
scroll to position [384, 0]
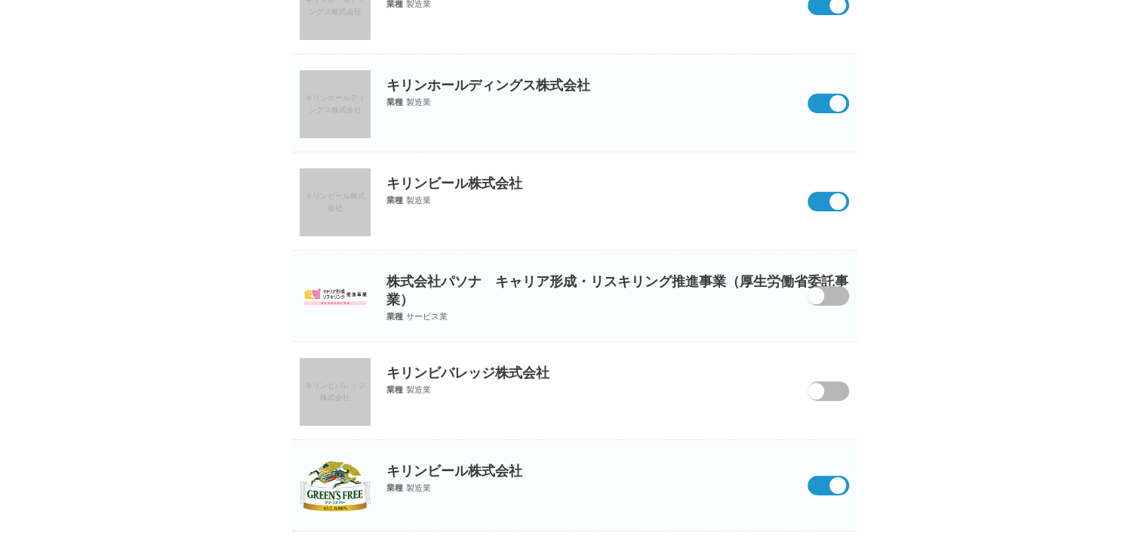
click at [829, 297] on span at bounding box center [817, 305] width 63 height 39
click at [0, 0] on input "checkbox" at bounding box center [0, 0] width 0 height 0
click at [831, 298] on span at bounding box center [838, 296] width 17 height 17
click at [0, 0] on input "checkbox" at bounding box center [0, 0] width 0 height 0
click at [836, 386] on span at bounding box center [817, 400] width 63 height 39
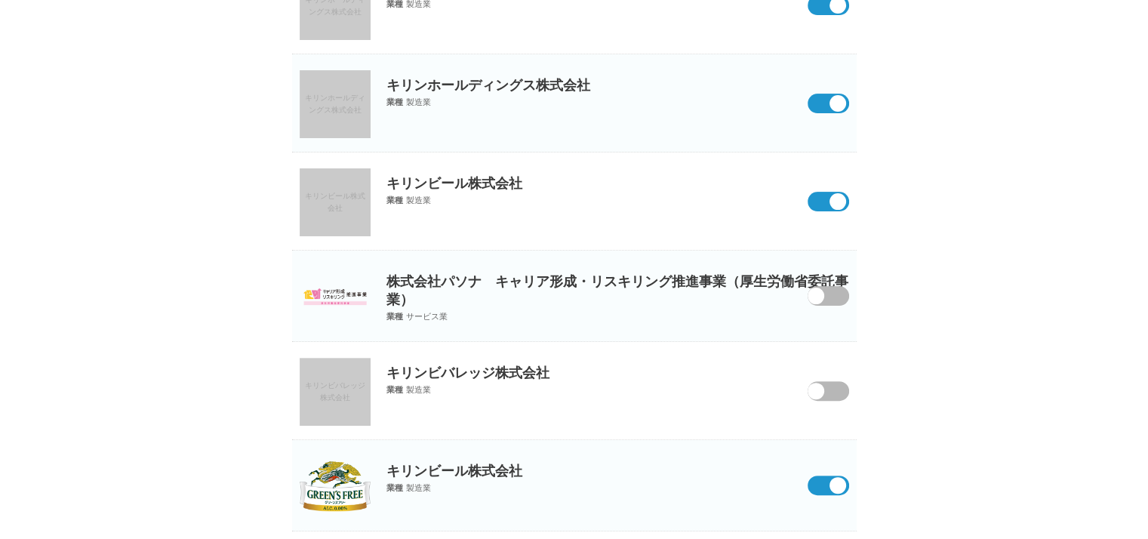
click at [0, 0] on input "checkbox" at bounding box center [0, 0] width 0 height 0
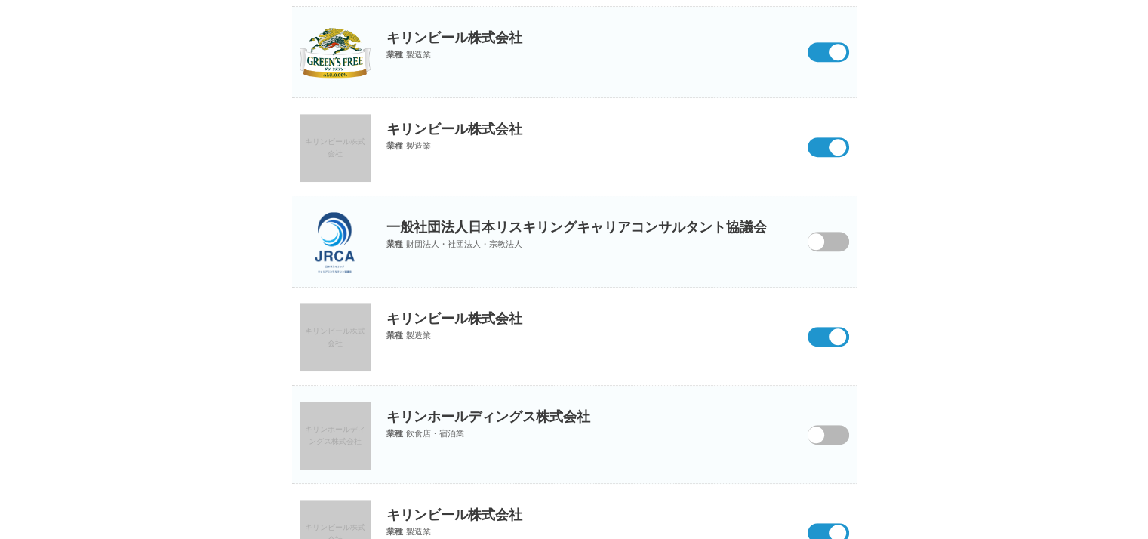
scroll to position [884, 0]
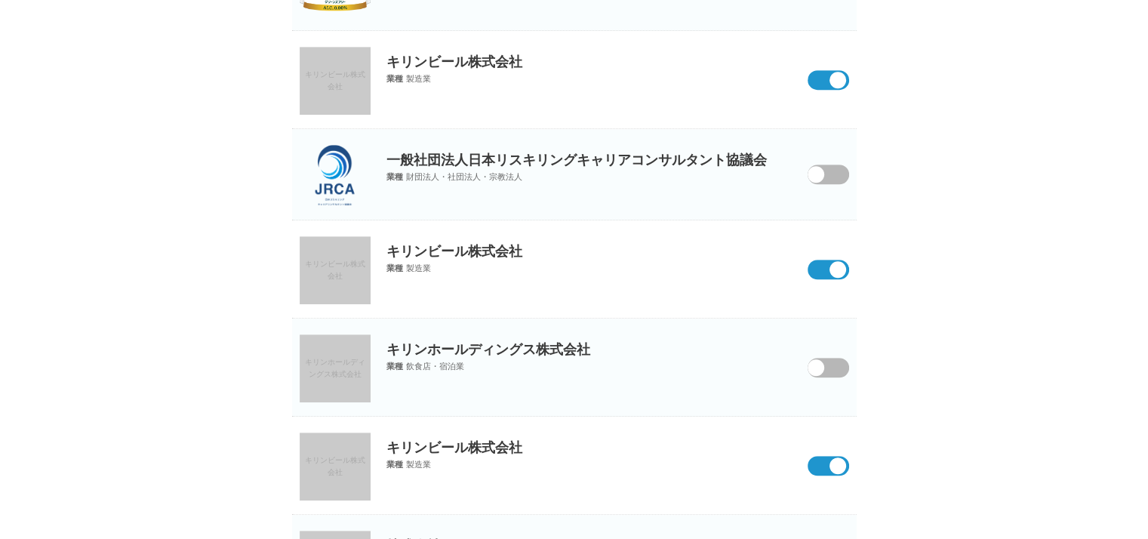
click at [829, 377] on section "キリンホールディングス株式会社 キリンホールディングス株式会社 業種 飲食店・宿泊業" at bounding box center [574, 368] width 565 height 98
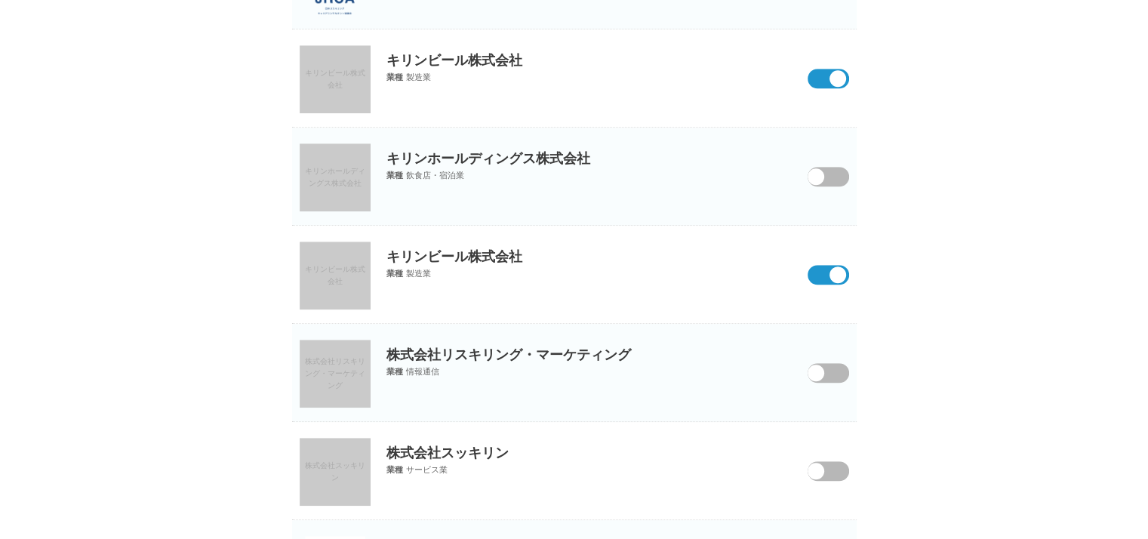
scroll to position [1075, 0]
click at [830, 175] on span at bounding box center [817, 186] width 63 height 39
click at [0, 0] on input "checkbox" at bounding box center [0, 0] width 0 height 0
click at [828, 363] on span at bounding box center [817, 382] width 63 height 39
click at [0, 0] on input "checkbox" at bounding box center [0, 0] width 0 height 0
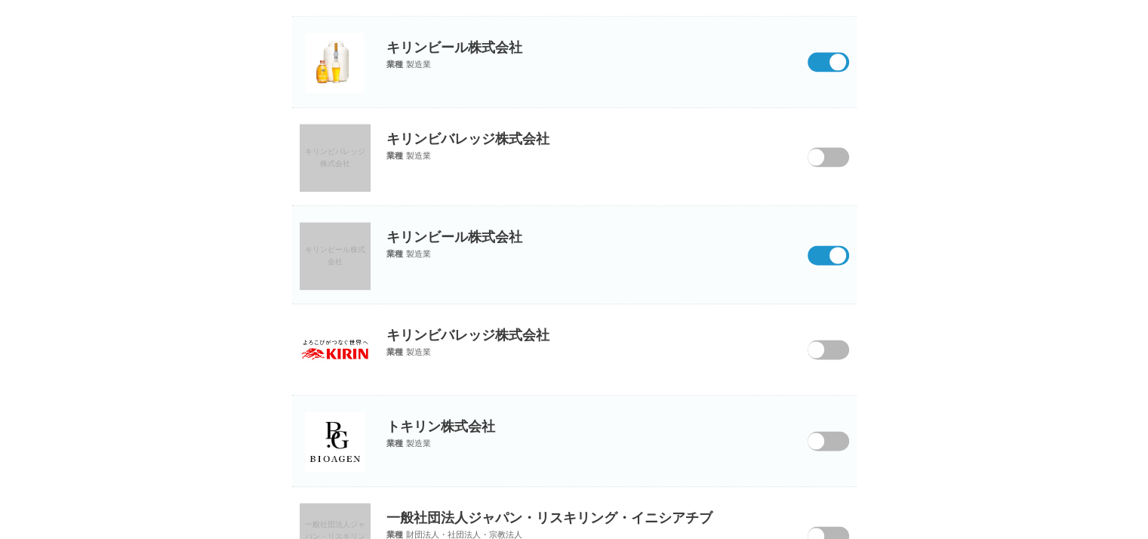
scroll to position [1952, 0]
click at [815, 149] on span at bounding box center [816, 155] width 17 height 17
click at [0, 0] on input "checkbox" at bounding box center [0, 0] width 0 height 0
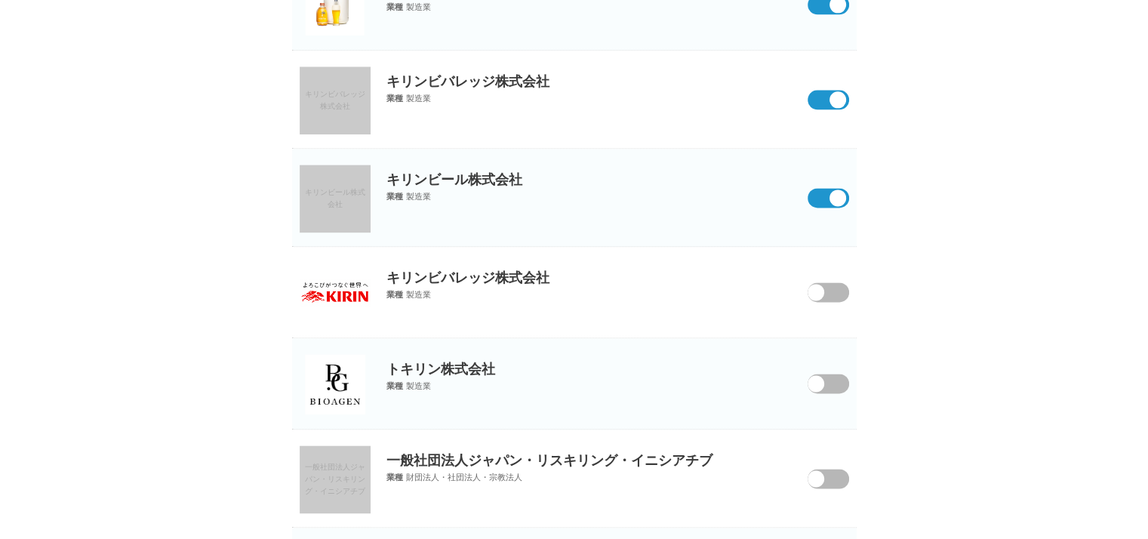
scroll to position [2013, 0]
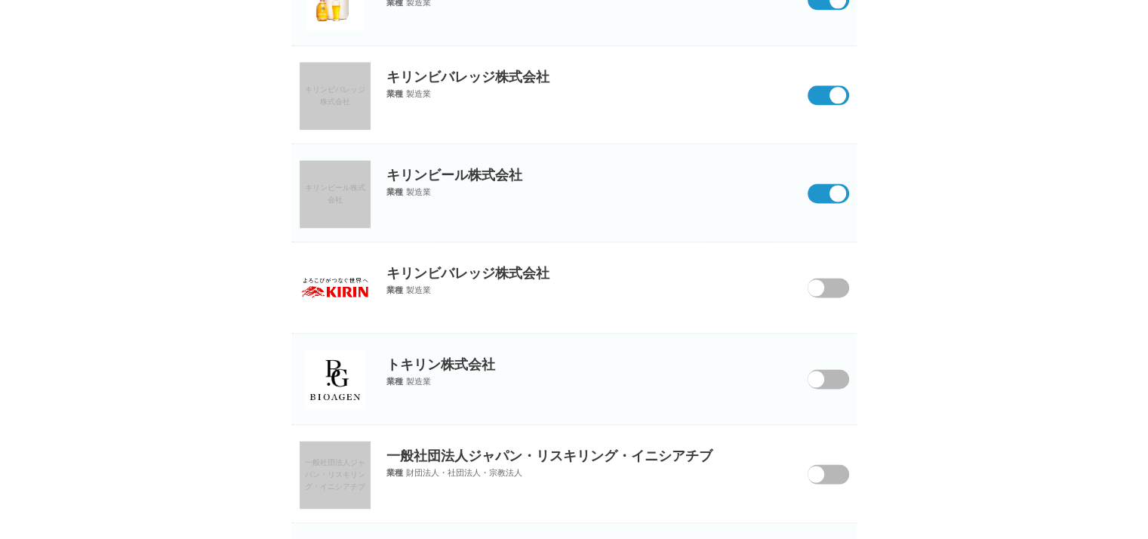
click at [822, 294] on div "キリンビバレッジ株式会社 業種 製造業" at bounding box center [574, 269] width 565 height 54
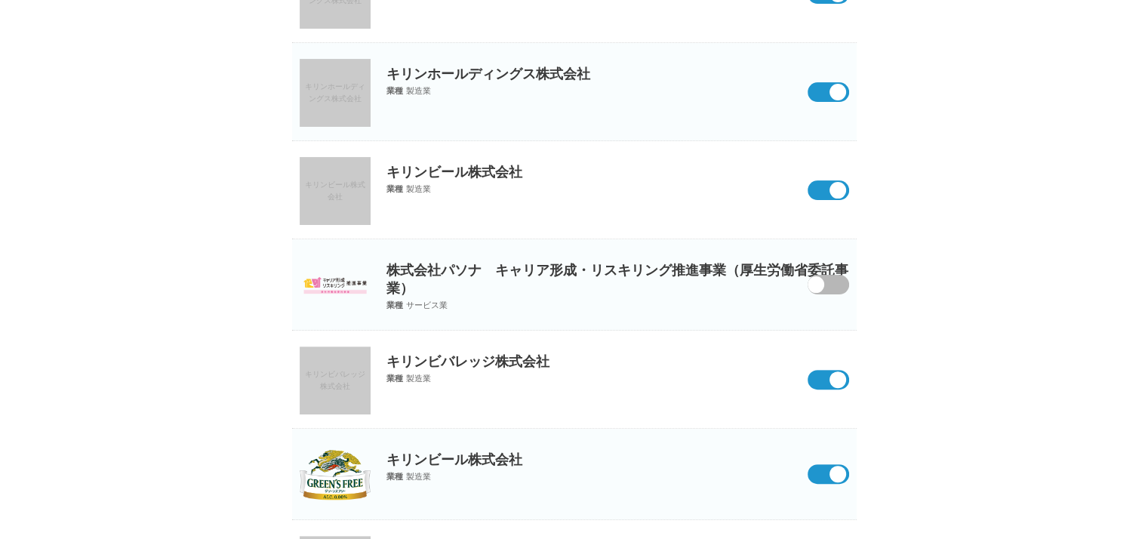
scroll to position [0, 0]
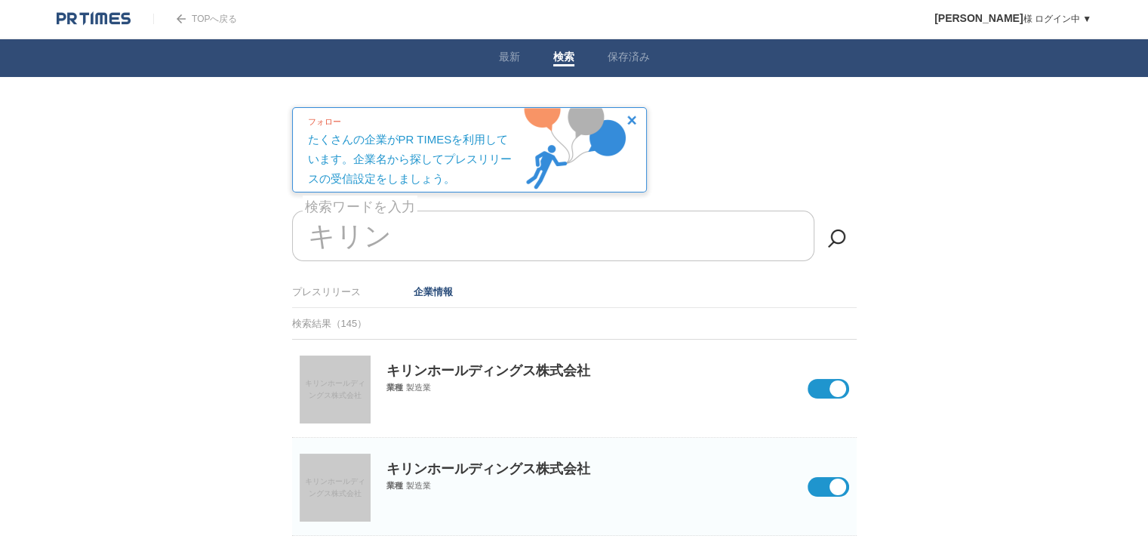
click at [438, 229] on input "キリン" at bounding box center [553, 236] width 522 height 51
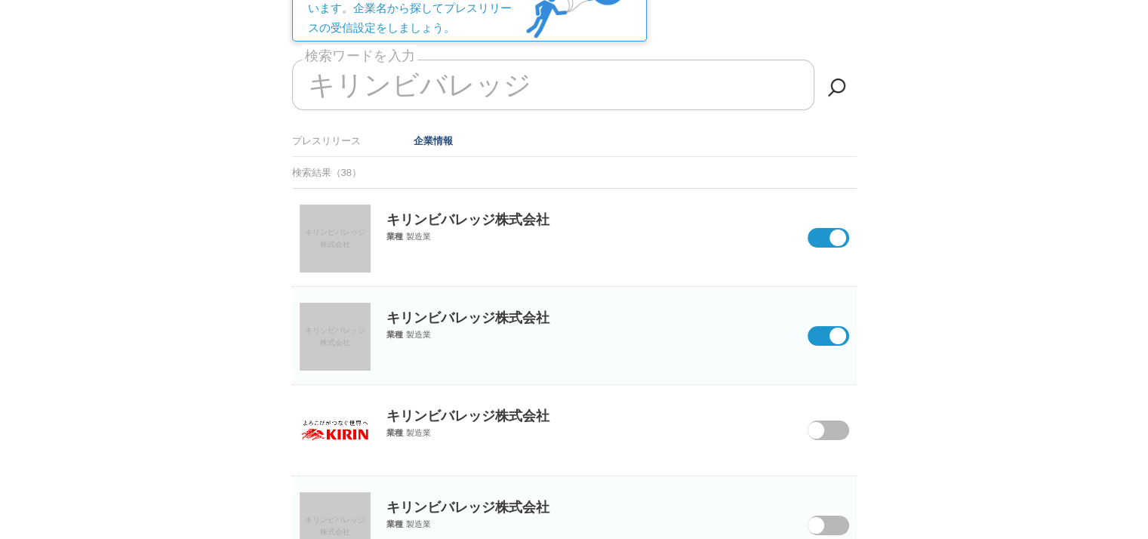
type input "キリンビバレッジ"
click at [824, 435] on span at bounding box center [817, 440] width 63 height 39
click at [0, 0] on input "checkbox" at bounding box center [0, 0] width 0 height 0
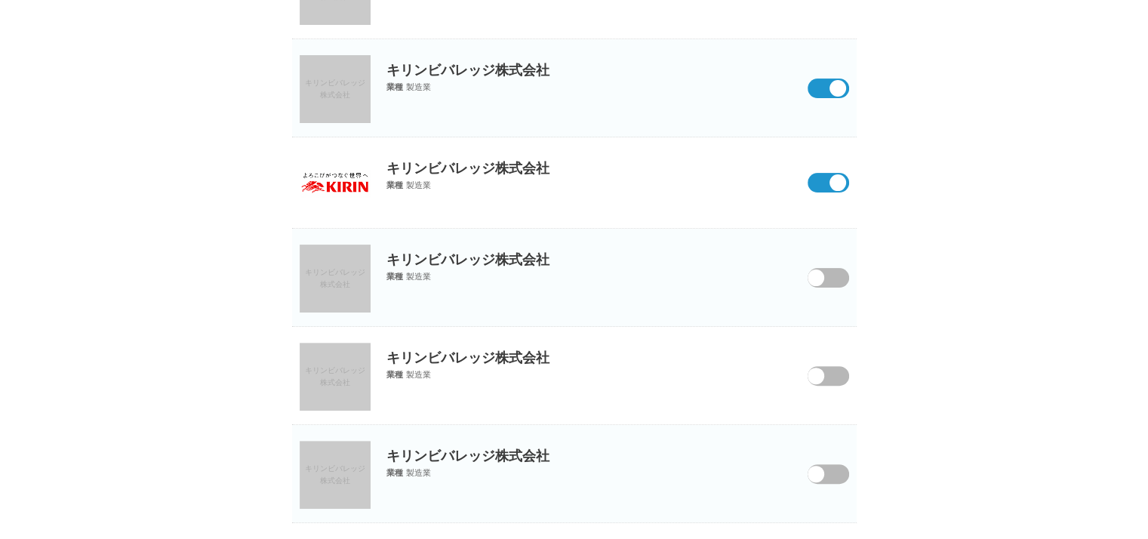
scroll to position [402, 0]
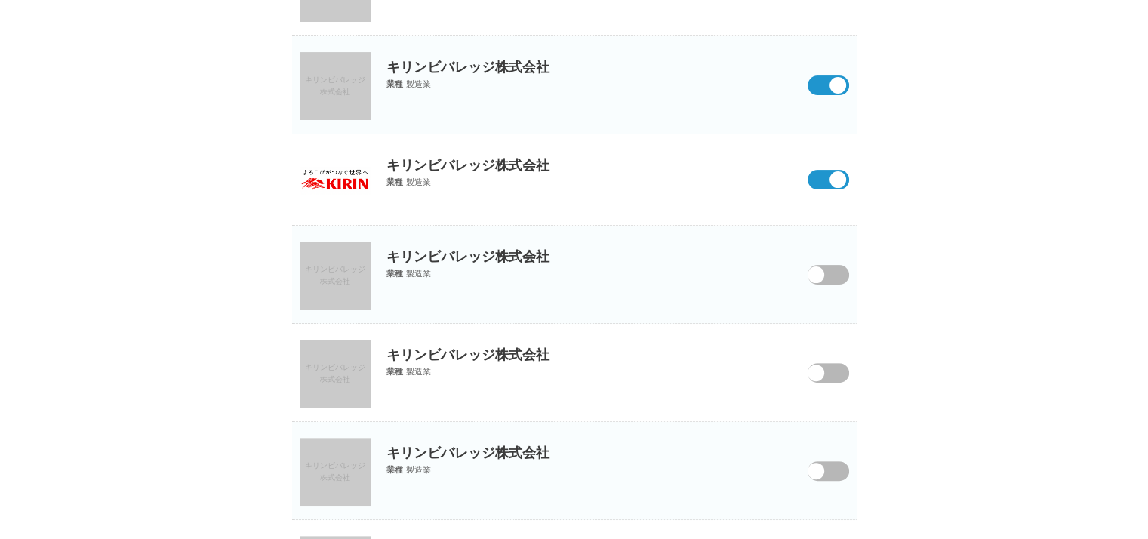
click at [827, 268] on span at bounding box center [817, 284] width 63 height 39
click at [0, 0] on input "checkbox" at bounding box center [0, 0] width 0 height 0
click at [827, 377] on span at bounding box center [817, 382] width 63 height 39
click at [0, 0] on input "checkbox" at bounding box center [0, 0] width 0 height 0
click at [831, 461] on span at bounding box center [817, 480] width 63 height 39
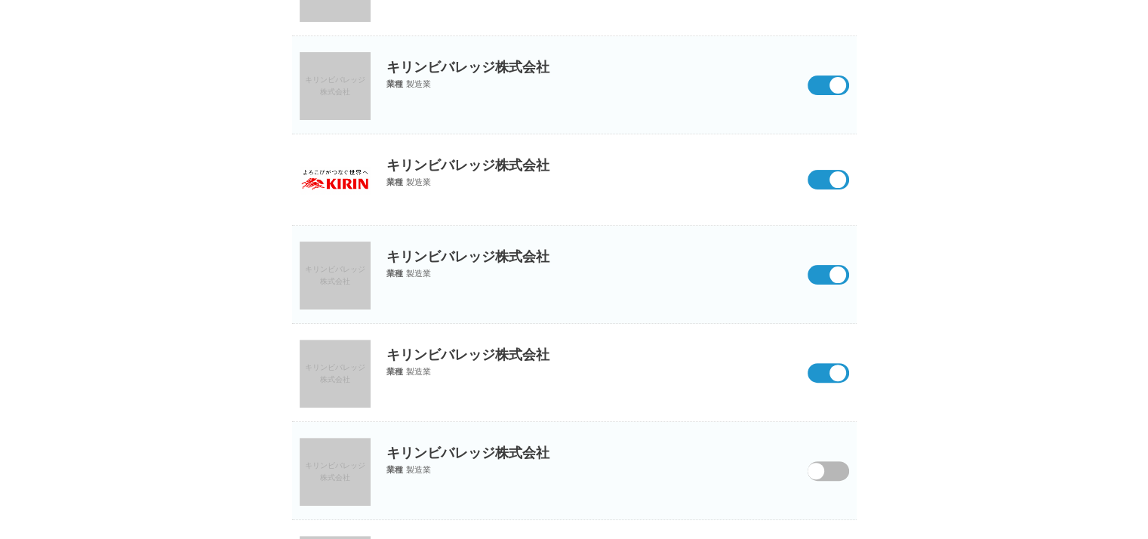
click at [0, 0] on input "checkbox" at bounding box center [0, 0] width 0 height 0
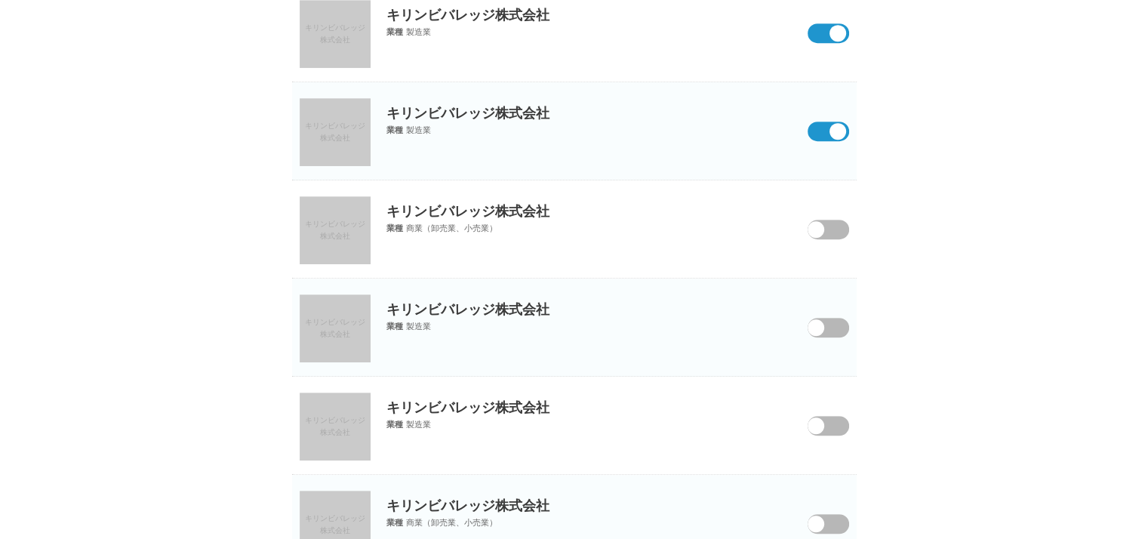
scroll to position [742, 0]
click at [824, 236] on span at bounding box center [817, 238] width 63 height 39
click at [0, 0] on input "checkbox" at bounding box center [0, 0] width 0 height 0
click at [828, 318] on span at bounding box center [817, 336] width 63 height 39
click at [0, 0] on input "checkbox" at bounding box center [0, 0] width 0 height 0
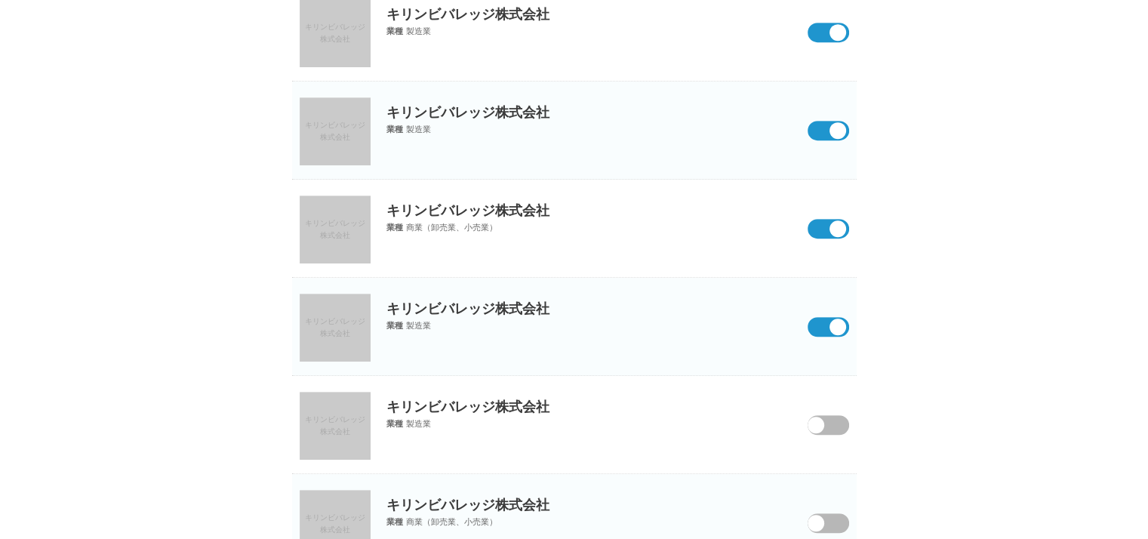
click at [823, 428] on span at bounding box center [817, 434] width 63 height 39
click at [0, 0] on input "checkbox" at bounding box center [0, 0] width 0 height 0
click at [828, 518] on span at bounding box center [817, 532] width 63 height 39
click at [0, 0] on input "checkbox" at bounding box center [0, 0] width 0 height 0
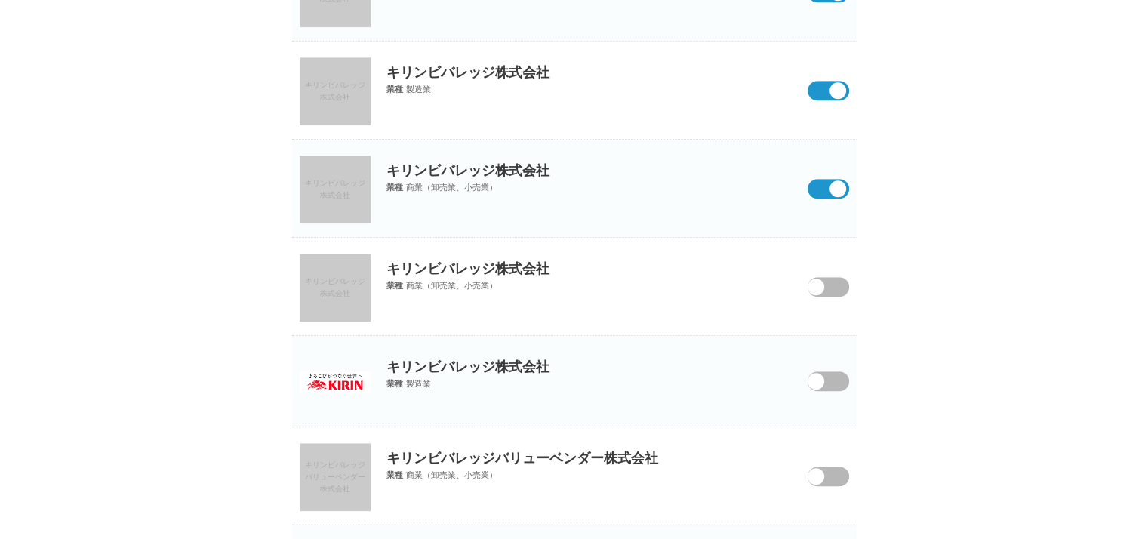
scroll to position [1077, 0]
click at [821, 287] on span at bounding box center [816, 286] width 17 height 17
click at [0, 0] on input "checkbox" at bounding box center [0, 0] width 0 height 0
click at [825, 382] on span at bounding box center [817, 390] width 63 height 39
click at [0, 0] on input "checkbox" at bounding box center [0, 0] width 0 height 0
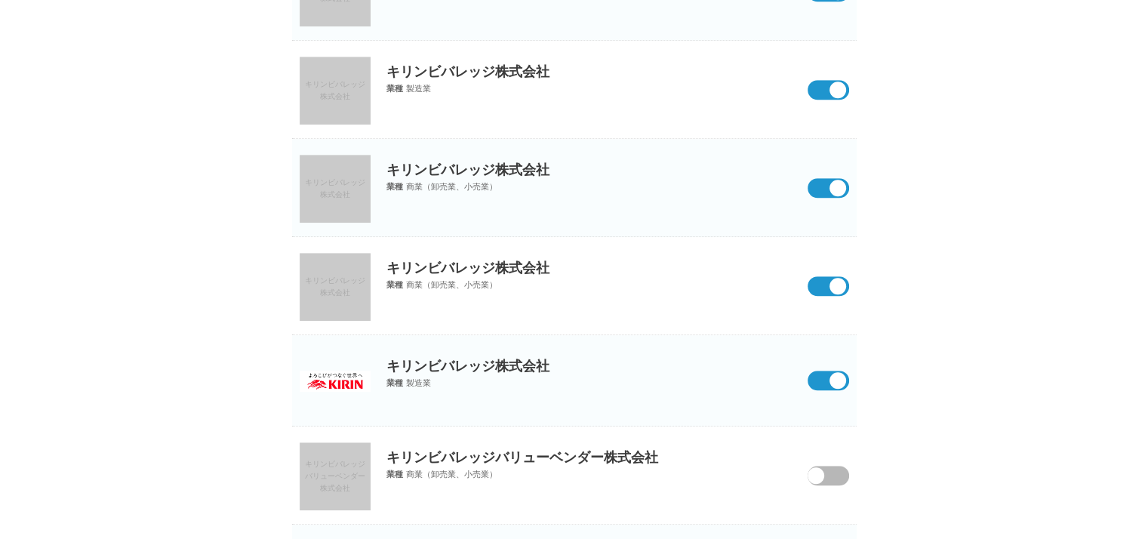
click at [830, 474] on span at bounding box center [817, 485] width 63 height 39
click at [0, 0] on input "checkbox" at bounding box center [0, 0] width 0 height 0
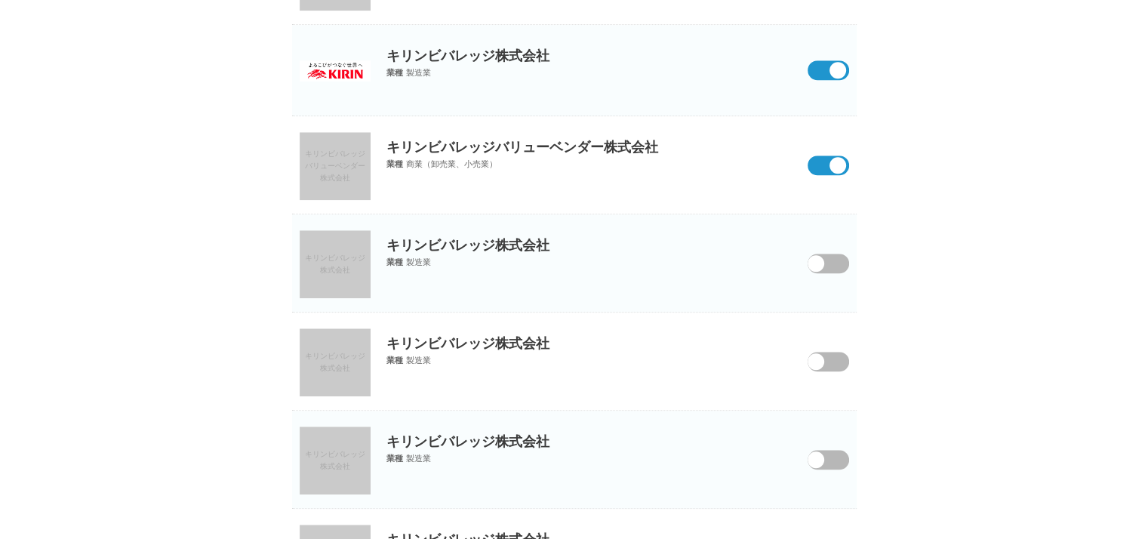
scroll to position [1391, 0]
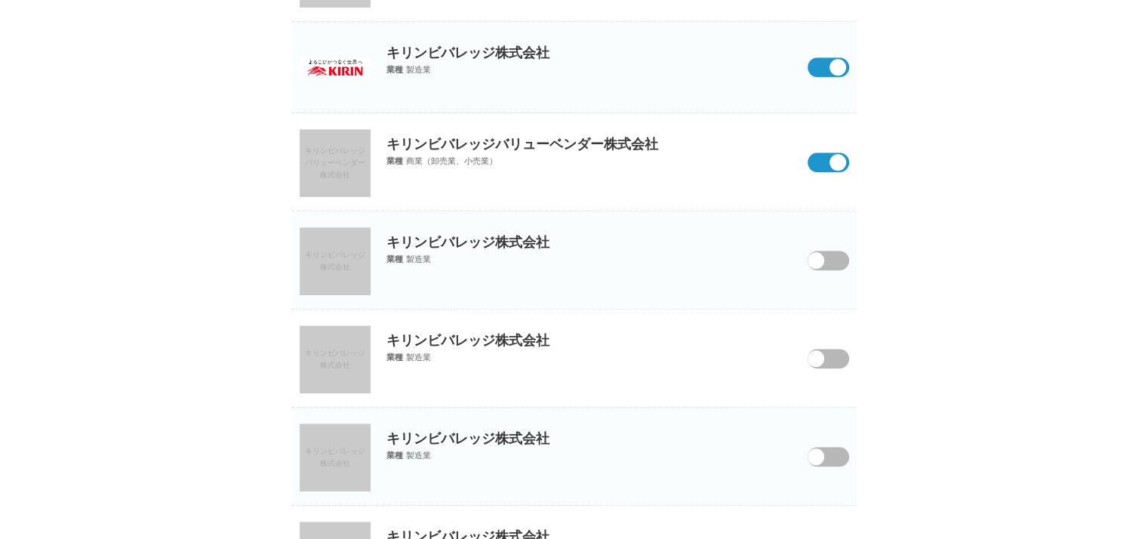
click at [823, 265] on span at bounding box center [817, 270] width 63 height 39
click at [0, 0] on input "checkbox" at bounding box center [0, 0] width 0 height 0
click at [830, 357] on span at bounding box center [817, 368] width 63 height 39
click at [0, 0] on input "checkbox" at bounding box center [0, 0] width 0 height 0
click at [830, 462] on span at bounding box center [817, 466] width 63 height 39
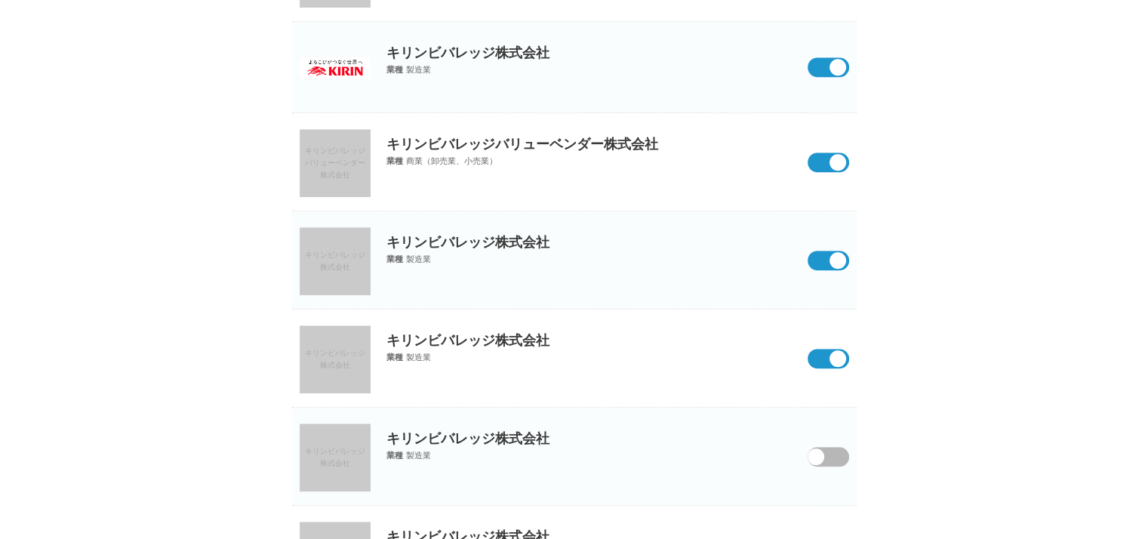
click at [0, 0] on input "checkbox" at bounding box center [0, 0] width 0 height 0
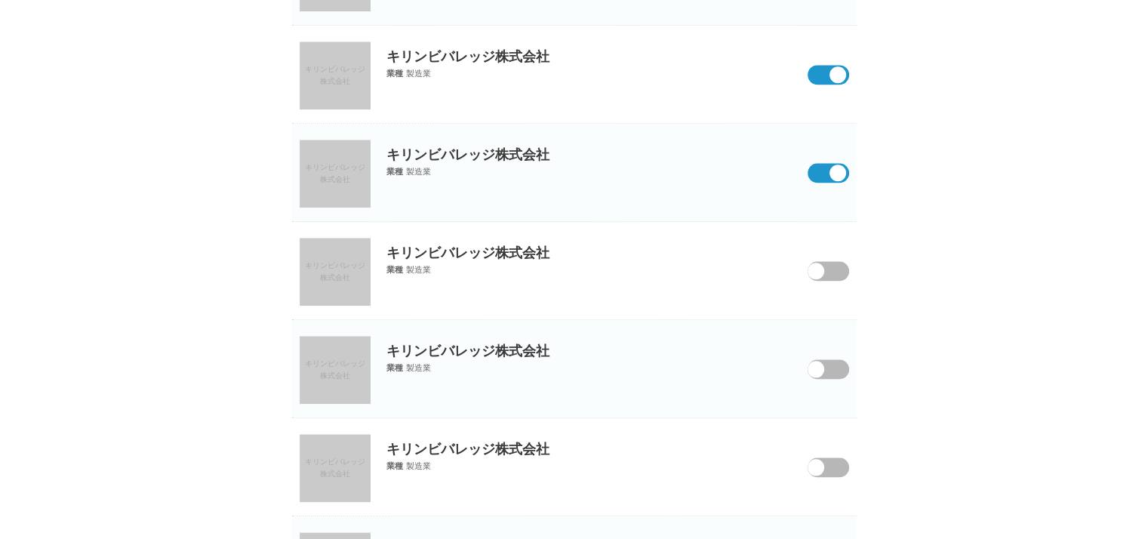
scroll to position [1678, 0]
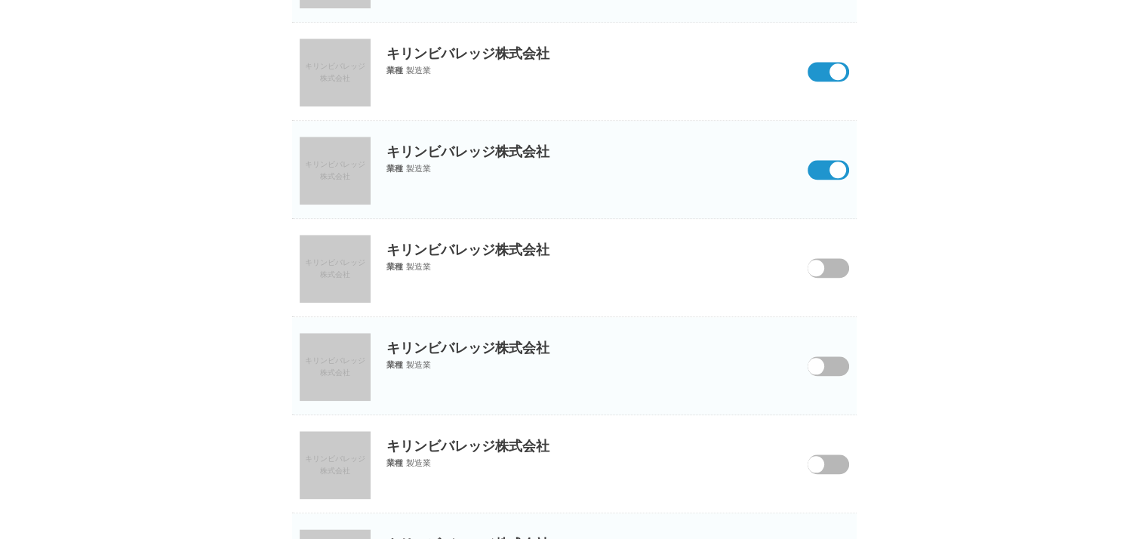
click at [822, 273] on span at bounding box center [817, 277] width 63 height 39
click at [0, 0] on input "checkbox" at bounding box center [0, 0] width 0 height 0
click at [827, 359] on span at bounding box center [817, 375] width 63 height 39
click at [0, 0] on input "checkbox" at bounding box center [0, 0] width 0 height 0
click at [827, 457] on span at bounding box center [817, 473] width 63 height 39
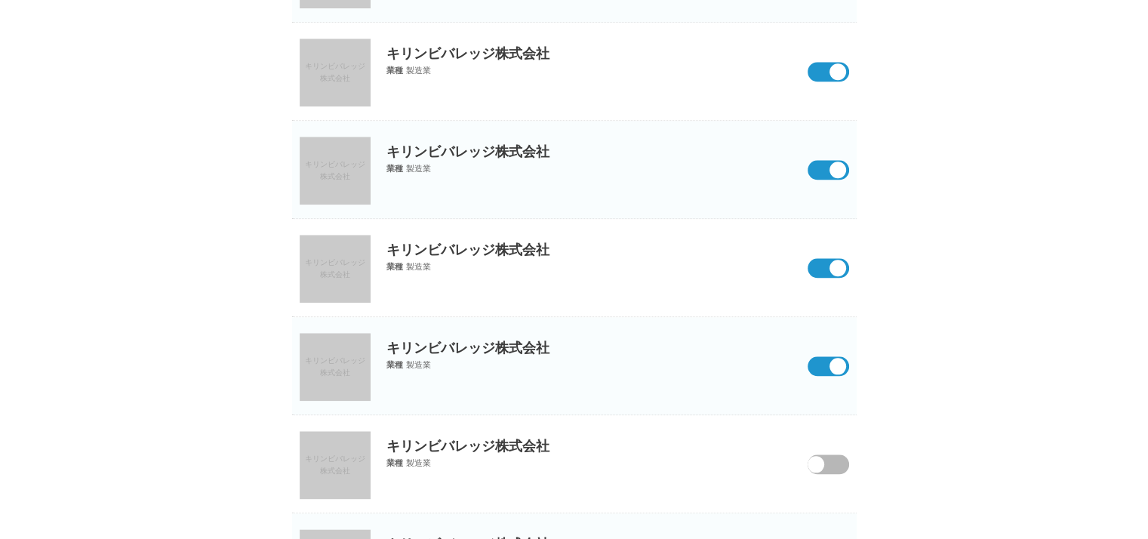
click at [0, 0] on input "checkbox" at bounding box center [0, 0] width 0 height 0
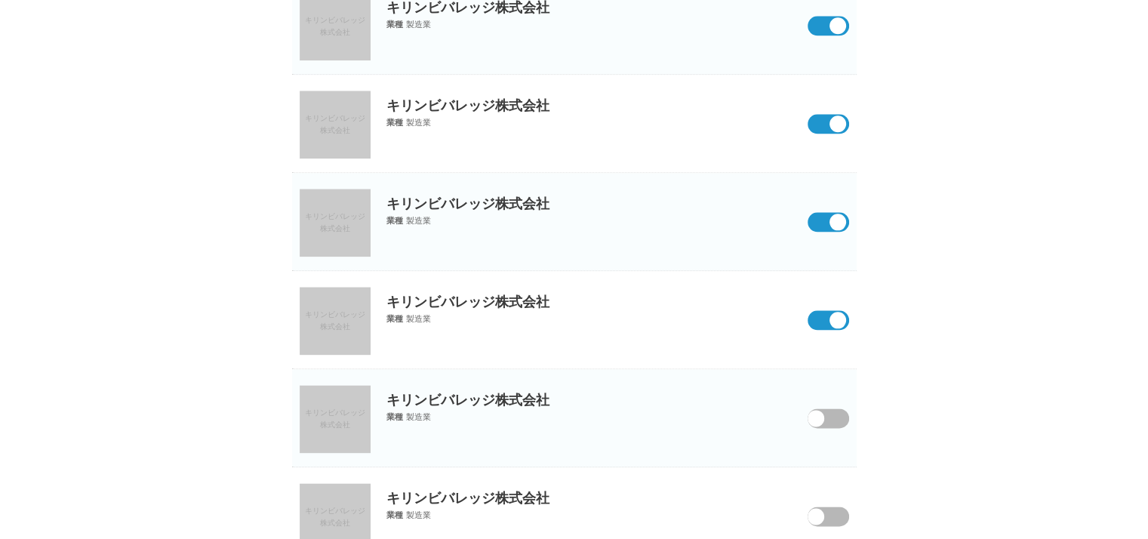
click at [827, 421] on span at bounding box center [817, 427] width 63 height 39
click at [0, 0] on input "checkbox" at bounding box center [0, 0] width 0 height 0
click at [827, 509] on span at bounding box center [817, 526] width 63 height 39
click at [0, 0] on input "checkbox" at bounding box center [0, 0] width 0 height 0
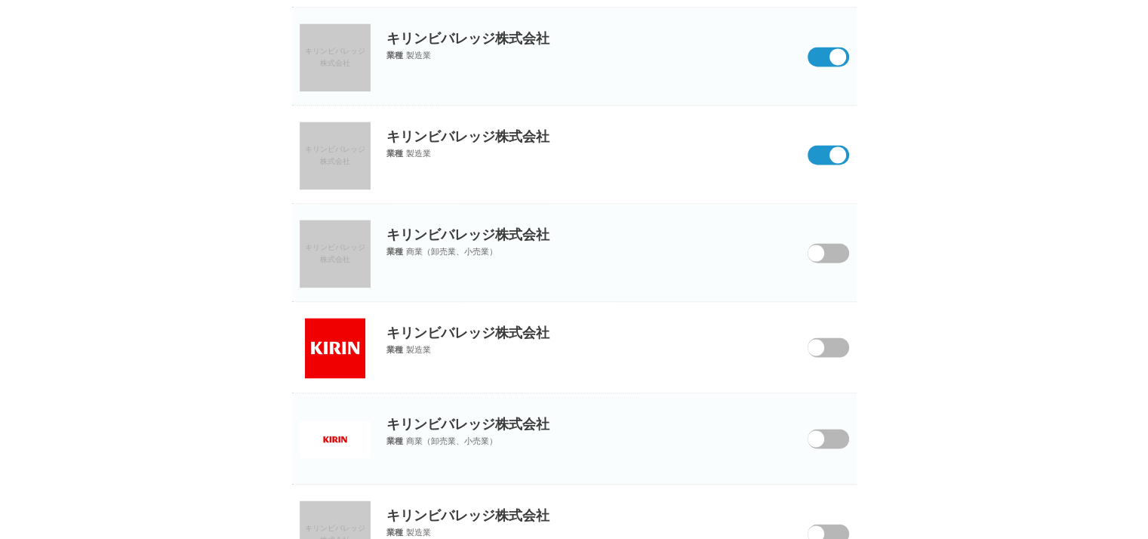
scroll to position [2185, 0]
click at [823, 244] on span at bounding box center [816, 251] width 17 height 17
click at [0, 0] on input "checkbox" at bounding box center [0, 0] width 0 height 0
click at [830, 337] on span at bounding box center [817, 355] width 63 height 39
click at [0, 0] on input "checkbox" at bounding box center [0, 0] width 0 height 0
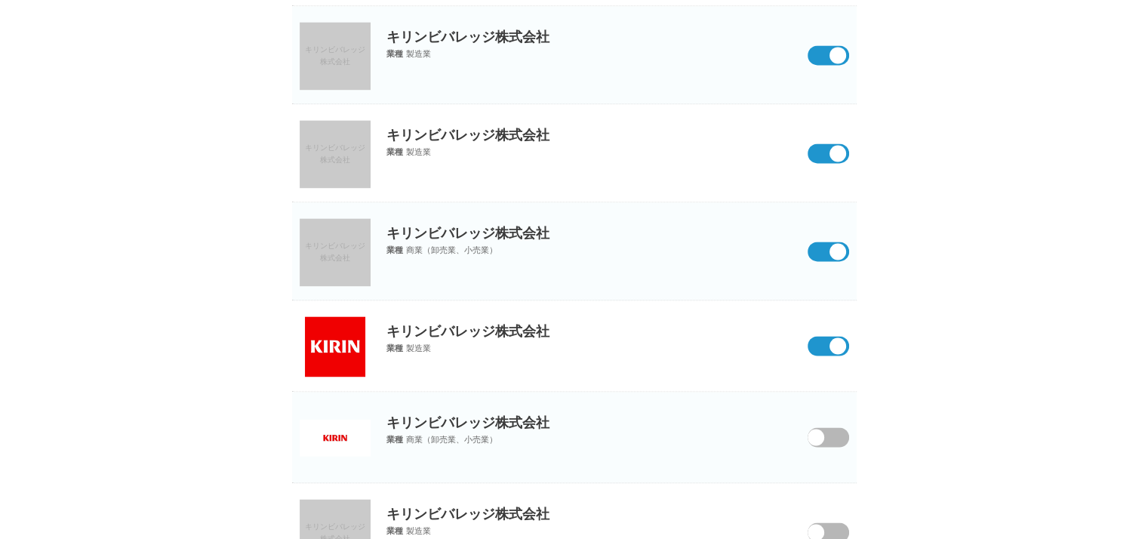
click at [832, 439] on span at bounding box center [817, 446] width 63 height 39
click at [0, 0] on input "checkbox" at bounding box center [0, 0] width 0 height 0
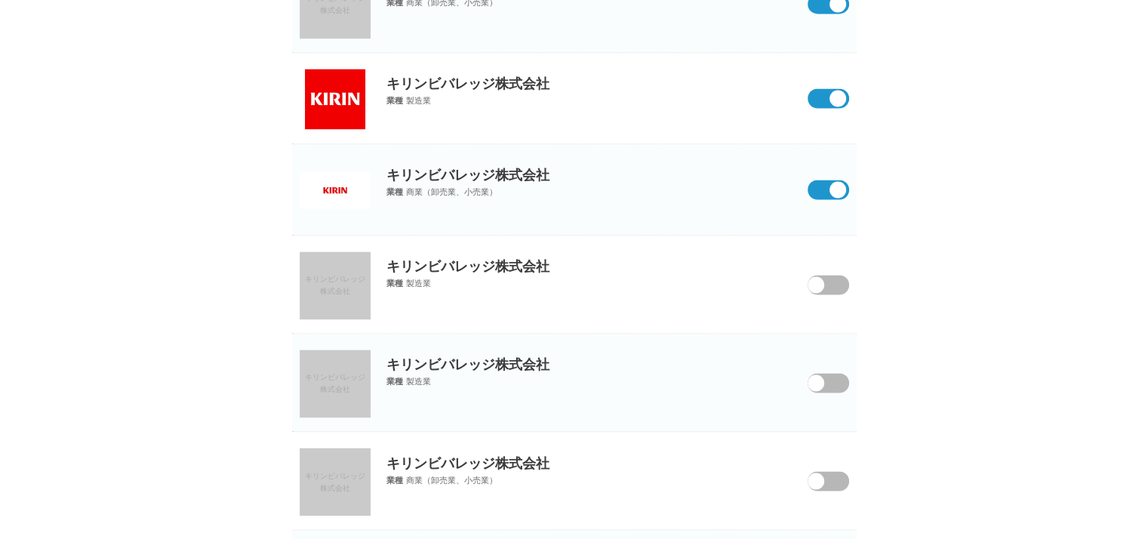
scroll to position [2448, 0]
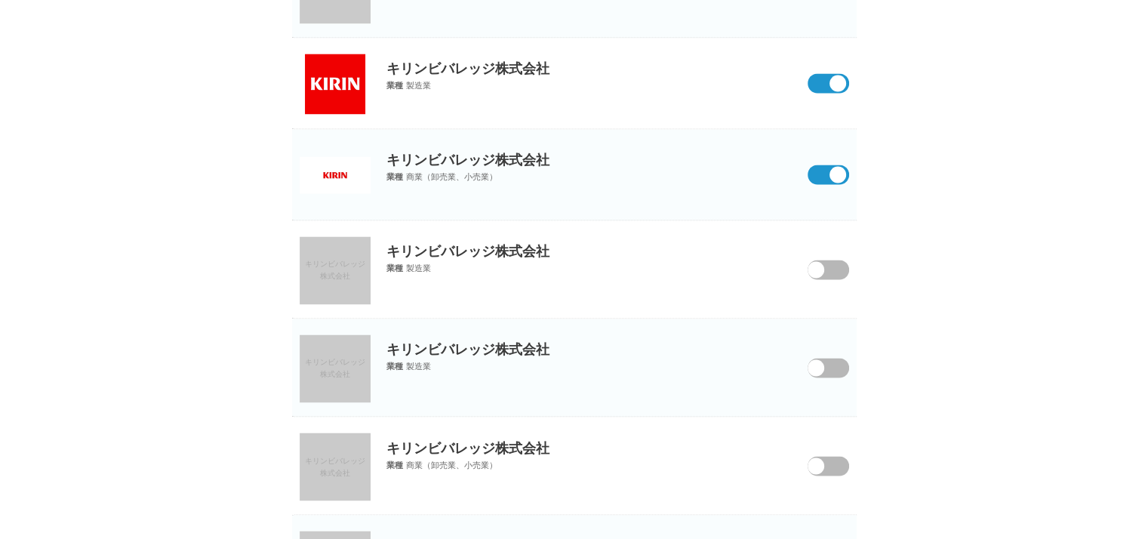
click at [827, 266] on span at bounding box center [817, 279] width 63 height 39
click at [0, 0] on input "checkbox" at bounding box center [0, 0] width 0 height 0
click at [830, 375] on section "キリンビバレッジ株式会社 キリンビバレッジ株式会社 業種 製造業" at bounding box center [574, 368] width 565 height 98
click at [828, 364] on span at bounding box center [817, 377] width 63 height 39
click at [0, 0] on input "checkbox" at bounding box center [0, 0] width 0 height 0
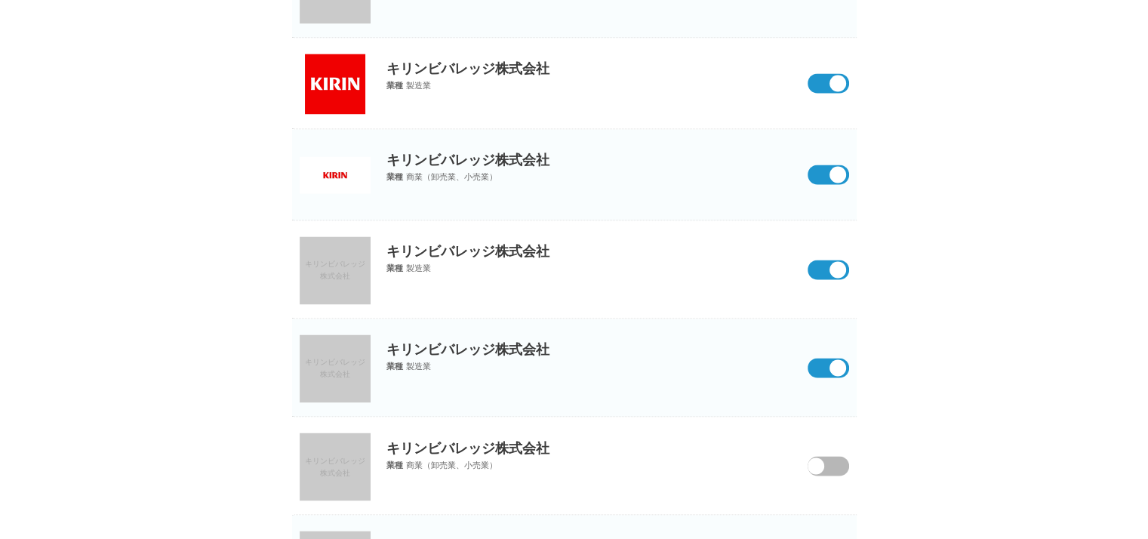
click at [834, 447] on p "キリンビバレッジ株式会社" at bounding box center [574, 437] width 565 height 40
drag, startPoint x: 833, startPoint y: 456, endPoint x: 834, endPoint y: 447, distance: 9.2
click at [834, 447] on p "キリンビバレッジ株式会社" at bounding box center [574, 437] width 565 height 40
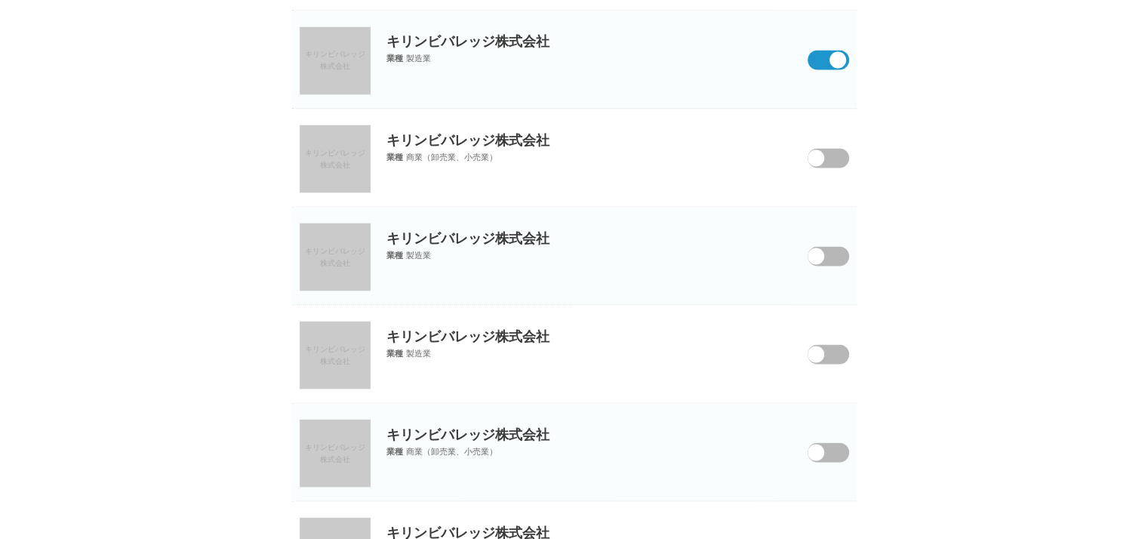
scroll to position [2801, 0]
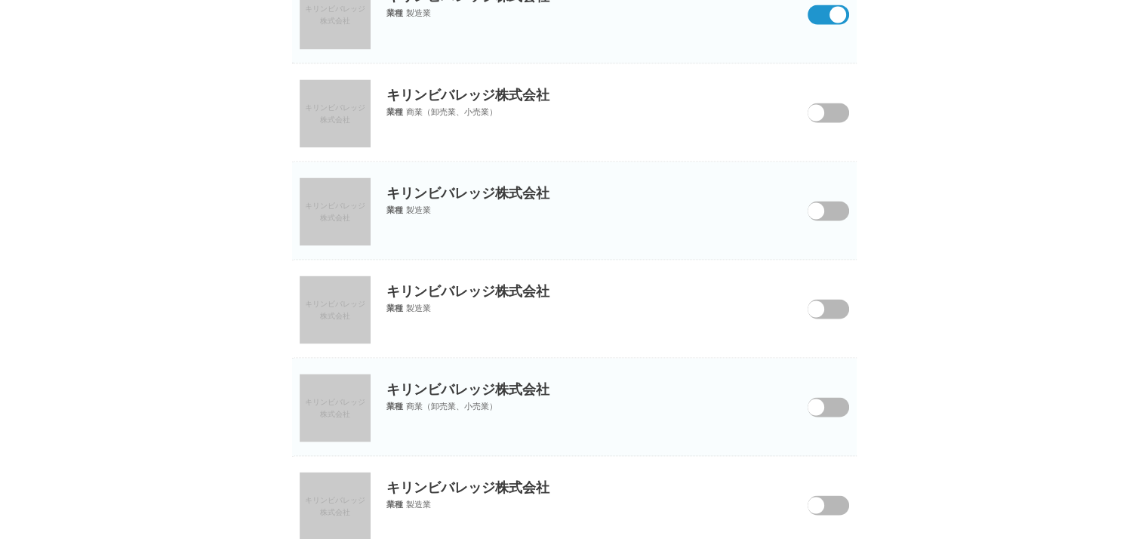
click at [833, 103] on span at bounding box center [817, 122] width 63 height 39
click at [0, 0] on input "checkbox" at bounding box center [0, 0] width 0 height 0
click at [823, 202] on span at bounding box center [816, 210] width 17 height 17
click at [0, 0] on input "checkbox" at bounding box center [0, 0] width 0 height 0
click at [821, 309] on span at bounding box center [816, 308] width 17 height 17
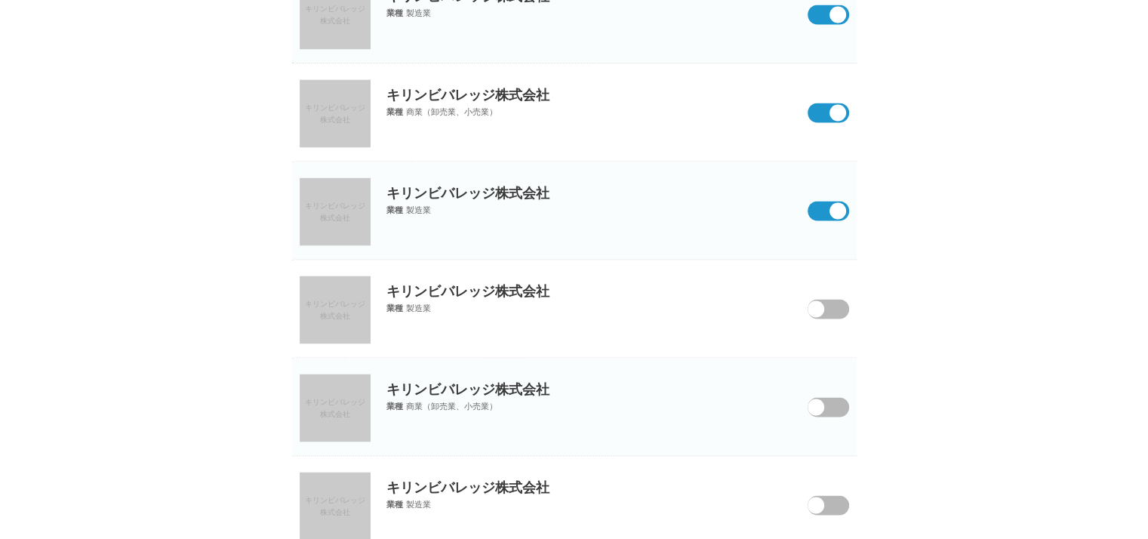
click at [0, 0] on input "checkbox" at bounding box center [0, 0] width 0 height 0
click at [824, 399] on span at bounding box center [816, 407] width 17 height 17
click at [0, 0] on input "checkbox" at bounding box center [0, 0] width 0 height 0
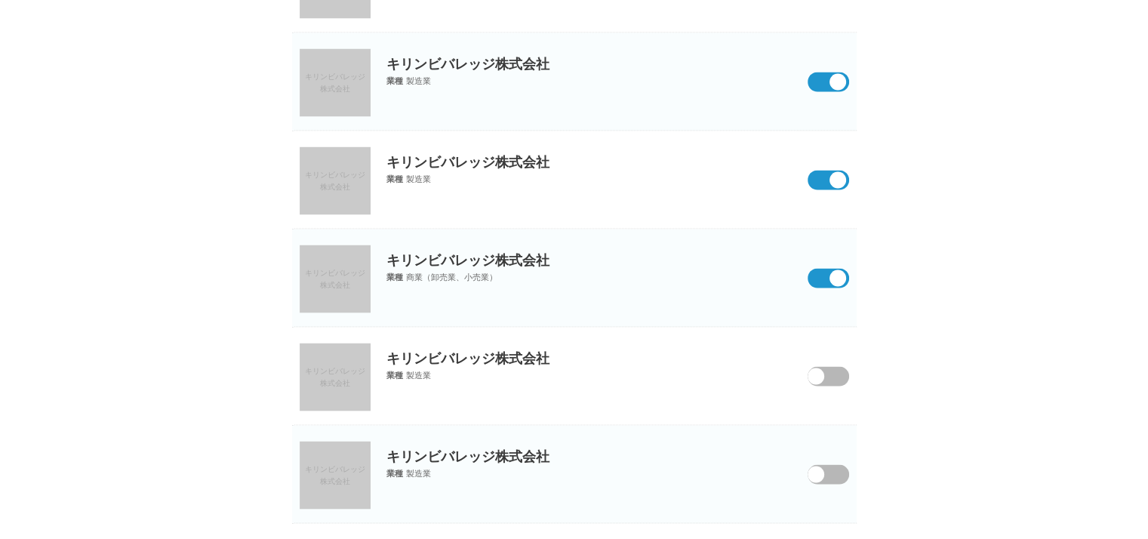
click at [827, 368] on span at bounding box center [817, 386] width 63 height 39
click at [0, 0] on input "checkbox" at bounding box center [0, 0] width 0 height 0
click at [825, 470] on span at bounding box center [817, 484] width 63 height 39
click at [0, 0] on input "checkbox" at bounding box center [0, 0] width 0 height 0
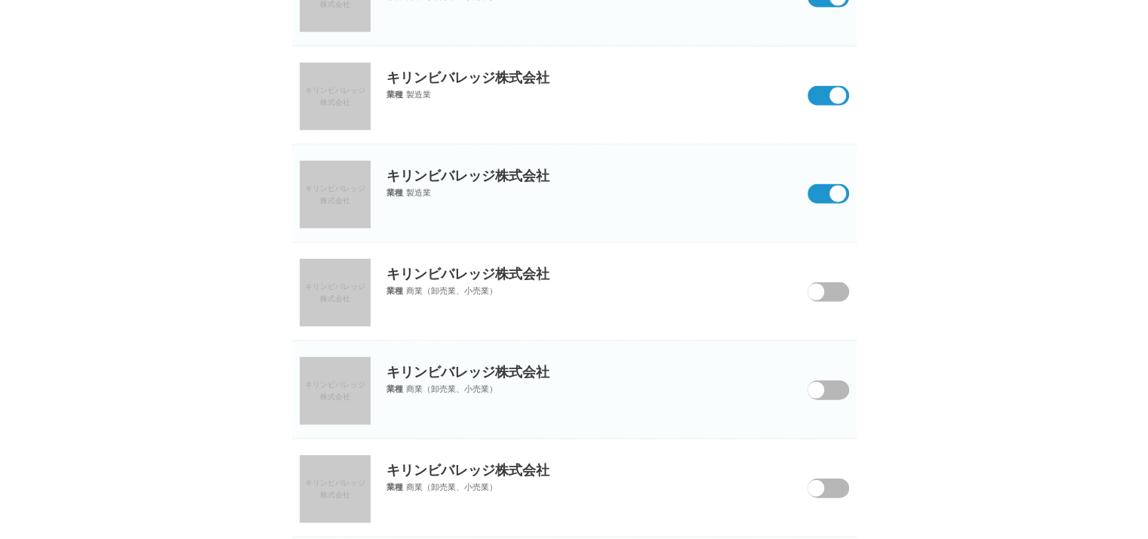
scroll to position [3210, 0]
click at [821, 287] on span at bounding box center [816, 292] width 17 height 17
click at [0, 0] on input "checkbox" at bounding box center [0, 0] width 0 height 0
click at [830, 381] on span at bounding box center [817, 400] width 63 height 39
click at [0, 0] on input "checkbox" at bounding box center [0, 0] width 0 height 0
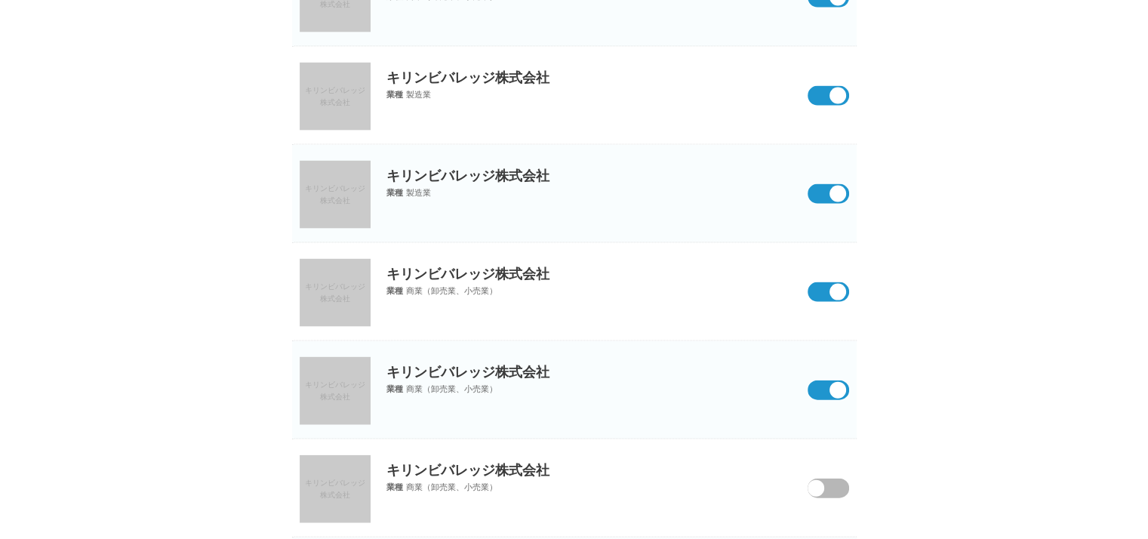
click at [830, 482] on span at bounding box center [817, 498] width 63 height 39
click at [0, 0] on input "checkbox" at bounding box center [0, 0] width 0 height 0
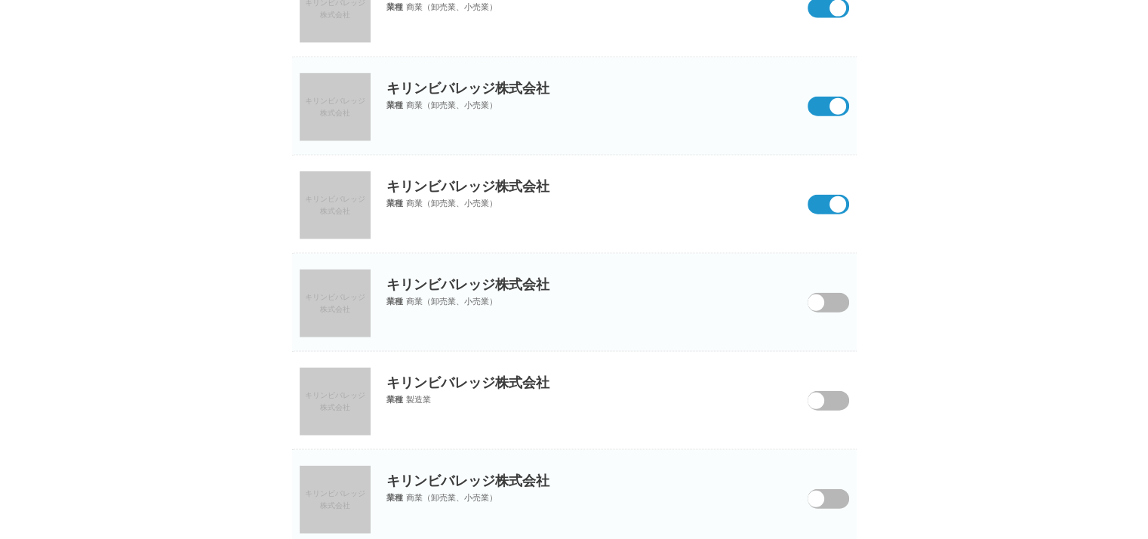
scroll to position [3497, 0]
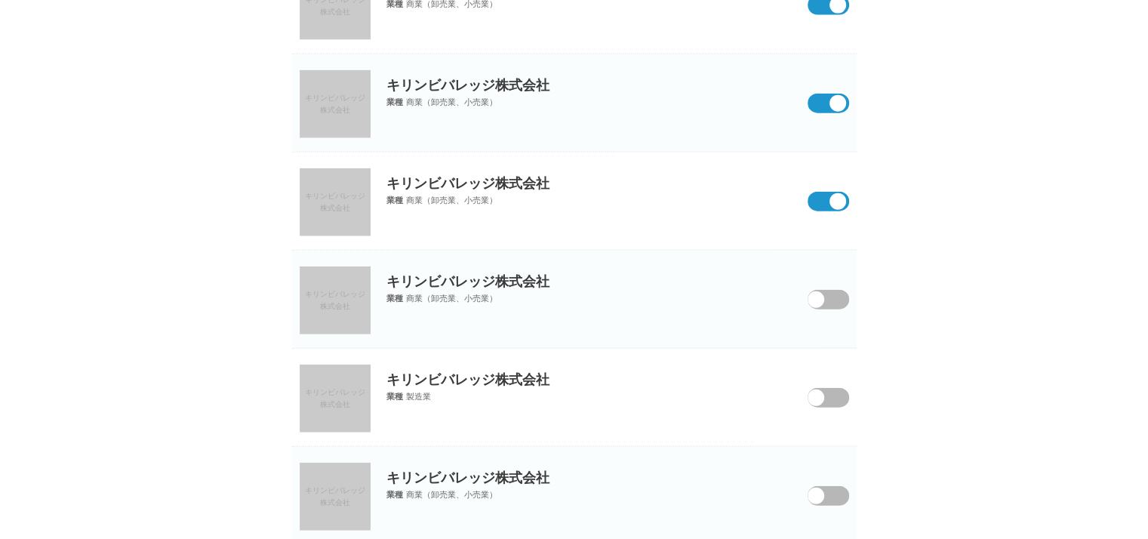
click at [824, 300] on span at bounding box center [817, 309] width 63 height 39
click at [0, 0] on input "checkbox" at bounding box center [0, 0] width 0 height 0
click at [826, 396] on span at bounding box center [817, 407] width 63 height 39
click at [0, 0] on input "checkbox" at bounding box center [0, 0] width 0 height 0
click at [824, 488] on span at bounding box center [816, 496] width 17 height 17
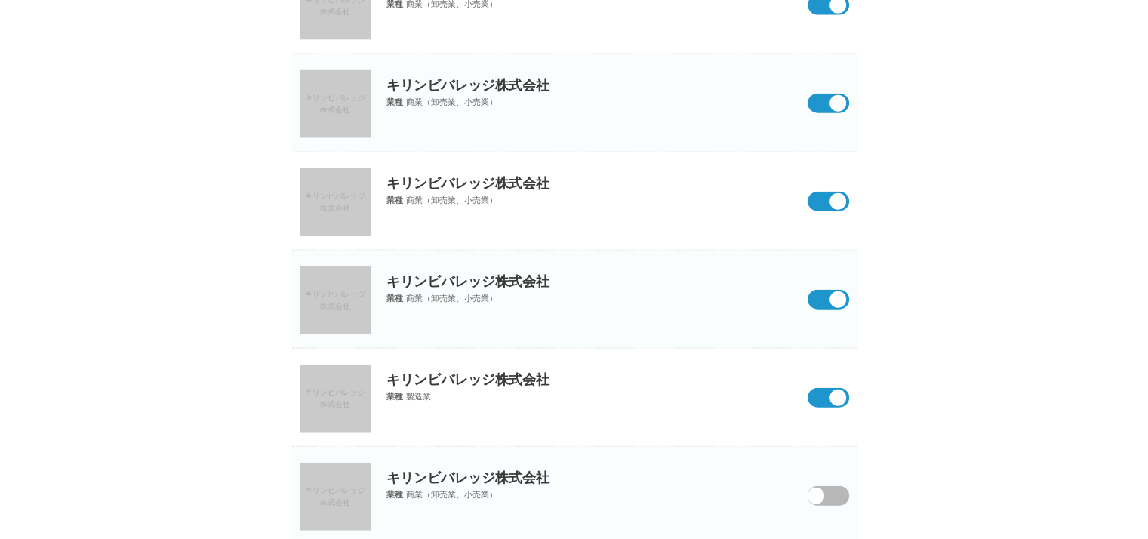
click at [0, 0] on input "checkbox" at bounding box center [0, 0] width 0 height 0
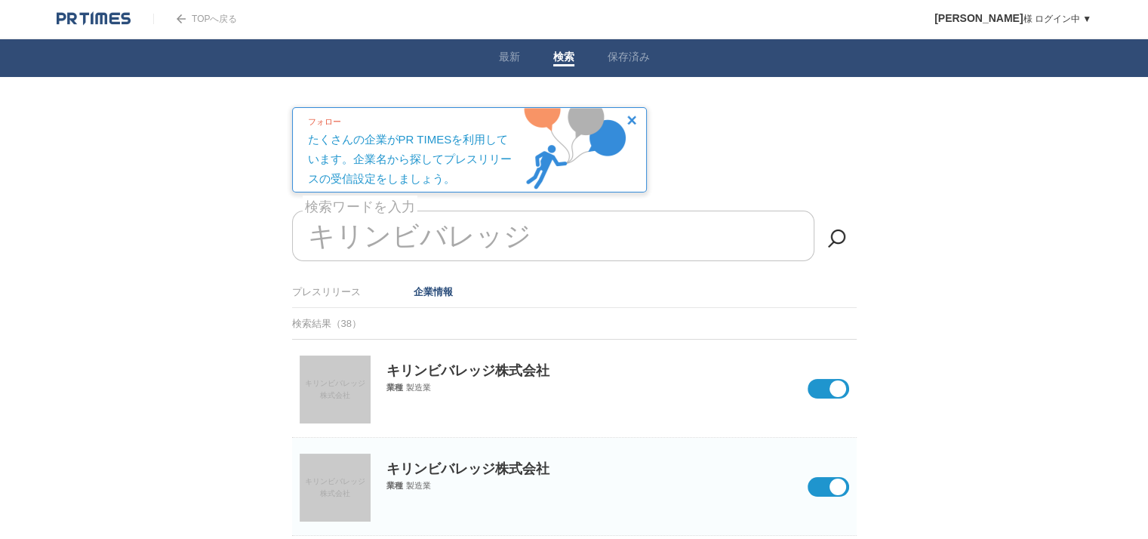
scroll to position [0, 0]
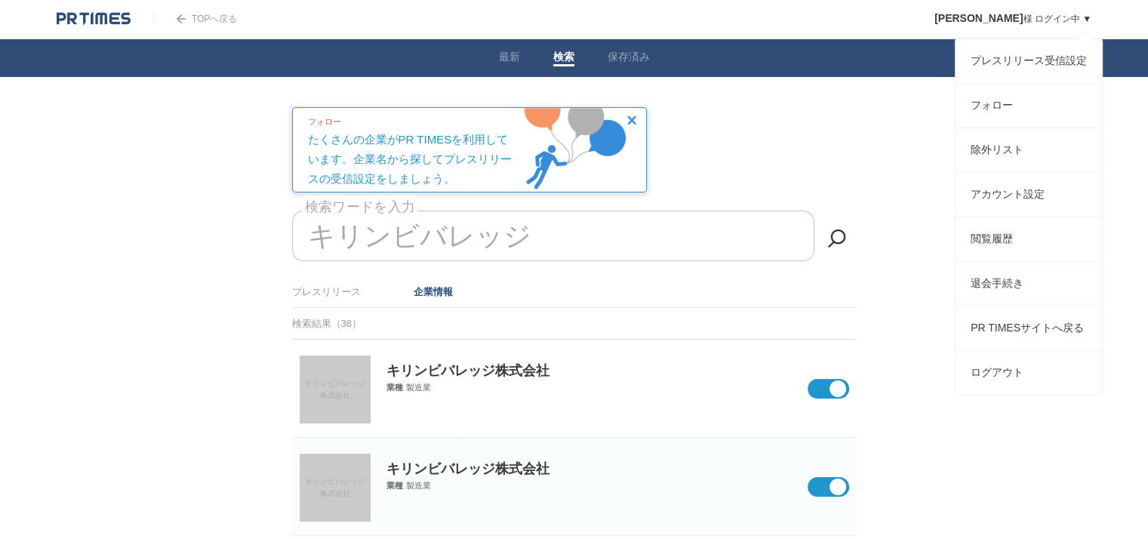
click at [1046, 20] on link "植津 大亮 様 ログイン中 ▼" at bounding box center [1013, 19] width 157 height 11
click at [1005, 109] on link "フォロー" at bounding box center [1029, 106] width 146 height 44
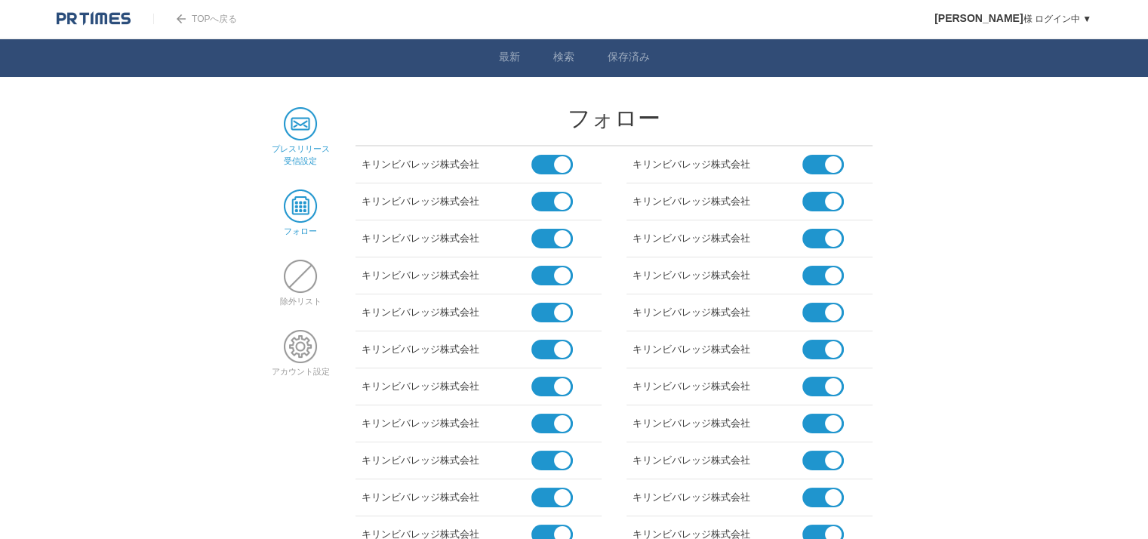
click at [283, 144] on link "プレスリリース 受信設定" at bounding box center [301, 149] width 58 height 32
